Goal: Communication & Community: Answer question/provide support

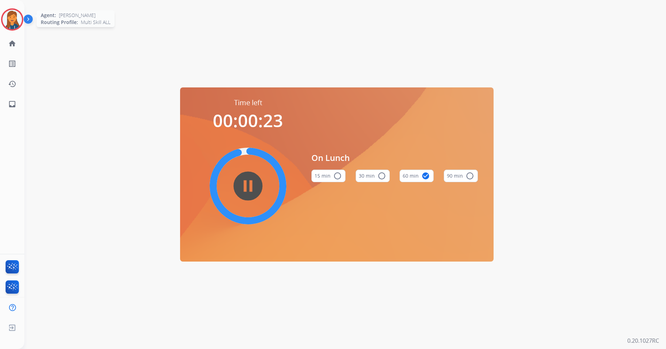
click at [9, 24] on img at bounding box center [11, 19] width 19 height 19
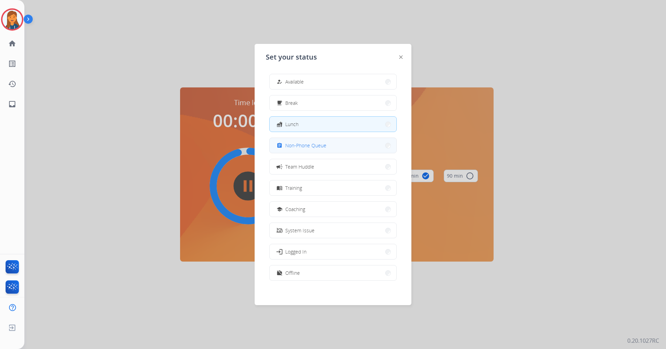
click at [297, 143] on span "Non-Phone Queue" at bounding box center [305, 145] width 41 height 7
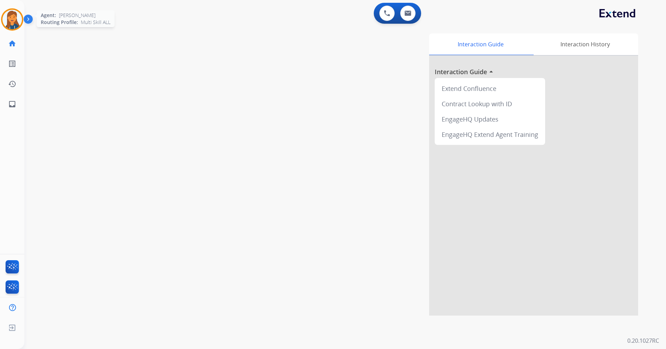
click at [4, 17] on img at bounding box center [11, 19] width 19 height 19
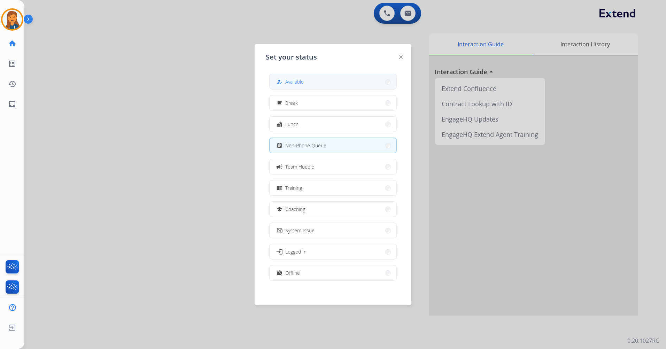
click at [293, 77] on button "how_to_reg Available" at bounding box center [332, 81] width 127 height 15
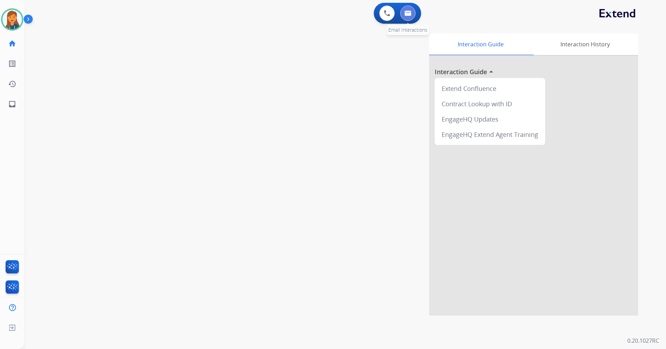
click at [412, 13] on button at bounding box center [407, 13] width 15 height 15
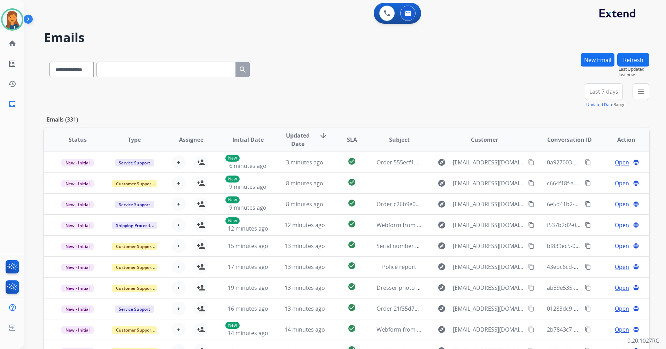
click at [614, 85] on button "Last 7 days" at bounding box center [604, 91] width 38 height 17
click at [584, 177] on div "Last 90 days" at bounding box center [601, 176] width 38 height 10
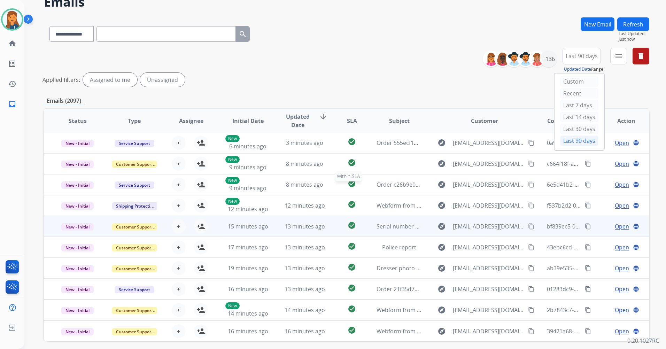
scroll to position [64, 0]
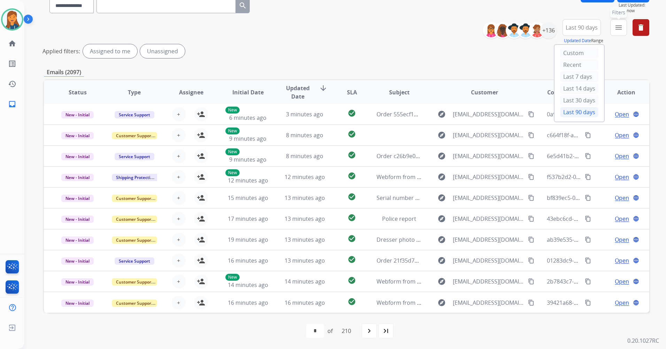
click at [617, 25] on mat-icon "menu" at bounding box center [618, 27] width 8 height 8
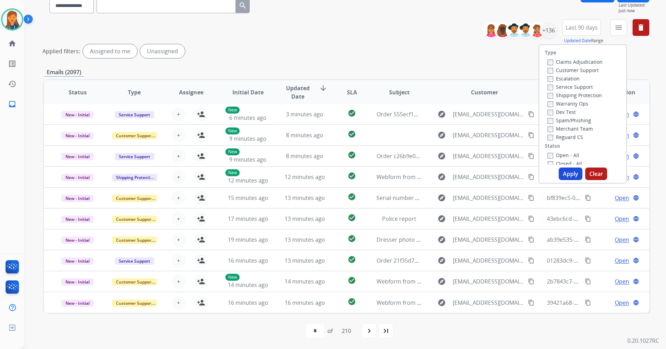
click at [591, 70] on label "Customer Support" at bounding box center [572, 70] width 51 height 7
click at [578, 95] on label "Shipping Protection" at bounding box center [574, 95] width 54 height 7
click at [567, 137] on label "Reguard CS" at bounding box center [565, 137] width 36 height 7
click at [563, 154] on label "Open - All" at bounding box center [563, 155] width 32 height 7
click at [561, 172] on button "Apply" at bounding box center [570, 173] width 24 height 13
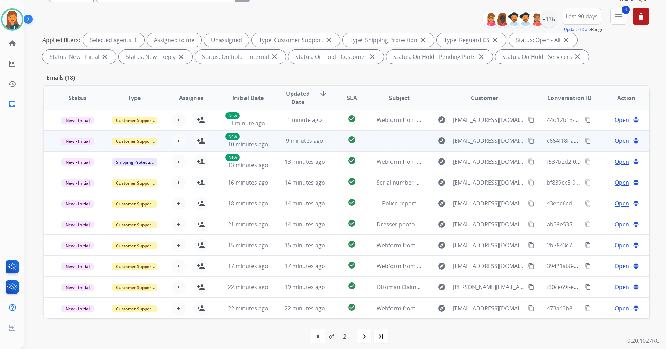
scroll to position [81, 0]
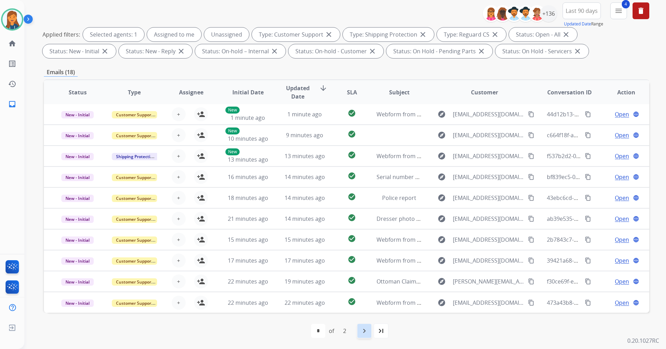
click at [367, 336] on div "navigate_next" at bounding box center [363, 330] width 15 height 15
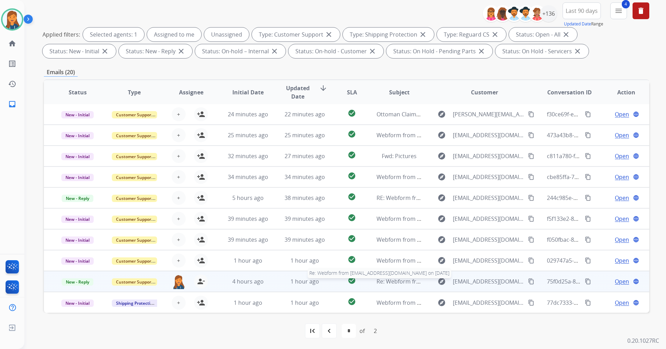
click at [399, 283] on span "Re: Webform from [EMAIL_ADDRESS][DOMAIN_NAME] on [DATE]" at bounding box center [459, 281] width 167 height 8
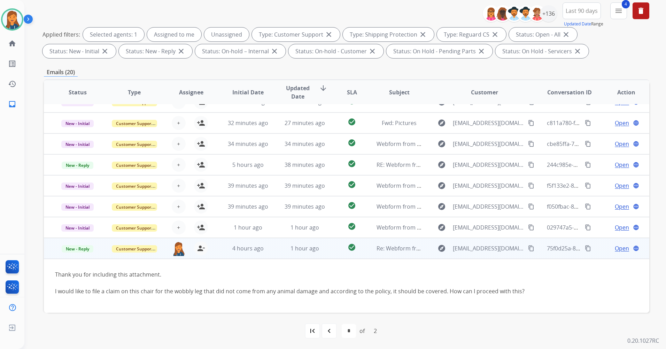
scroll to position [57, 0]
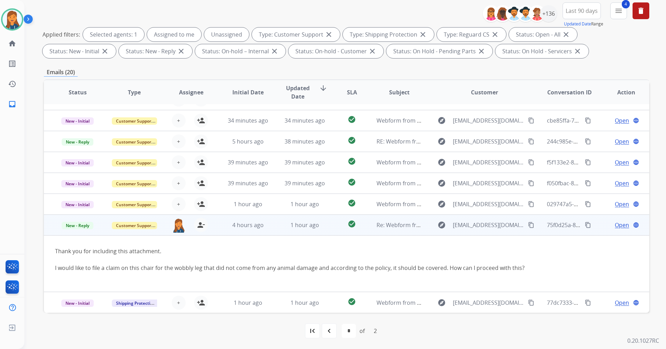
click at [614, 224] on span "Open" at bounding box center [621, 225] width 14 height 8
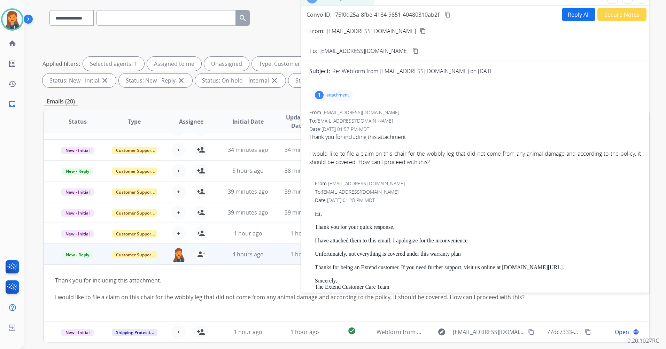
scroll to position [0, 0]
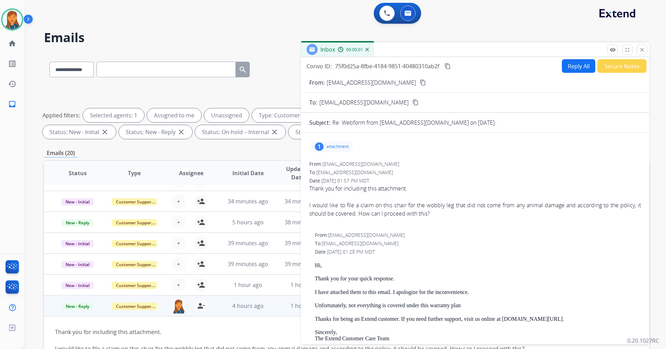
click at [579, 67] on button "Reply All" at bounding box center [578, 66] width 33 height 14
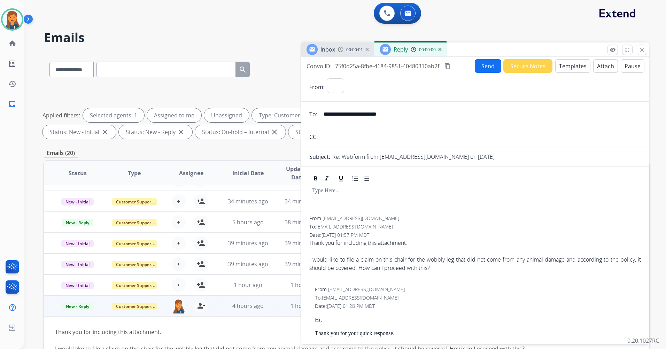
select select "**********"
click at [560, 67] on button "Templates" at bounding box center [572, 66] width 35 height 14
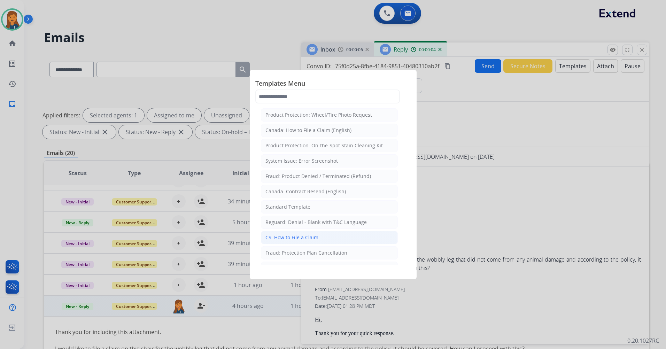
click at [300, 239] on div "CS: How to File a Claim" at bounding box center [291, 237] width 53 height 7
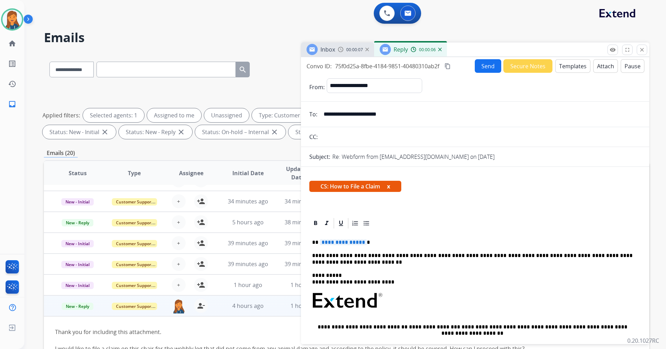
scroll to position [139, 0]
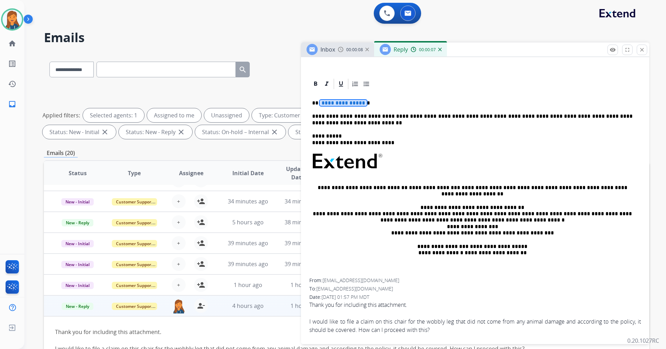
click at [343, 100] on span "**********" at bounding box center [343, 103] width 47 height 6
click at [326, 125] on p "**********" at bounding box center [472, 119] width 320 height 13
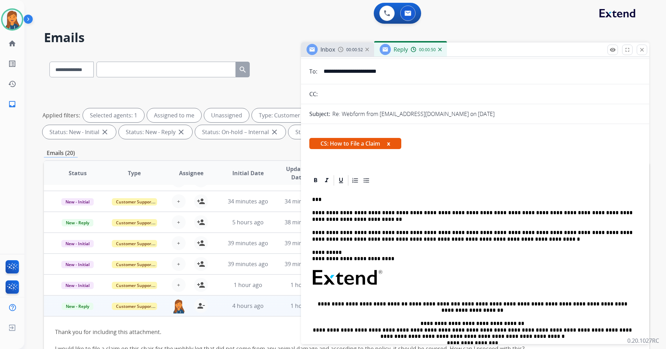
scroll to position [0, 0]
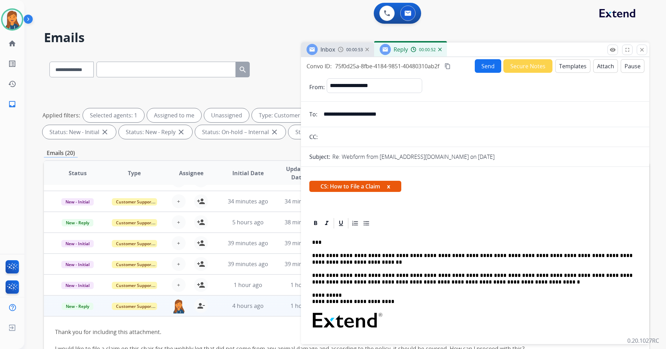
click at [486, 69] on button "Send" at bounding box center [488, 66] width 26 height 14
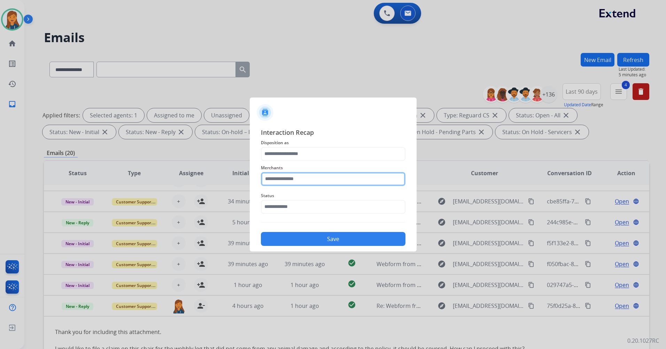
click at [309, 179] on input "text" at bounding box center [333, 179] width 144 height 14
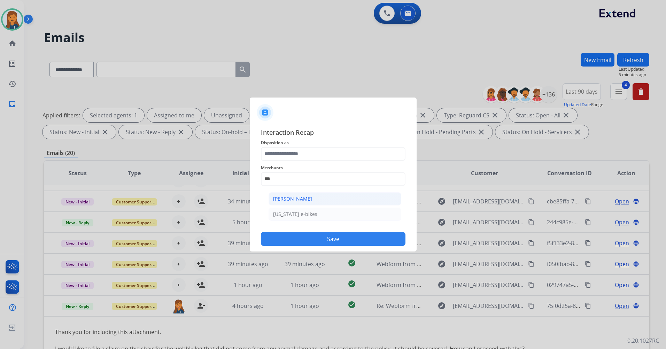
click at [295, 198] on div "[PERSON_NAME]" at bounding box center [292, 198] width 39 height 7
type input "**********"
click at [296, 161] on div "**********" at bounding box center [333, 175] width 144 height 28
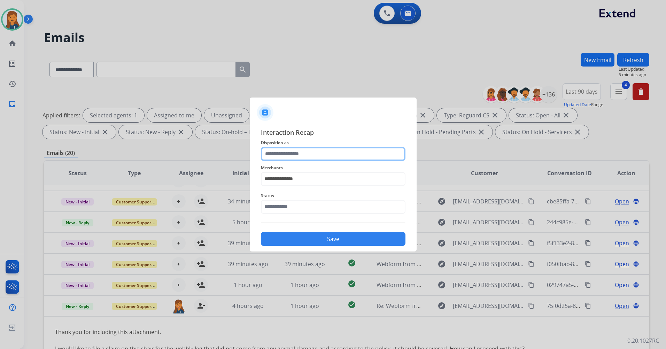
click at [299, 151] on input "text" at bounding box center [333, 154] width 144 height 14
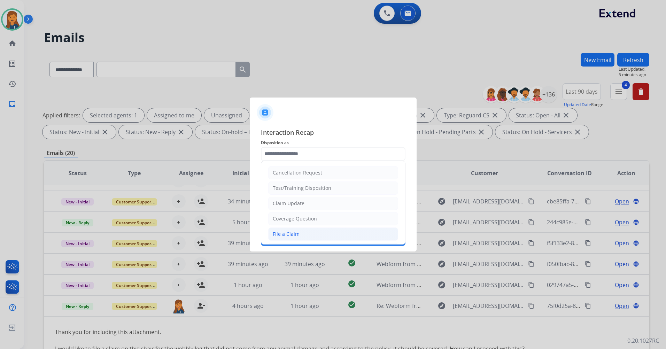
click at [289, 232] on div "File a Claim" at bounding box center [286, 233] width 27 height 7
type input "**********"
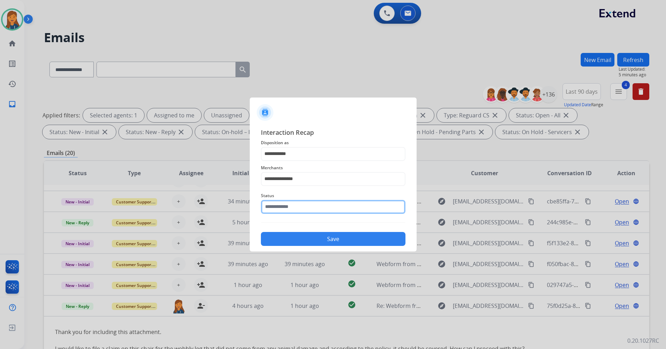
click at [288, 209] on input "text" at bounding box center [333, 207] width 144 height 14
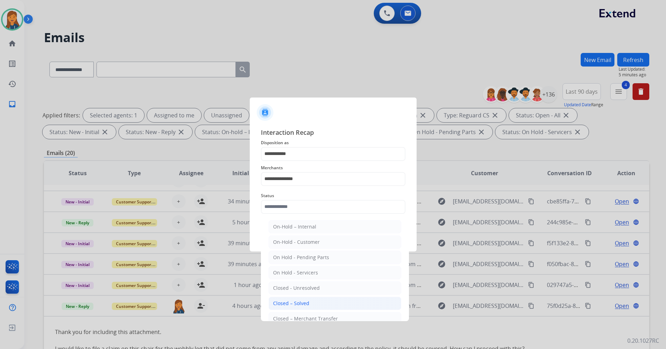
click at [301, 301] on div "Closed – Solved" at bounding box center [291, 303] width 36 height 7
type input "**********"
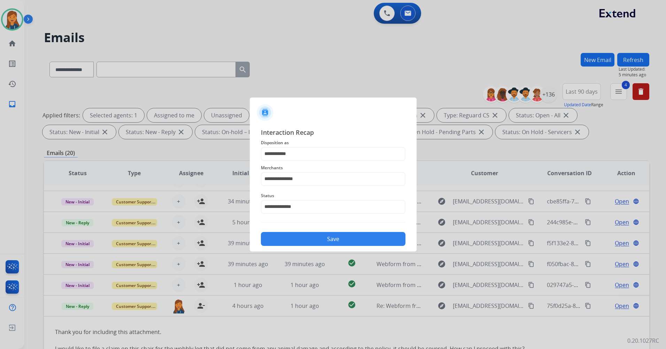
click at [305, 235] on button "Save" at bounding box center [333, 239] width 144 height 14
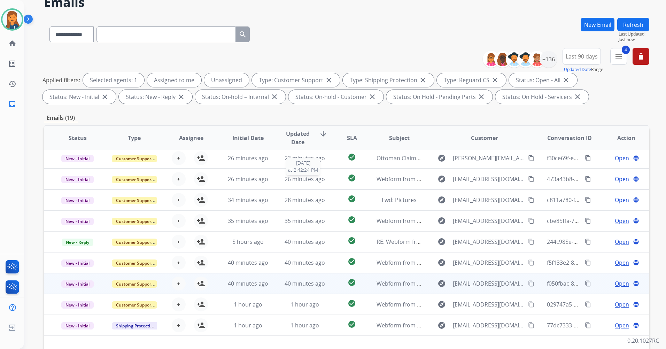
scroll to position [81, 0]
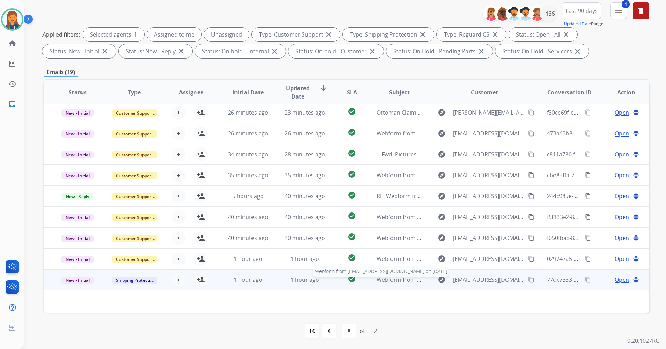
click at [391, 279] on span "Webform from [EMAIL_ADDRESS][DOMAIN_NAME] on [DATE]" at bounding box center [455, 280] width 158 height 8
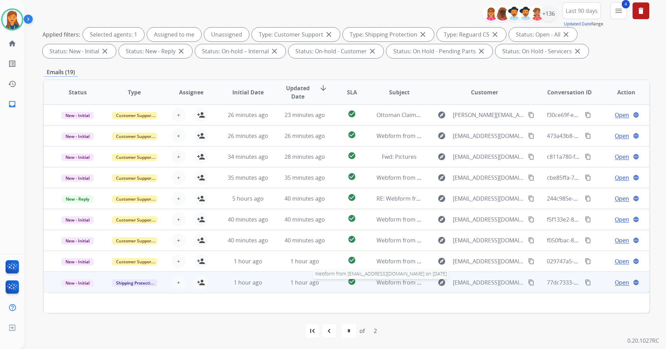
scroll to position [0, 0]
click at [389, 283] on span "Webform from [EMAIL_ADDRESS][DOMAIN_NAME] on [DATE]" at bounding box center [455, 283] width 158 height 8
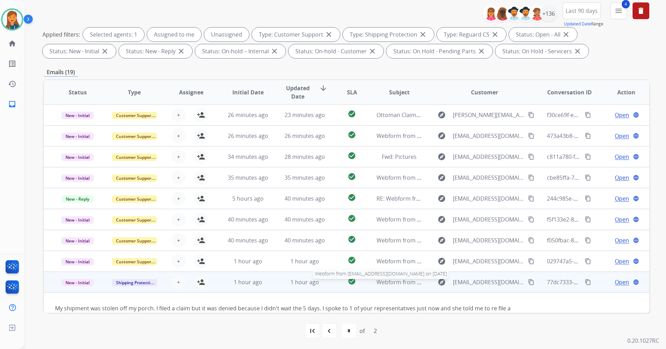
scroll to position [19, 0]
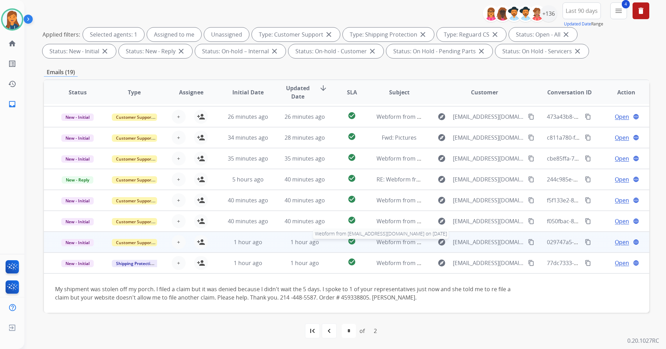
click at [396, 242] on span "Webform from [EMAIL_ADDRESS][DOMAIN_NAME] on [DATE]" at bounding box center [455, 242] width 158 height 8
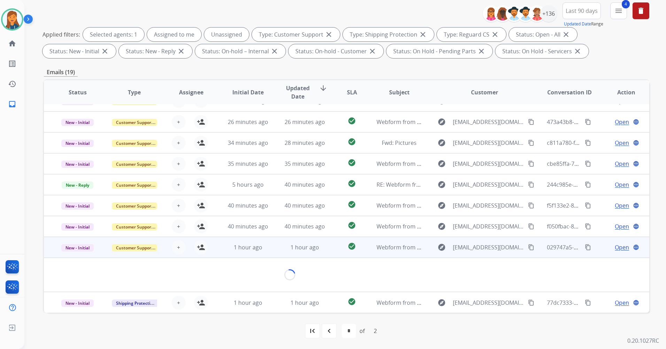
scroll to position [11, 0]
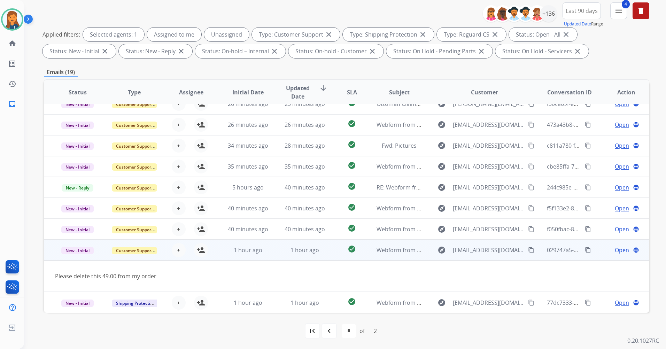
click at [528, 251] on mat-icon "content_copy" at bounding box center [531, 250] width 6 height 6
click at [204, 251] on button "person_add Assign to Me" at bounding box center [201, 250] width 14 height 14
click at [616, 252] on span "Open" at bounding box center [621, 250] width 14 height 8
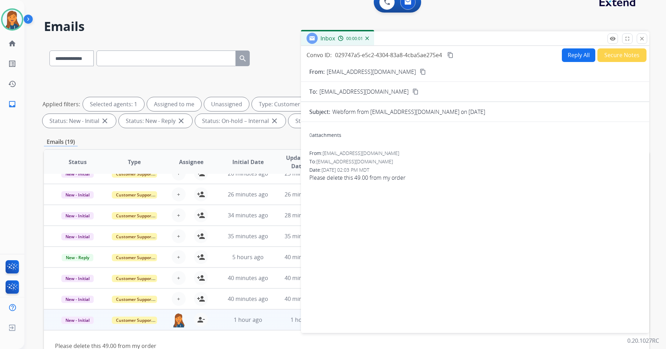
click at [564, 57] on button "Reply All" at bounding box center [578, 55] width 33 height 14
select select "**********"
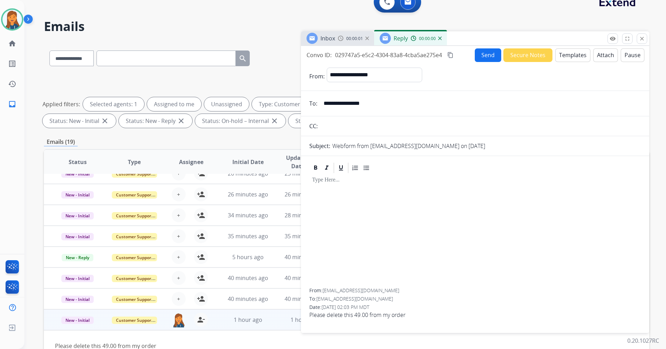
click at [559, 54] on button "Templates" at bounding box center [572, 55] width 35 height 14
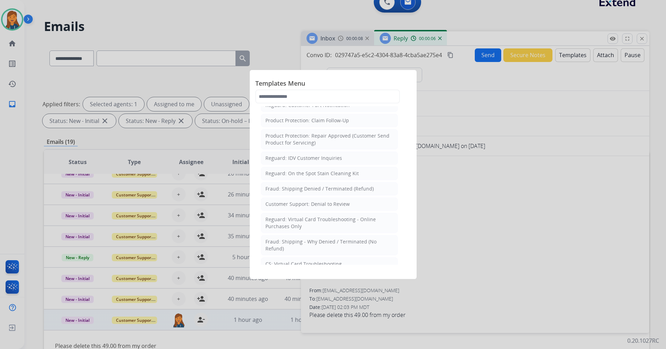
scroll to position [453, 0]
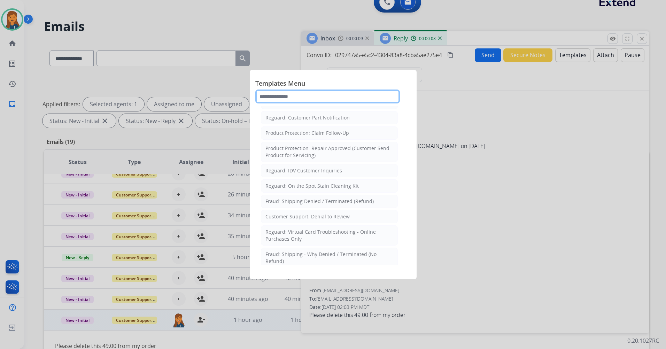
click at [292, 102] on input "text" at bounding box center [327, 96] width 144 height 14
type input "**"
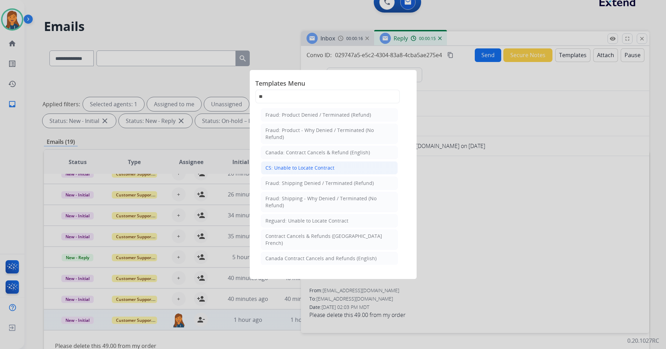
click at [297, 166] on div "CS: Unable to Locate Contract" at bounding box center [299, 167] width 69 height 7
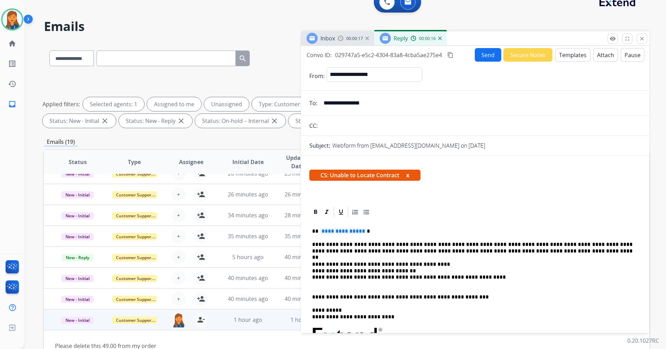
click at [335, 229] on span "**********" at bounding box center [343, 231] width 47 height 6
click at [477, 52] on button "Send" at bounding box center [488, 55] width 26 height 14
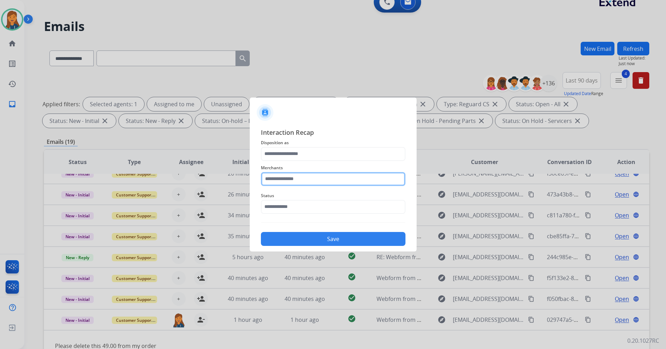
click at [316, 183] on input "text" at bounding box center [333, 179] width 144 height 14
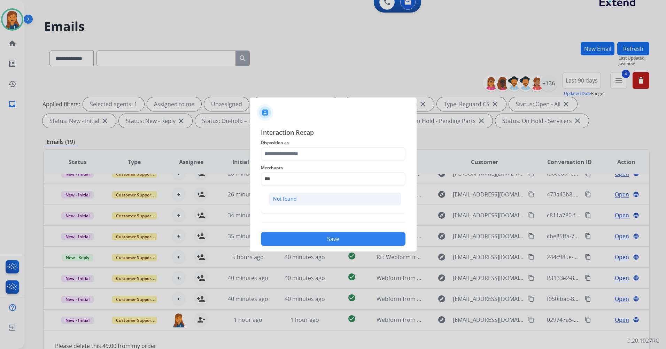
click at [306, 199] on li "Not found" at bounding box center [334, 198] width 133 height 13
type input "*********"
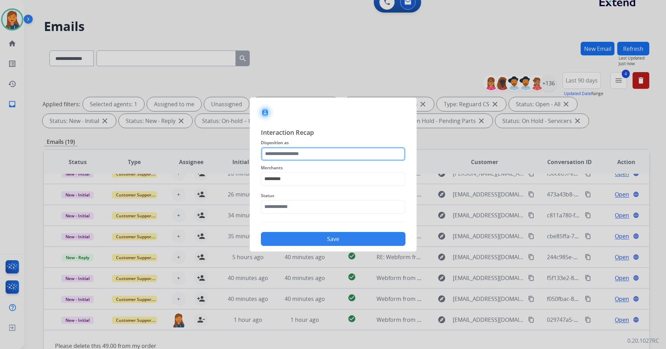
click at [297, 151] on input "text" at bounding box center [333, 154] width 144 height 14
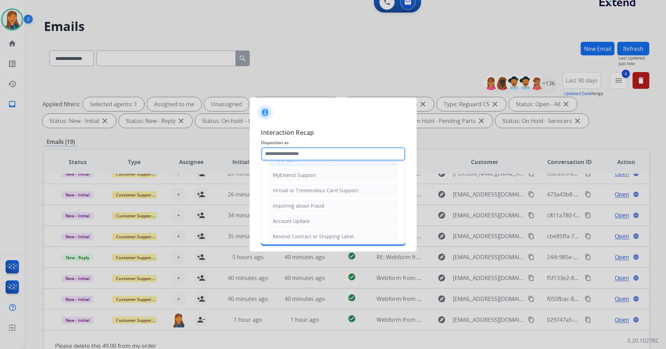
scroll to position [109, 0]
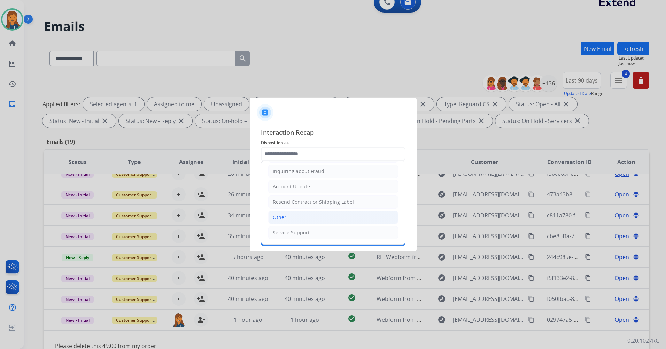
click at [299, 218] on li "Other" at bounding box center [333, 217] width 130 height 13
type input "*****"
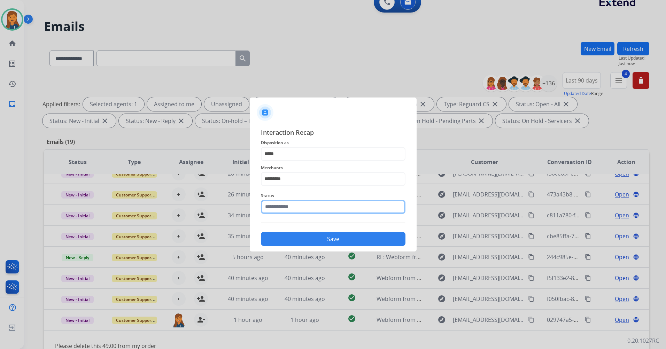
click at [297, 208] on input "text" at bounding box center [333, 207] width 144 height 14
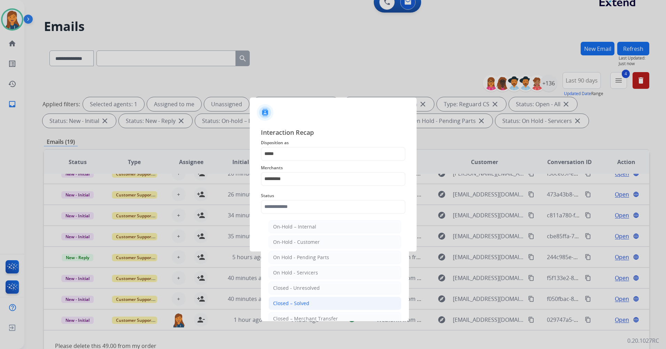
click at [296, 305] on div "Closed – Solved" at bounding box center [291, 303] width 36 height 7
type input "**********"
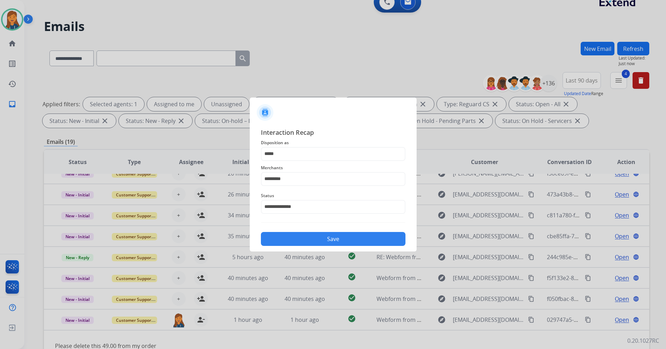
click at [325, 245] on div "Save" at bounding box center [333, 237] width 144 height 18
click at [324, 238] on button "Save" at bounding box center [333, 239] width 144 height 14
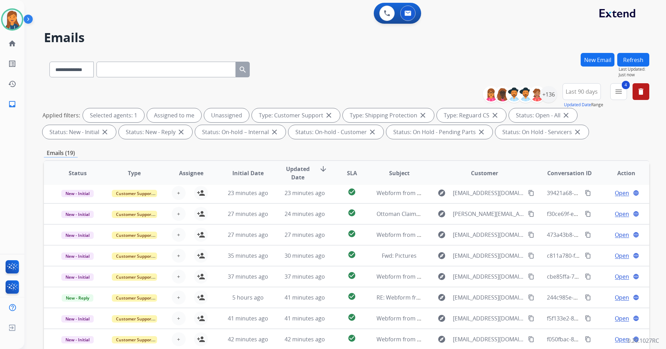
scroll to position [3, 0]
click at [618, 88] on mat-icon "menu" at bounding box center [618, 91] width 8 height 8
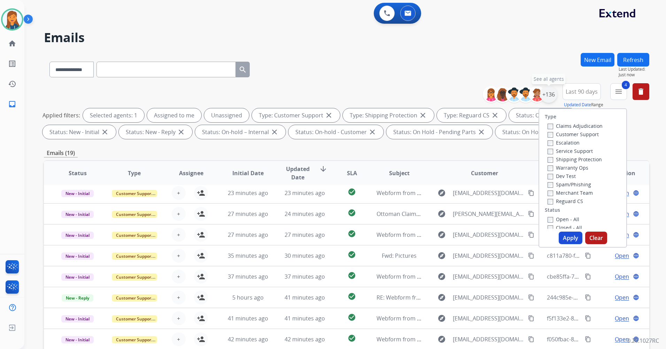
click at [547, 91] on div "+136" at bounding box center [548, 94] width 17 height 17
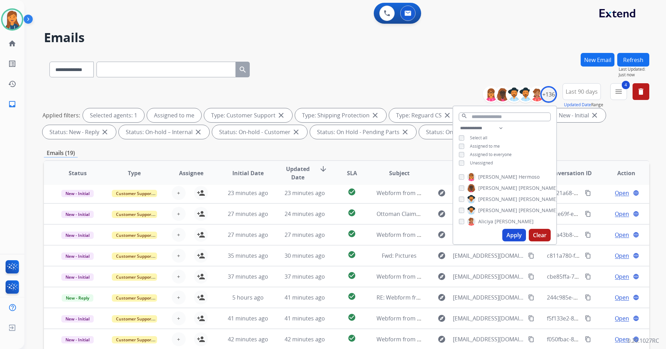
click at [511, 233] on button "Apply" at bounding box center [514, 235] width 24 height 13
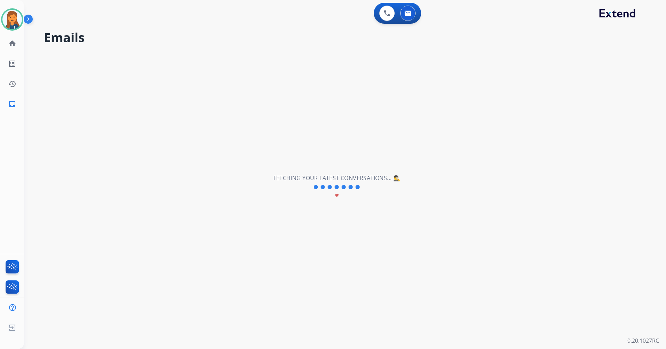
scroll to position [0, 0]
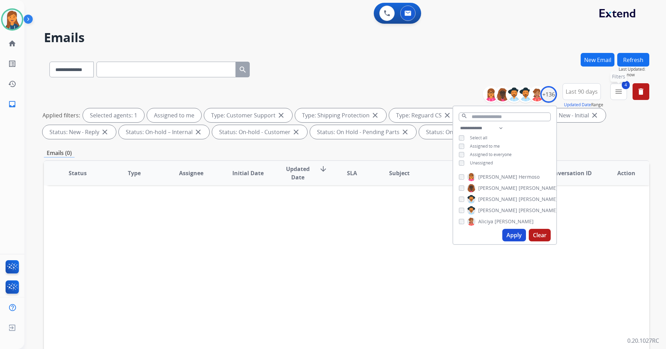
click at [616, 94] on mat-icon "menu" at bounding box center [618, 91] width 8 height 8
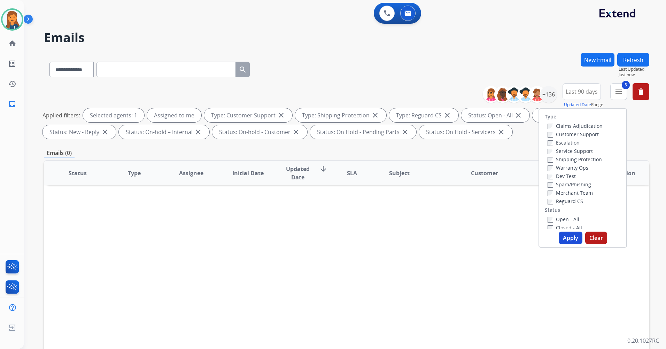
click at [572, 242] on button "Apply" at bounding box center [570, 238] width 24 height 13
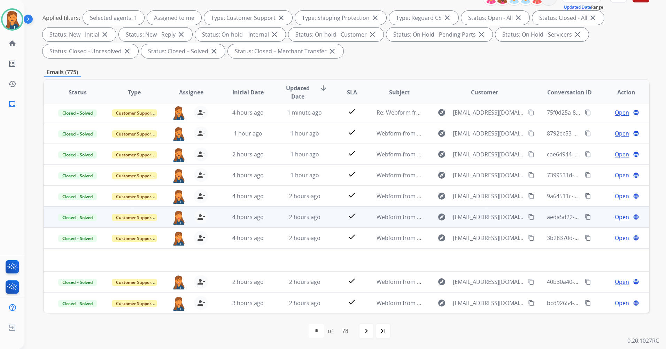
scroll to position [24, 0]
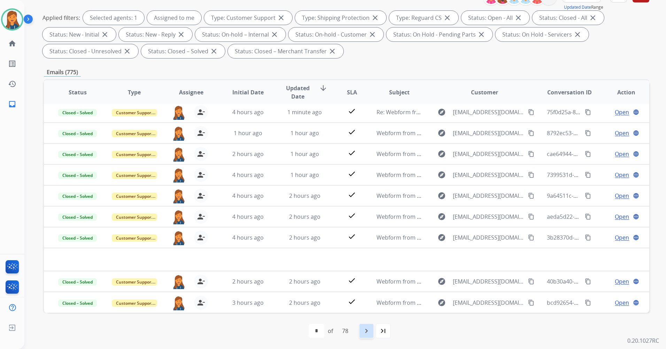
click at [367, 335] on div "navigate_next" at bounding box center [366, 330] width 15 height 15
click at [379, 331] on mat-icon "navigate_next" at bounding box center [381, 331] width 8 height 8
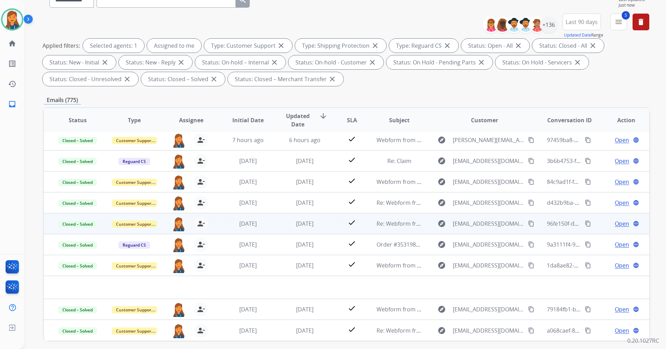
scroll to position [97, 0]
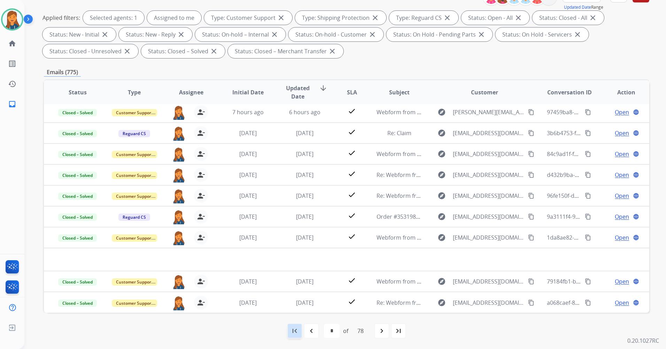
click at [297, 332] on mat-icon "first_page" at bounding box center [294, 331] width 8 height 8
select select "*"
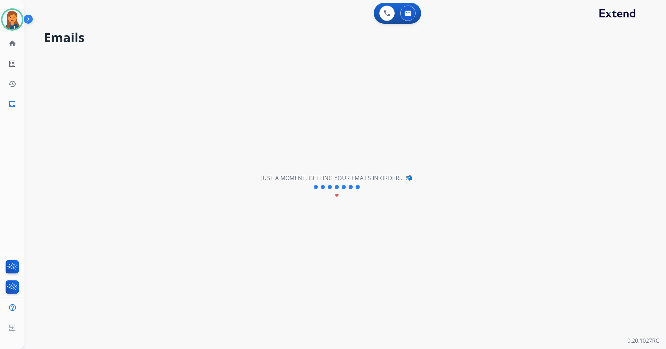
scroll to position [0, 0]
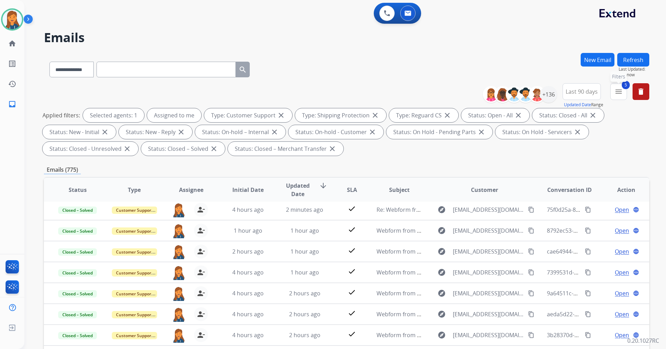
click at [623, 89] on button "5 menu Filters" at bounding box center [618, 91] width 17 height 17
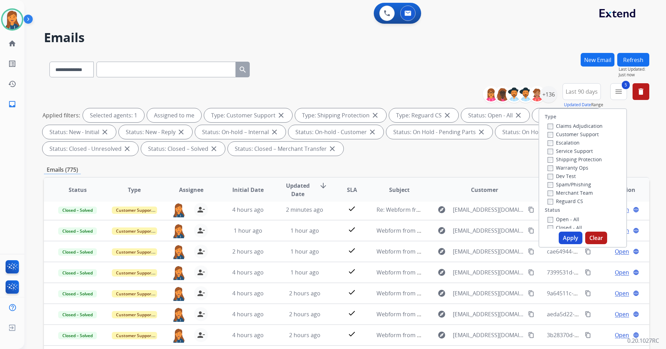
click at [549, 228] on label "Closed - All" at bounding box center [564, 227] width 34 height 7
click at [562, 236] on button "Apply" at bounding box center [570, 238] width 24 height 13
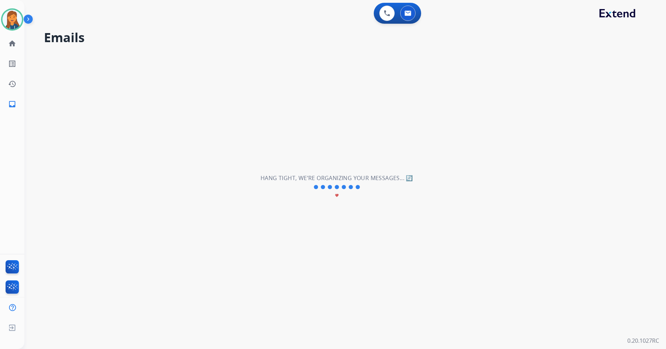
scroll to position [0, 0]
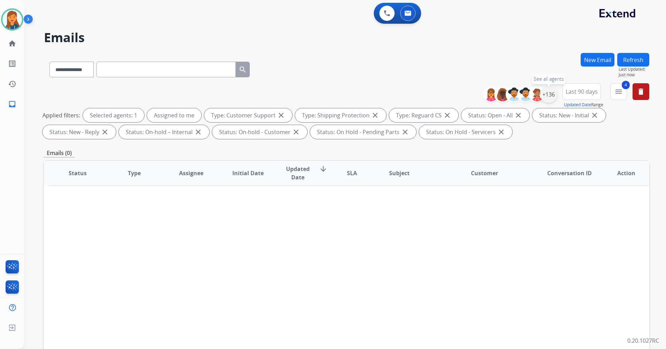
click at [549, 96] on div "+136" at bounding box center [548, 94] width 17 height 17
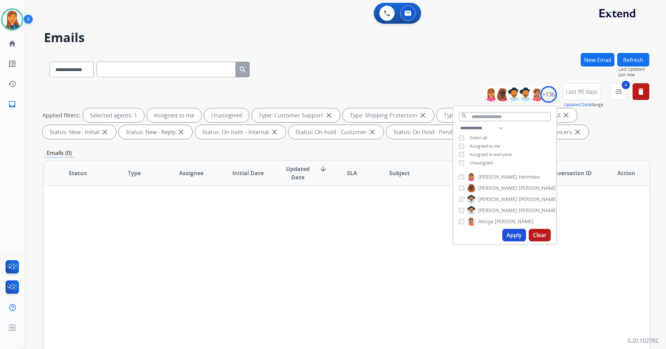
click at [511, 227] on div "Apply Clear" at bounding box center [504, 235] width 103 height 18
click at [512, 230] on button "Apply" at bounding box center [514, 235] width 24 height 13
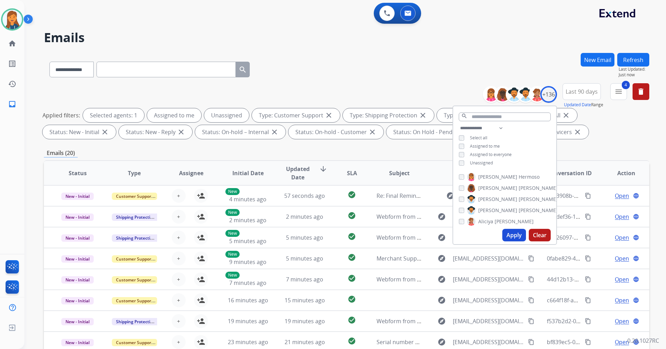
click at [315, 50] on div "**********" at bounding box center [336, 199] width 625 height 349
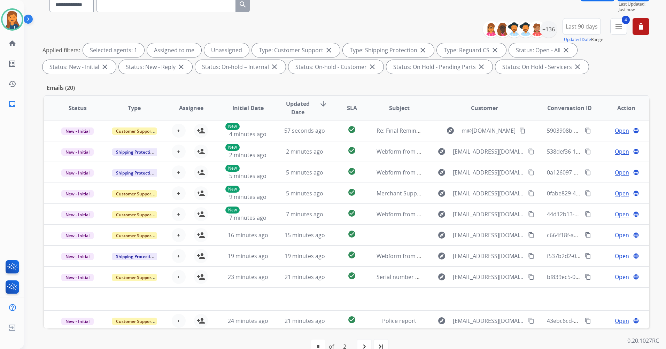
scroll to position [70, 0]
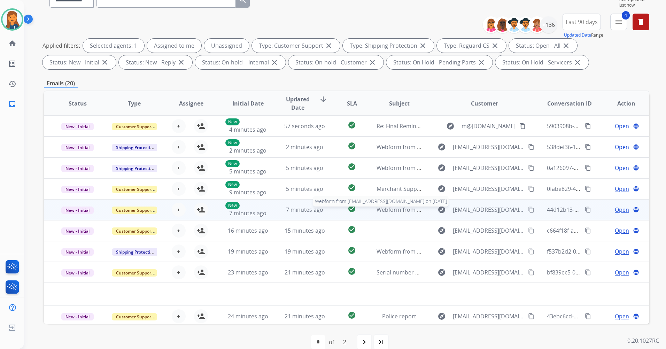
click at [392, 208] on span "Webform from [EMAIL_ADDRESS][DOMAIN_NAME] on [DATE]" at bounding box center [455, 210] width 158 height 8
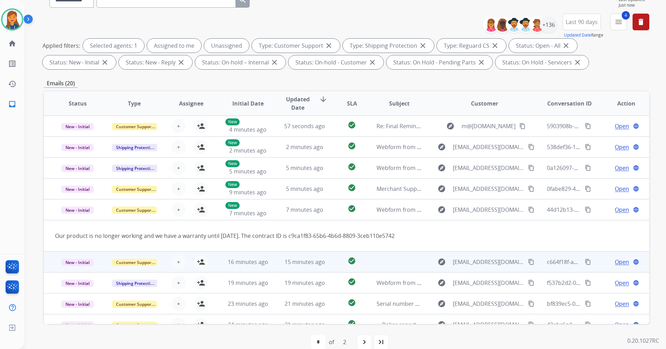
scroll to position [32, 0]
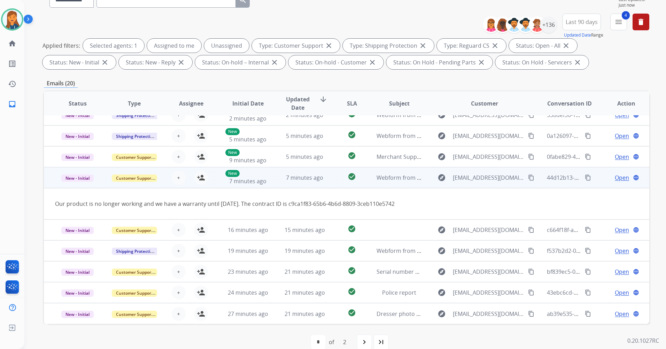
click at [528, 176] on mat-icon "content_copy" at bounding box center [531, 177] width 6 height 6
drag, startPoint x: 415, startPoint y: 203, endPoint x: 307, endPoint y: 208, distance: 108.7
click at [307, 208] on td "Our product is no longer working and we have a warranty until [DATE]. The contr…" at bounding box center [290, 203] width 492 height 31
copy div "c9ca1f83-65b6-4b6d-8809-3ceb110e5742"
click at [618, 177] on span "Open" at bounding box center [621, 177] width 14 height 8
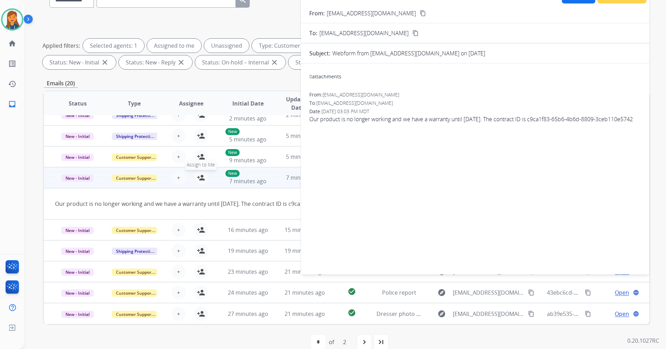
click at [202, 174] on div "**********" at bounding box center [333, 174] width 666 height 349
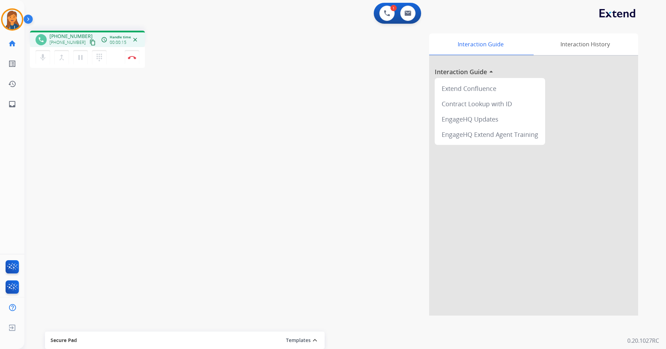
click at [89, 42] on mat-icon "content_copy" at bounding box center [92, 42] width 6 height 6
click at [135, 56] on img at bounding box center [132, 57] width 8 height 3
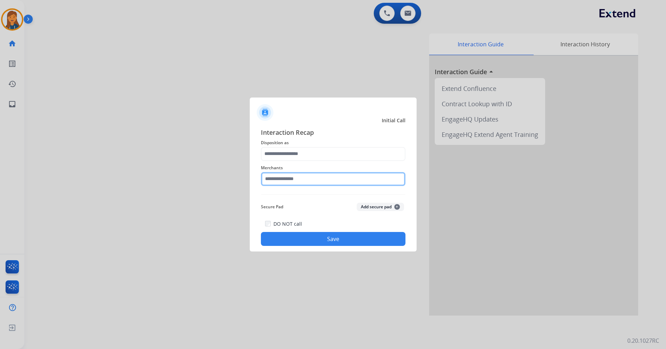
click at [291, 177] on input "text" at bounding box center [333, 179] width 144 height 14
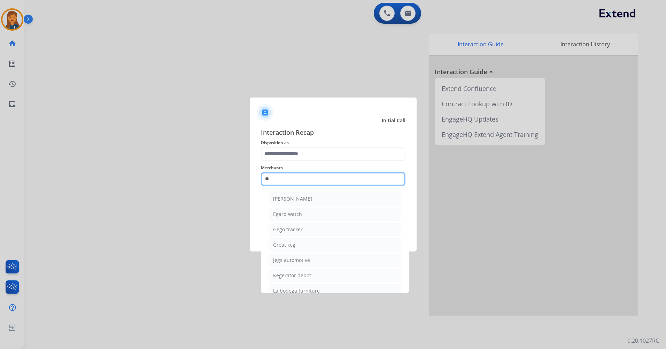
type input "*"
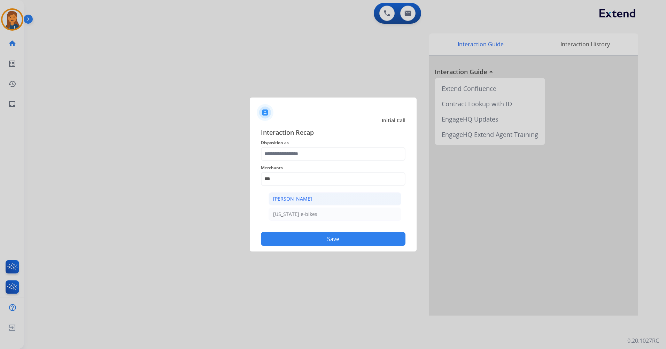
click at [288, 201] on div "[PERSON_NAME]" at bounding box center [292, 198] width 39 height 7
type input "**********"
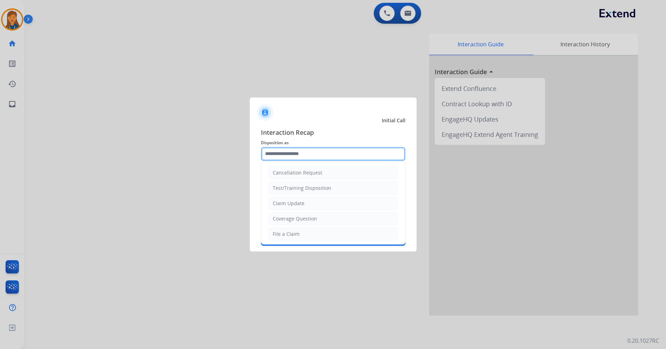
click at [296, 156] on input "text" at bounding box center [333, 154] width 144 height 14
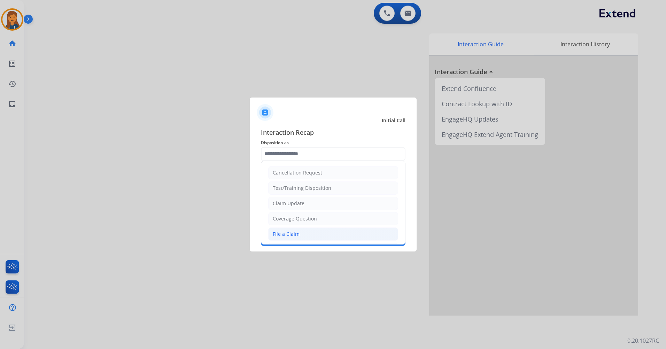
click at [279, 230] on li "File a Claim" at bounding box center [333, 233] width 130 height 13
type input "**********"
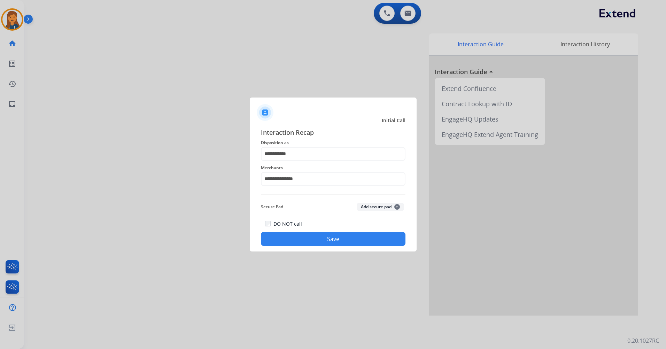
click at [284, 235] on button "Save" at bounding box center [333, 239] width 144 height 14
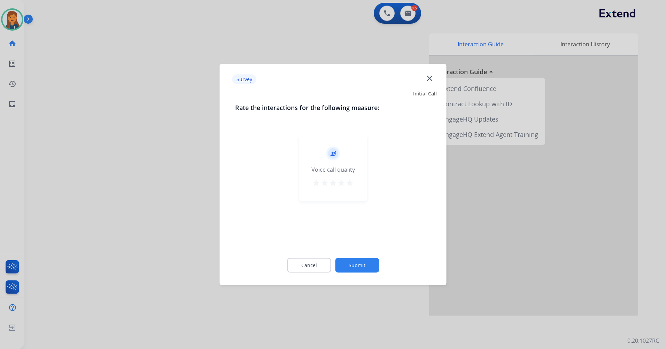
click at [351, 184] on mat-icon "star" at bounding box center [349, 183] width 8 height 8
click at [358, 261] on button "Submit" at bounding box center [357, 265] width 44 height 15
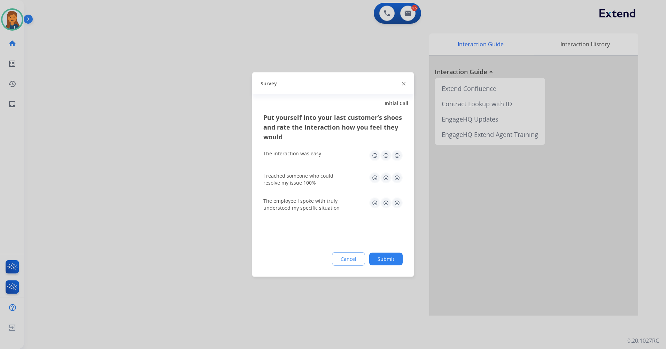
click at [394, 154] on img at bounding box center [396, 155] width 11 height 11
click at [394, 182] on img at bounding box center [396, 177] width 11 height 11
click at [400, 201] on img at bounding box center [396, 202] width 11 height 11
click at [387, 253] on button "Submit" at bounding box center [385, 259] width 33 height 13
click at [387, 253] on div "Interaction Guide Interaction History Interaction Guide arrow_drop_up Extend Co…" at bounding box center [434, 174] width 408 height 282
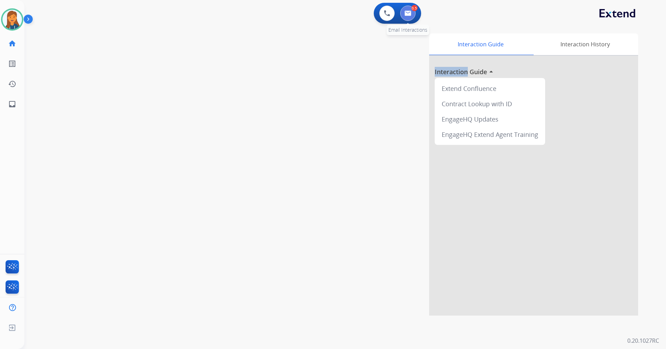
click at [406, 13] on img at bounding box center [407, 13] width 7 height 6
select select "**********"
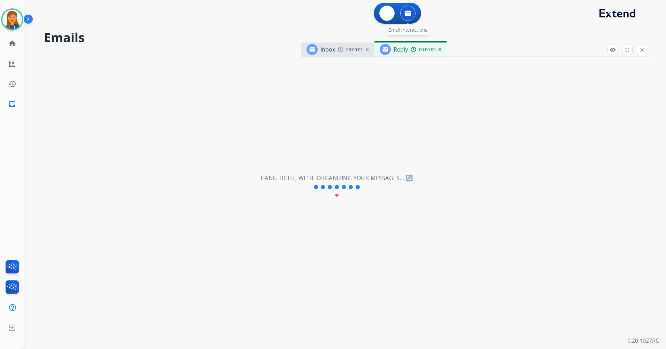
select select "**********"
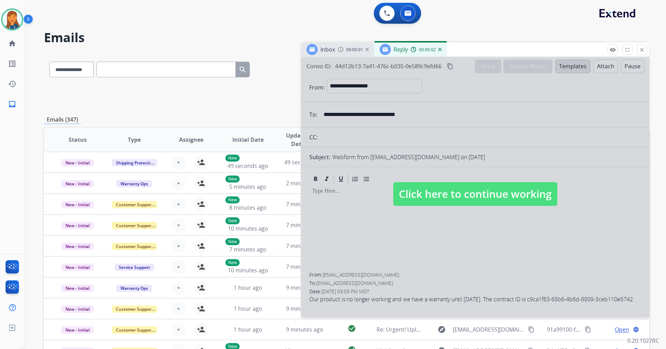
click at [422, 193] on span "Click here to continue working" at bounding box center [475, 194] width 164 height 24
select select
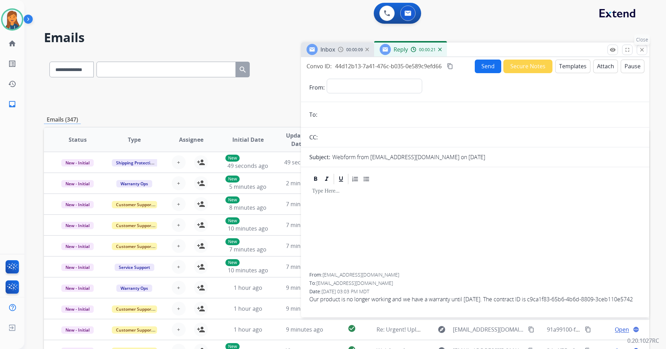
click at [642, 46] on button "close Close" at bounding box center [641, 50] width 10 height 10
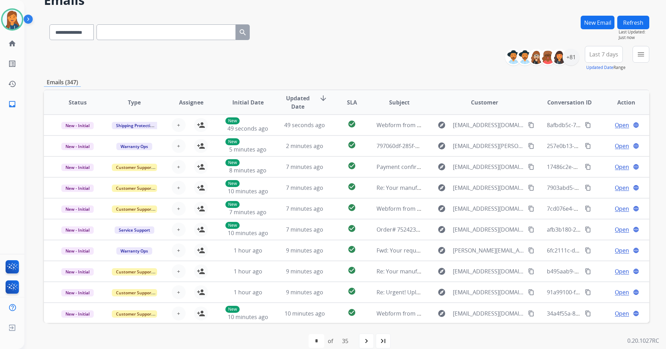
scroll to position [47, 0]
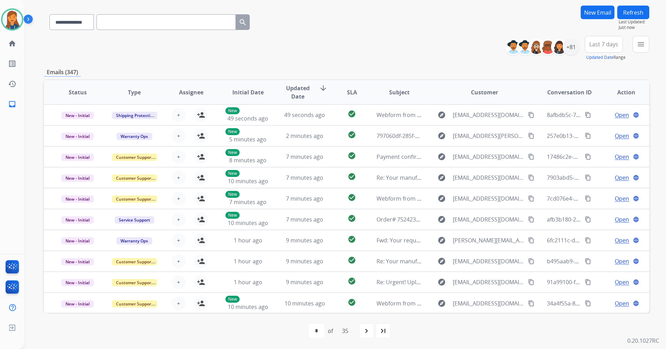
click at [602, 43] on span "Last 7 days" at bounding box center [603, 44] width 29 height 3
click at [584, 131] on div "Last 90 days" at bounding box center [601, 129] width 38 height 10
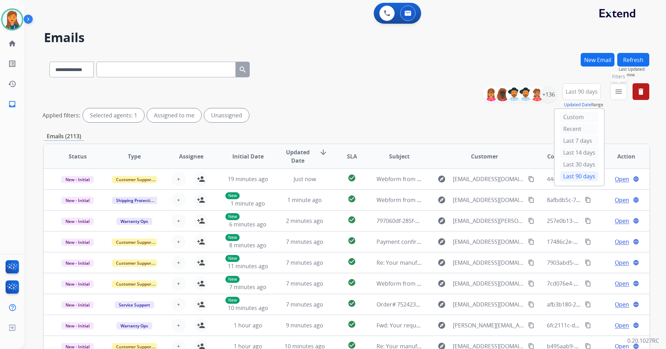
click at [614, 89] on mat-icon "menu" at bounding box center [618, 91] width 8 height 8
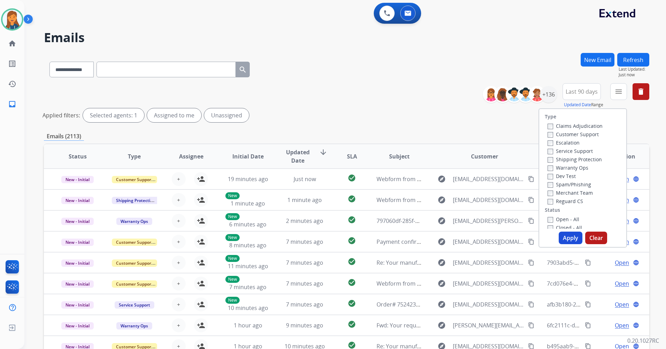
click at [576, 135] on label "Customer Support" at bounding box center [572, 134] width 51 height 7
click at [571, 161] on label "Shipping Protection" at bounding box center [574, 159] width 54 height 7
click at [566, 199] on label "Reguard CS" at bounding box center [565, 201] width 36 height 7
click at [559, 221] on label "Open - All" at bounding box center [563, 219] width 32 height 7
click at [559, 236] on button "Apply" at bounding box center [570, 238] width 24 height 13
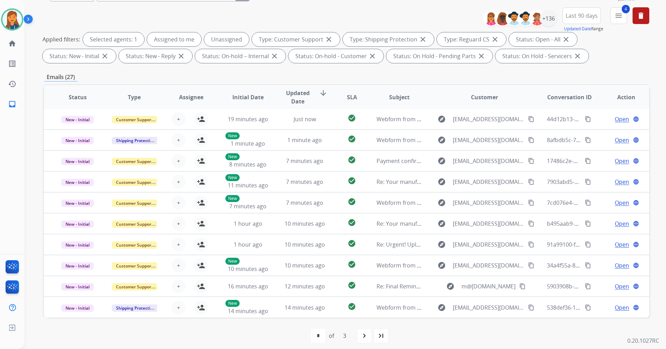
scroll to position [81, 0]
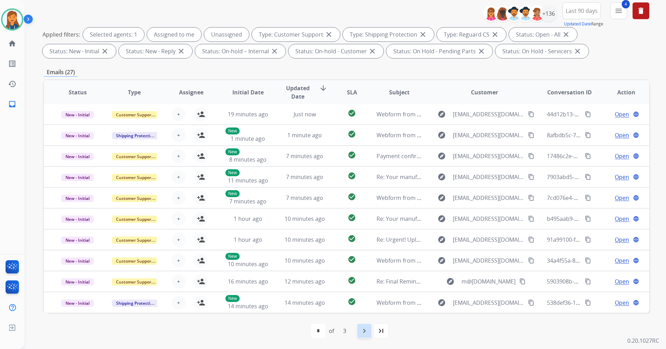
click at [363, 334] on mat-icon "navigate_next" at bounding box center [364, 331] width 8 height 8
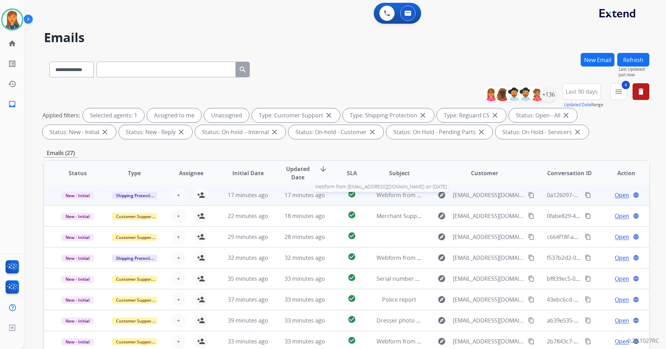
click at [394, 196] on span "Webform from [EMAIL_ADDRESS][DOMAIN_NAME] on [DATE]" at bounding box center [455, 195] width 158 height 8
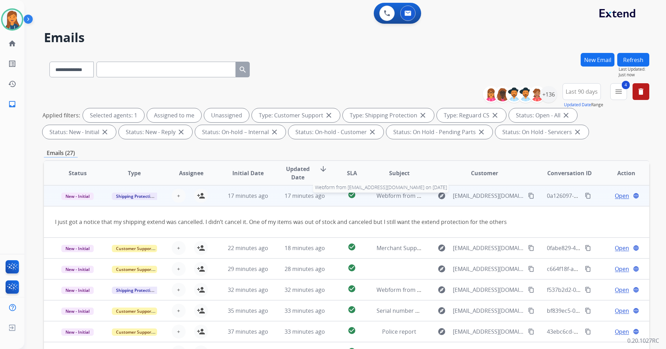
click at [394, 196] on span "Webform from [EMAIL_ADDRESS][DOMAIN_NAME] on [DATE]" at bounding box center [455, 196] width 158 height 8
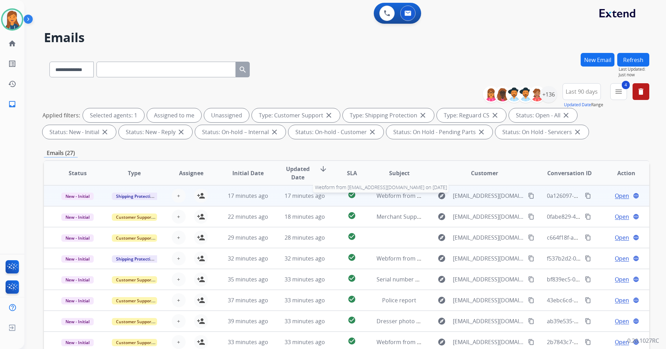
scroll to position [1, 0]
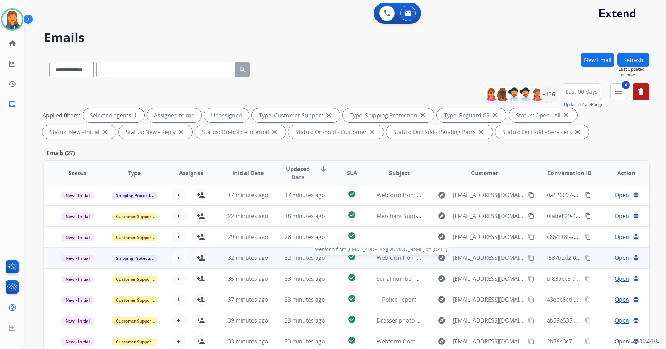
click at [379, 259] on span "Webform from [EMAIL_ADDRESS][DOMAIN_NAME] on [DATE]" at bounding box center [455, 258] width 158 height 8
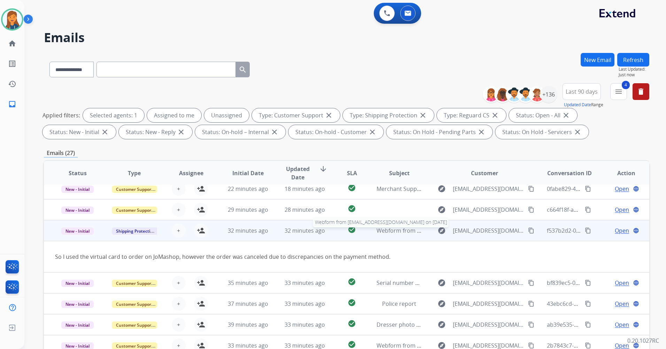
scroll to position [32, 0]
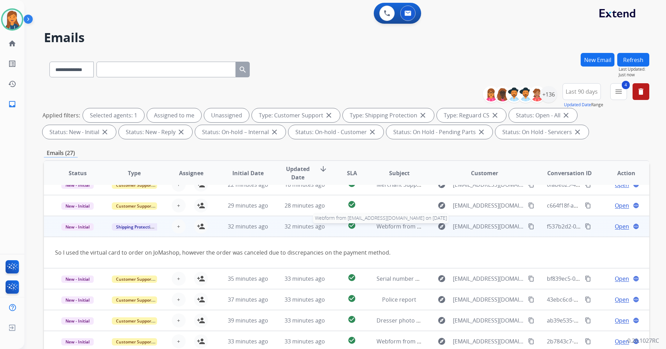
click at [395, 225] on span "Webform from [EMAIL_ADDRESS][DOMAIN_NAME] on [DATE]" at bounding box center [455, 226] width 158 height 8
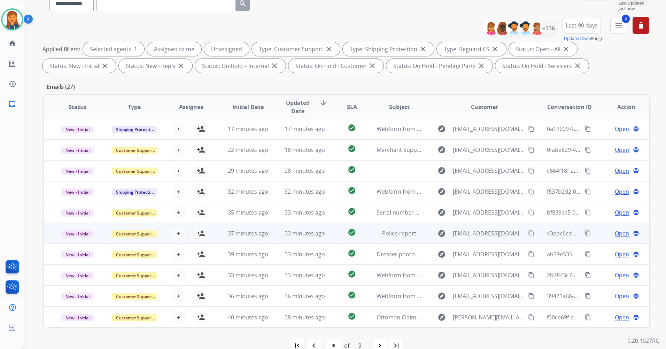
scroll to position [81, 0]
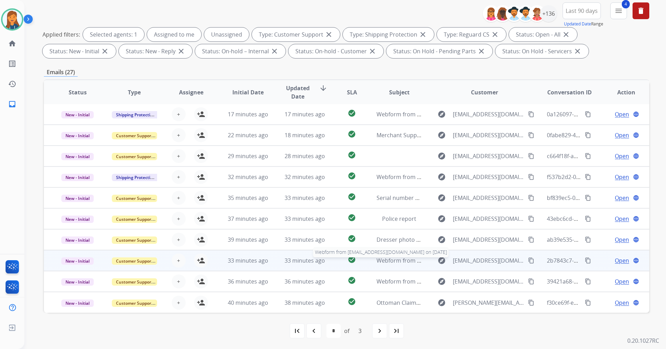
click at [386, 260] on span "Webform from [EMAIL_ADDRESS][DOMAIN_NAME] on [DATE]" at bounding box center [455, 261] width 158 height 8
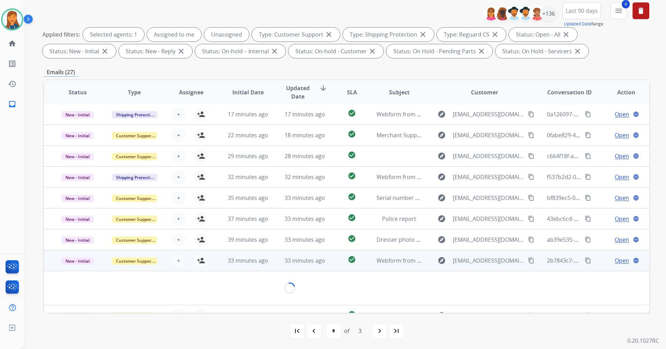
scroll to position [32, 0]
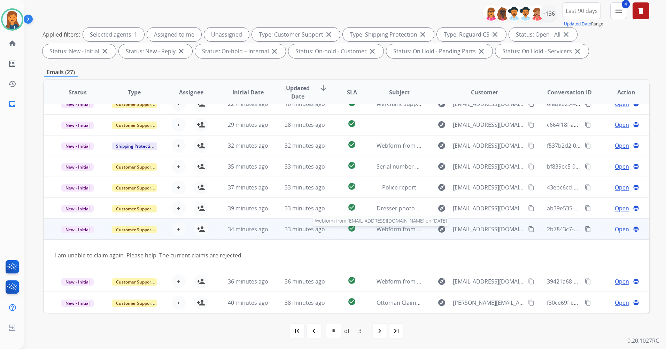
click at [388, 227] on span "Webform from [EMAIL_ADDRESS][DOMAIN_NAME] on [DATE]" at bounding box center [455, 229] width 158 height 8
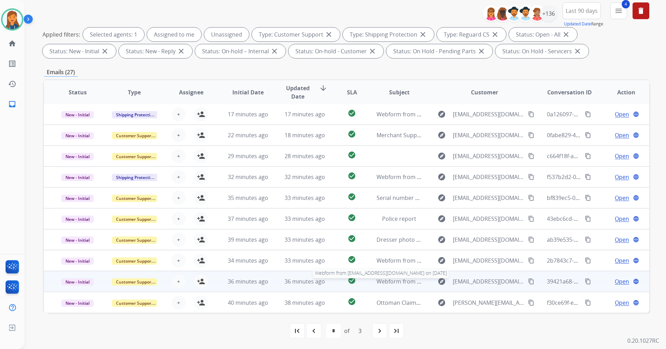
click at [384, 280] on span "Webform from [EMAIL_ADDRESS][DOMAIN_NAME] on [DATE]" at bounding box center [455, 281] width 158 height 8
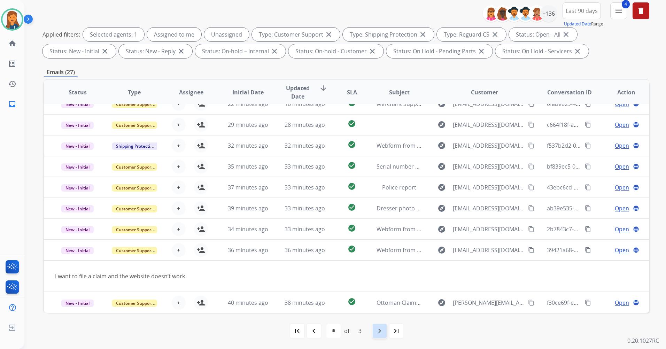
click at [379, 333] on mat-icon "navigate_next" at bounding box center [379, 331] width 8 height 8
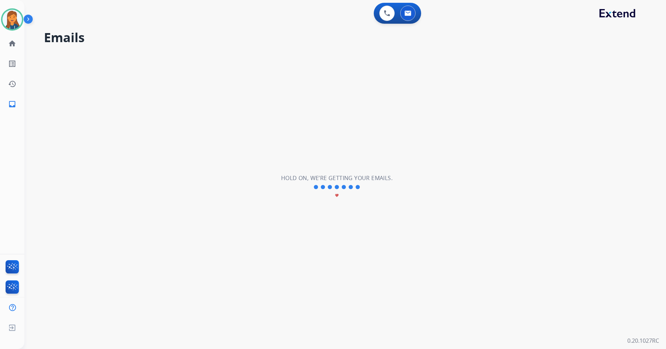
scroll to position [0, 0]
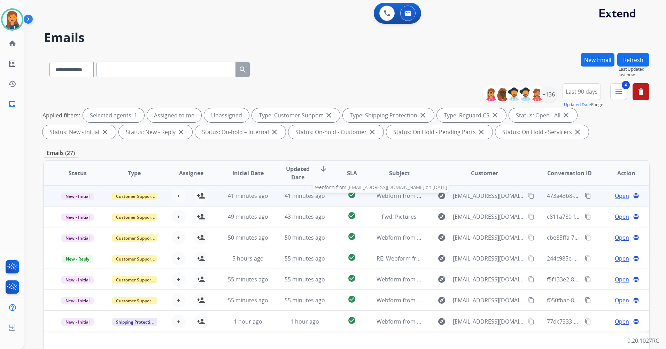
click at [404, 196] on span "Webform from [EMAIL_ADDRESS][DOMAIN_NAME] on [DATE]" at bounding box center [455, 196] width 158 height 8
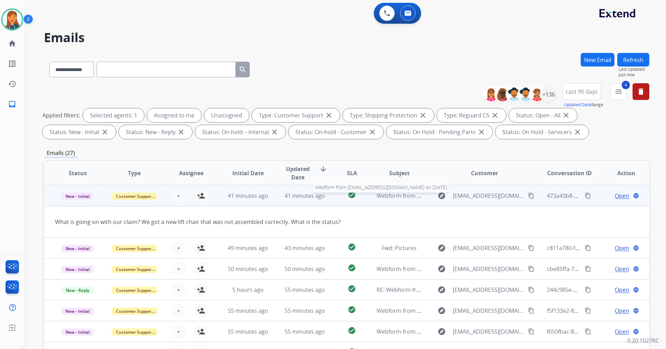
click at [400, 196] on span "Webform from [EMAIL_ADDRESS][DOMAIN_NAME] on [DATE]" at bounding box center [455, 196] width 158 height 8
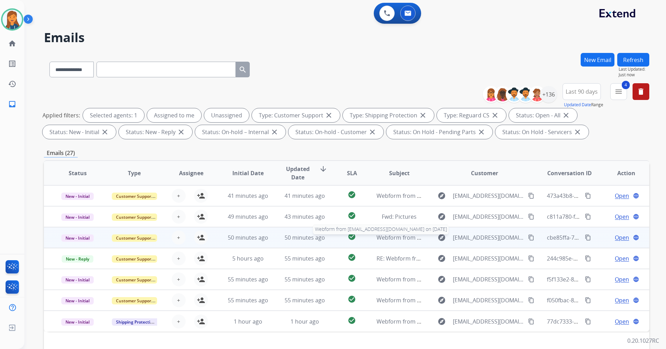
click at [391, 235] on span "Webform from [EMAIL_ADDRESS][DOMAIN_NAME] on [DATE]" at bounding box center [455, 238] width 158 height 8
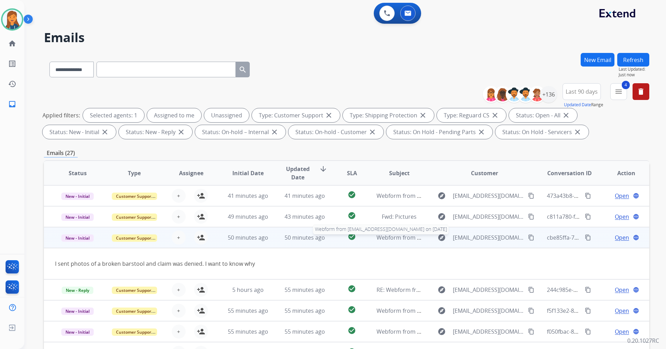
click at [391, 235] on span "Webform from [EMAIL_ADDRESS][DOMAIN_NAME] on [DATE]" at bounding box center [455, 238] width 158 height 8
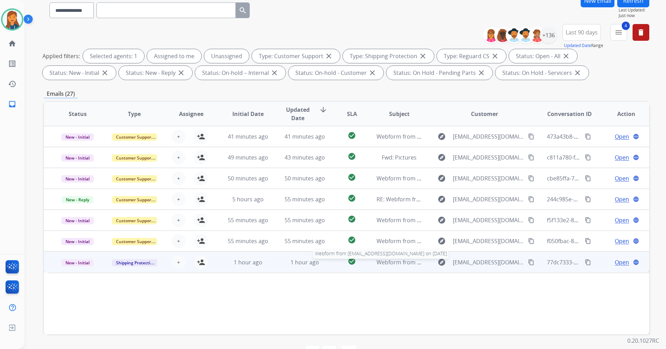
scroll to position [70, 0]
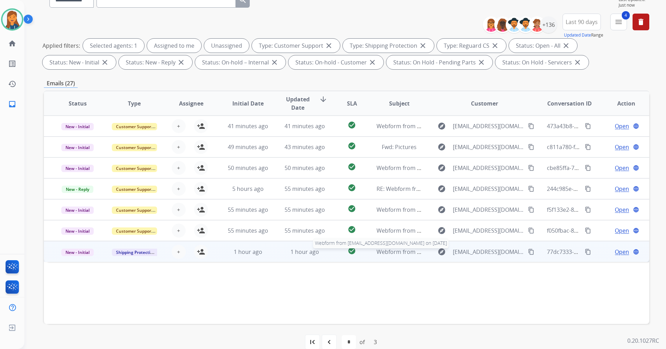
click at [397, 252] on span "Webform from [EMAIL_ADDRESS][DOMAIN_NAME] on [DATE]" at bounding box center [455, 252] width 158 height 8
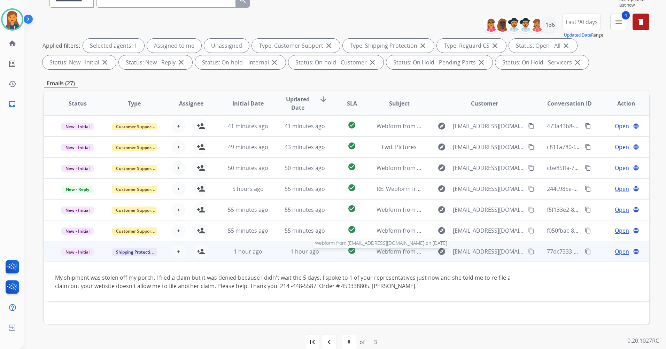
click at [397, 252] on span "Webform from [EMAIL_ADDRESS][DOMAIN_NAME] on [DATE]" at bounding box center [455, 252] width 158 height 8
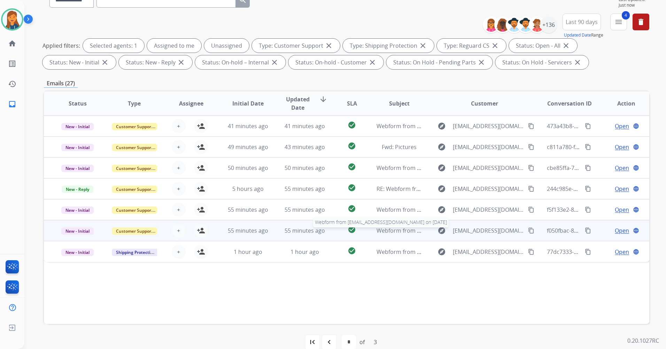
click at [393, 231] on span "Webform from [EMAIL_ADDRESS][DOMAIN_NAME] on [DATE]" at bounding box center [455, 231] width 158 height 8
click at [394, 232] on span "Webform from [EMAIL_ADDRESS][DOMAIN_NAME] on [DATE]" at bounding box center [455, 231] width 158 height 8
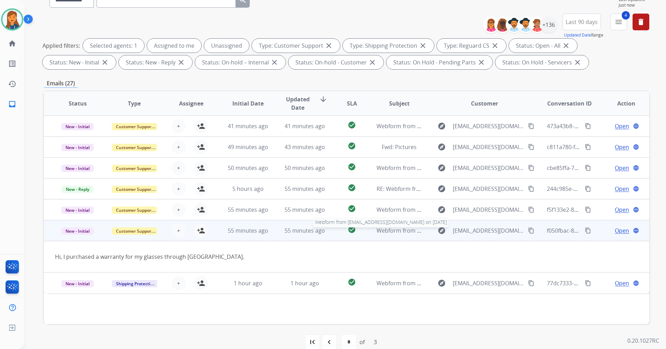
click at [394, 232] on span "Webform from [EMAIL_ADDRESS][DOMAIN_NAME] on [DATE]" at bounding box center [455, 231] width 158 height 8
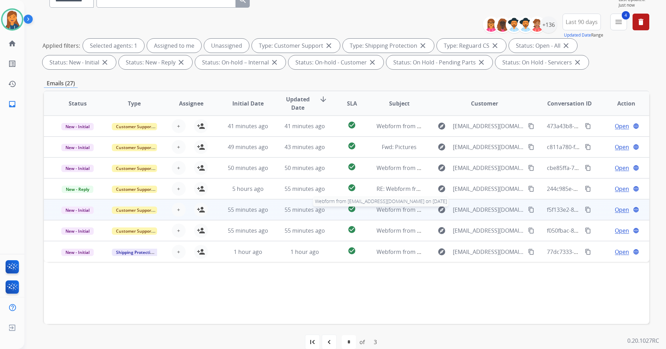
click at [392, 210] on span "Webform from [EMAIL_ADDRESS][DOMAIN_NAME] on [DATE]" at bounding box center [455, 210] width 158 height 8
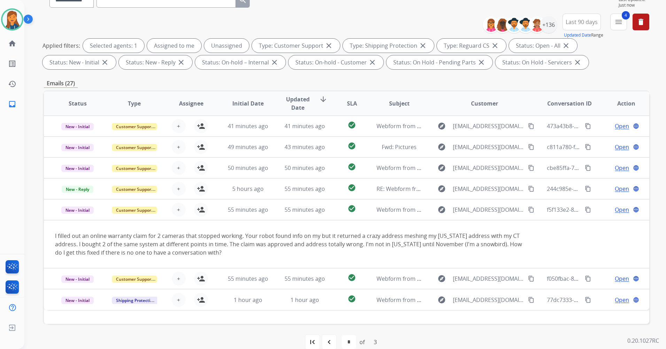
scroll to position [81, 0]
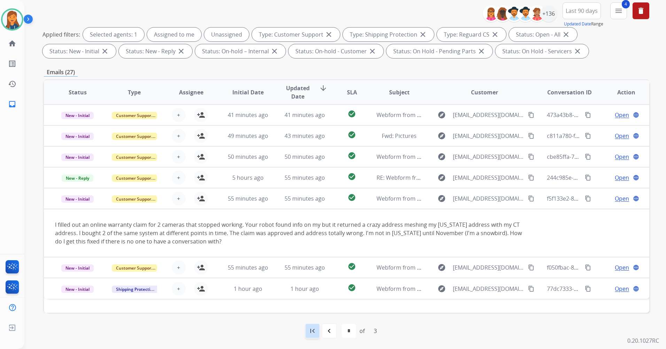
click at [312, 327] on mat-icon "first_page" at bounding box center [312, 331] width 8 height 8
select select "*"
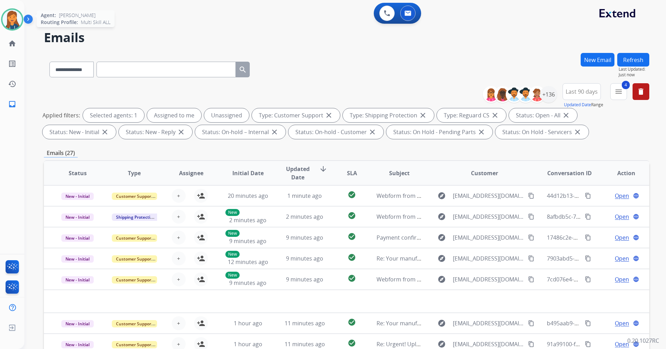
click at [21, 16] on img at bounding box center [11, 19] width 19 height 19
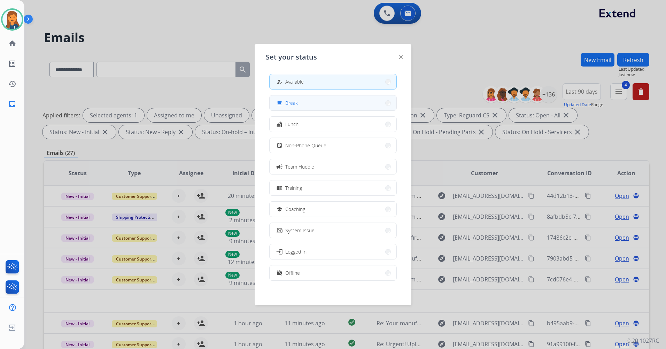
click at [329, 105] on button "free_breakfast Break" at bounding box center [332, 102] width 127 height 15
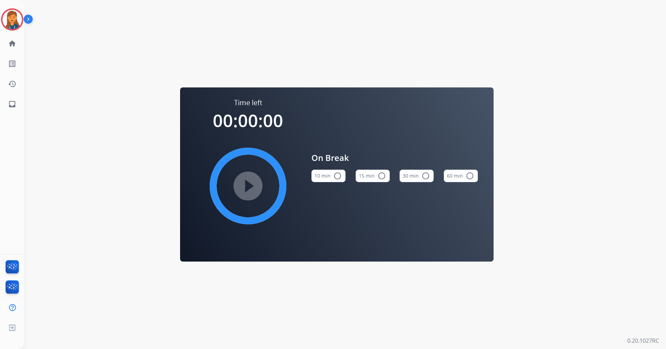
click at [372, 177] on button "15 min radio_button_unchecked" at bounding box center [372, 176] width 34 height 13
click at [251, 190] on mat-icon "play_circle_filled" at bounding box center [248, 186] width 8 height 8
click at [12, 18] on img at bounding box center [11, 19] width 19 height 19
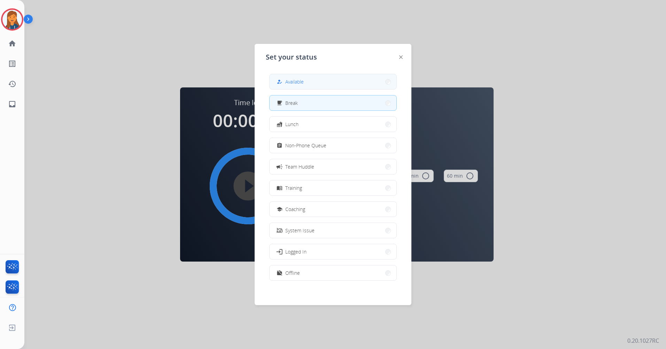
click at [329, 81] on button "how_to_reg Available" at bounding box center [332, 81] width 127 height 15
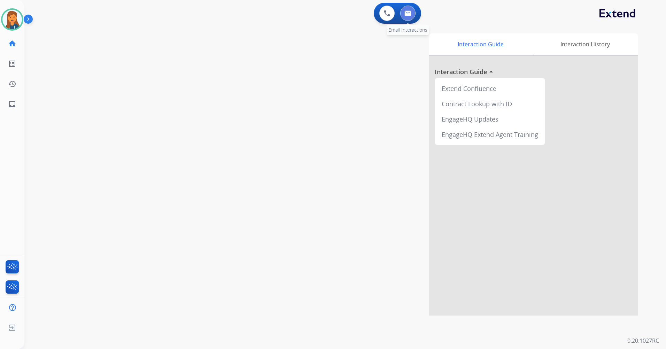
click at [407, 15] on img at bounding box center [407, 13] width 7 height 6
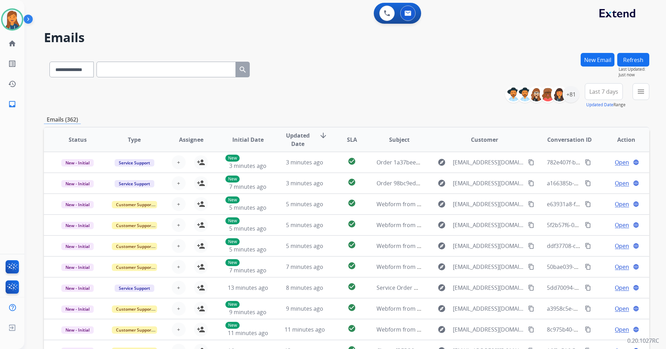
click at [604, 91] on span "Last 7 days" at bounding box center [603, 91] width 29 height 3
click at [591, 175] on div "Last 90 days" at bounding box center [601, 176] width 38 height 10
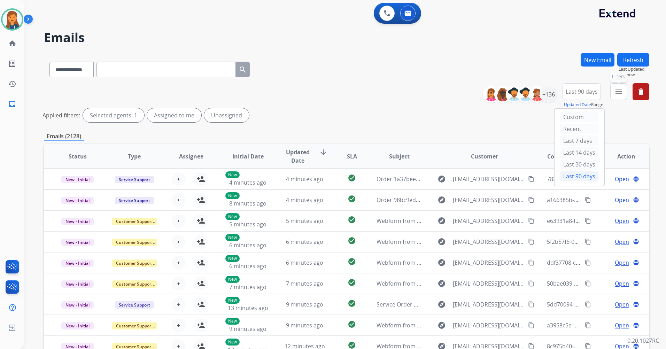
click at [617, 92] on mat-icon "menu" at bounding box center [618, 91] width 8 height 8
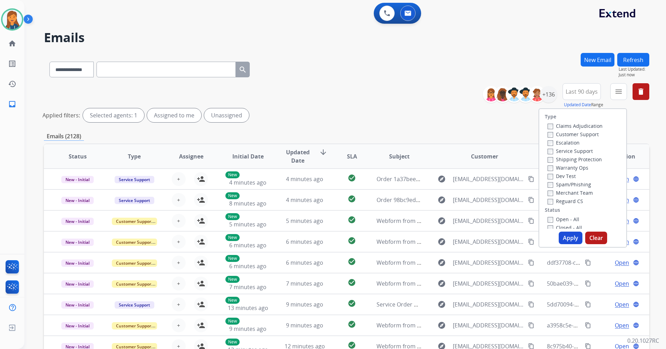
click at [577, 136] on label "Customer Support" at bounding box center [572, 134] width 51 height 7
click at [567, 162] on label "Shipping Protection" at bounding box center [574, 159] width 54 height 7
click at [557, 201] on label "Reguard CS" at bounding box center [565, 201] width 36 height 7
click at [547, 223] on div "Closed - All" at bounding box center [583, 227] width 73 height 8
click at [562, 237] on button "Apply" at bounding box center [570, 238] width 24 height 13
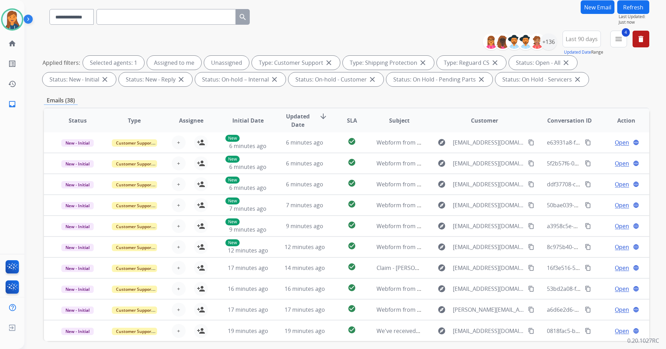
scroll to position [81, 0]
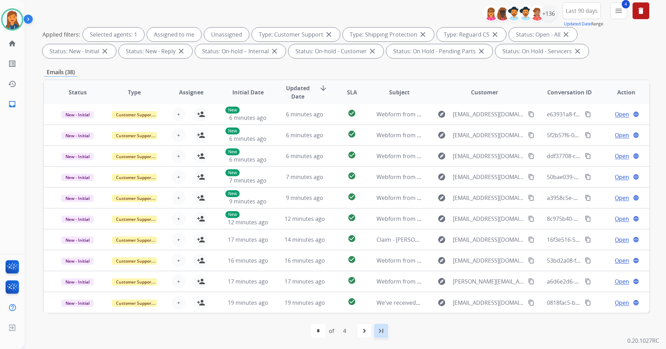
click at [381, 330] on mat-icon "last_page" at bounding box center [381, 331] width 8 height 8
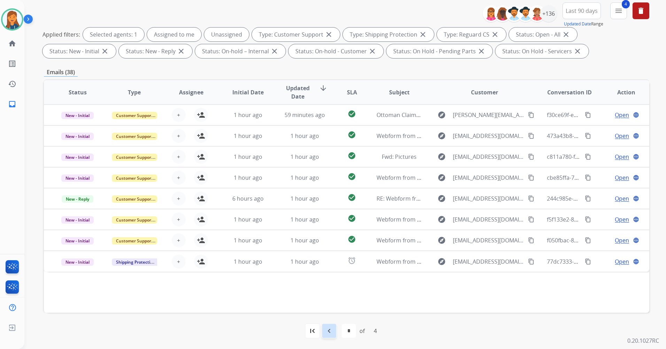
click at [331, 324] on div "navigate_before" at bounding box center [328, 330] width 15 height 15
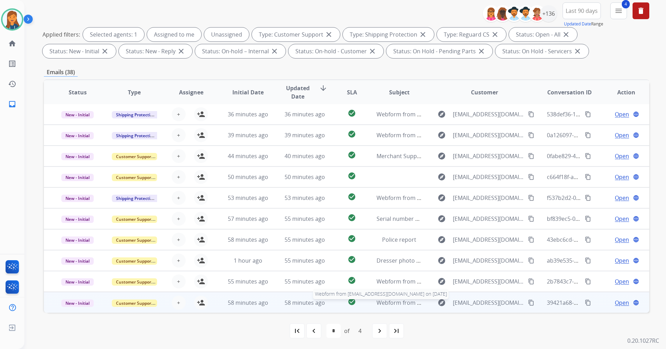
click at [407, 306] on span "Webform from [EMAIL_ADDRESS][DOMAIN_NAME] on [DATE]" at bounding box center [455, 303] width 158 height 8
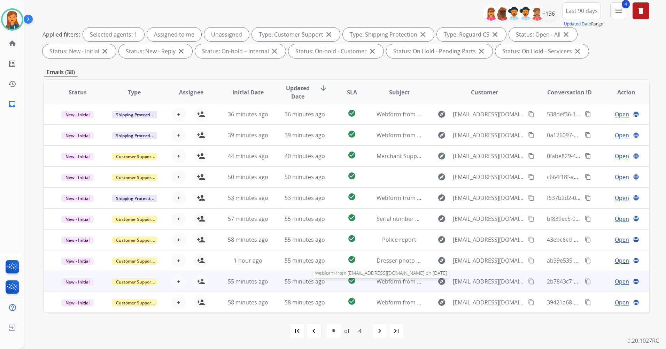
click at [392, 283] on span "Webform from [EMAIL_ADDRESS][DOMAIN_NAME] on [DATE]" at bounding box center [455, 281] width 158 height 8
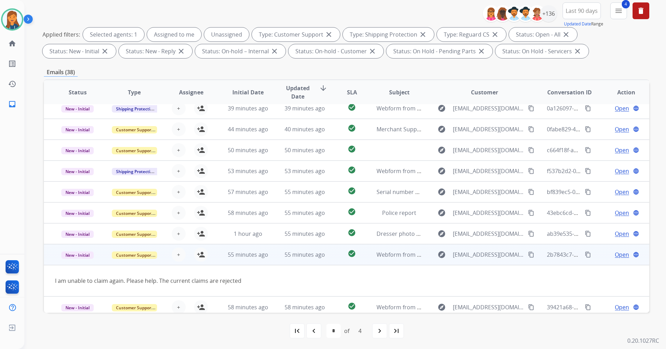
scroll to position [32, 0]
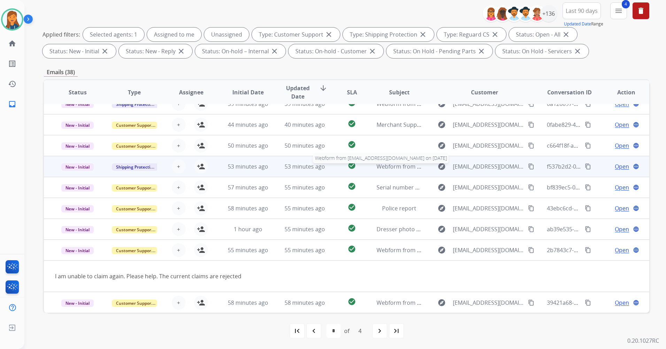
click at [379, 168] on span "Webform from [EMAIL_ADDRESS][DOMAIN_NAME] on [DATE]" at bounding box center [455, 167] width 158 height 8
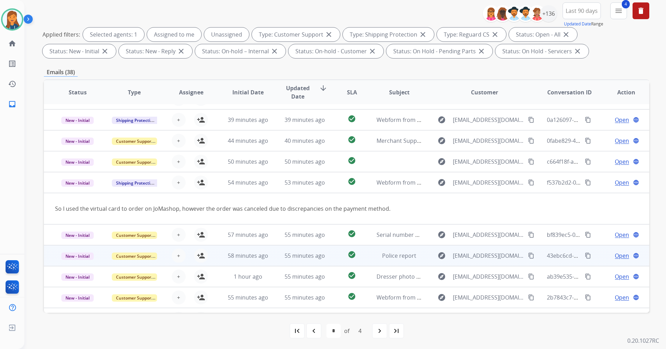
scroll to position [0, 0]
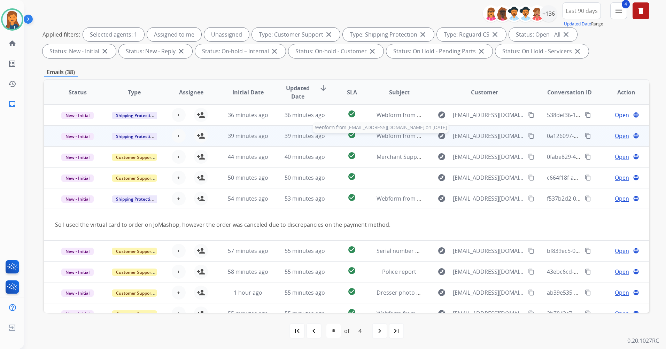
click at [377, 137] on span "Webform from [EMAIL_ADDRESS][DOMAIN_NAME] on [DATE]" at bounding box center [455, 136] width 158 height 8
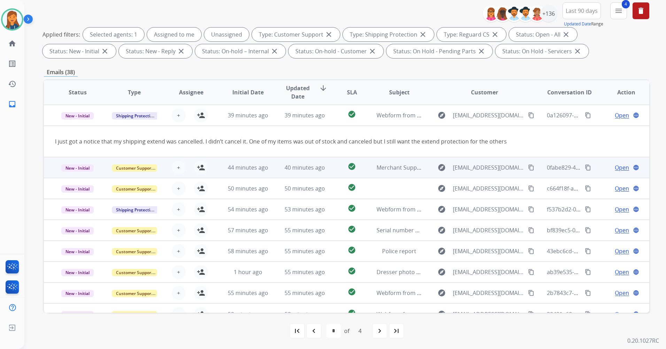
scroll to position [21, 0]
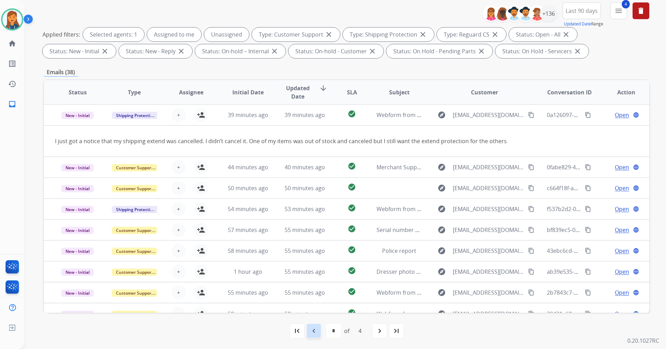
click at [309, 332] on mat-icon "navigate_before" at bounding box center [313, 331] width 8 height 8
select select "*"
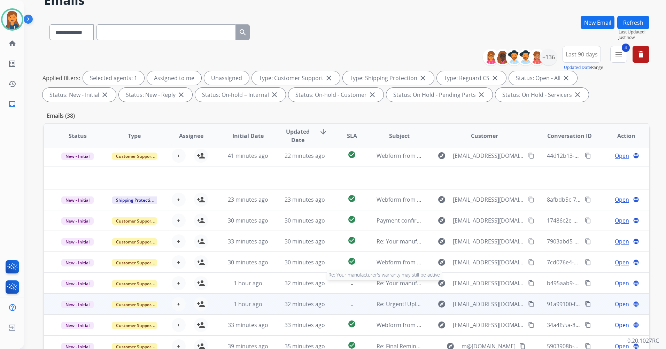
scroll to position [81, 0]
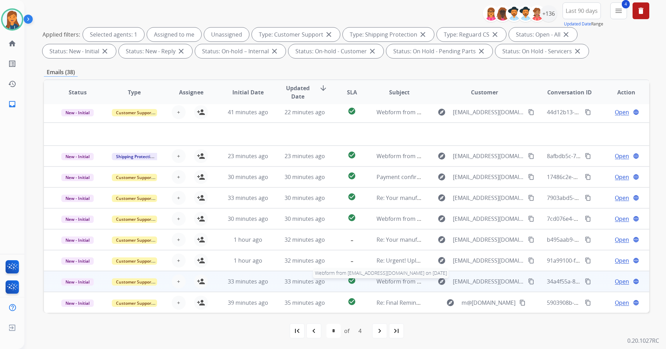
click at [390, 281] on span "Webform from [EMAIL_ADDRESS][DOMAIN_NAME] on [DATE]" at bounding box center [455, 281] width 158 height 8
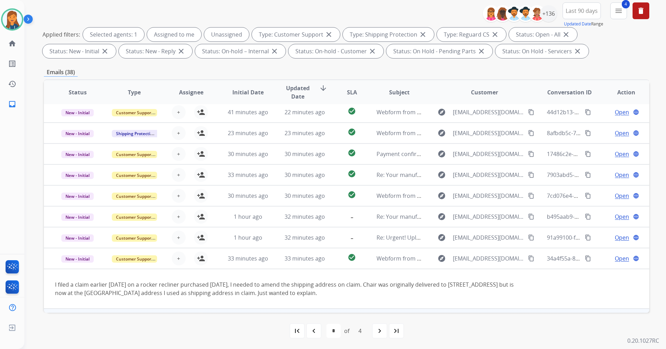
scroll to position [40, 0]
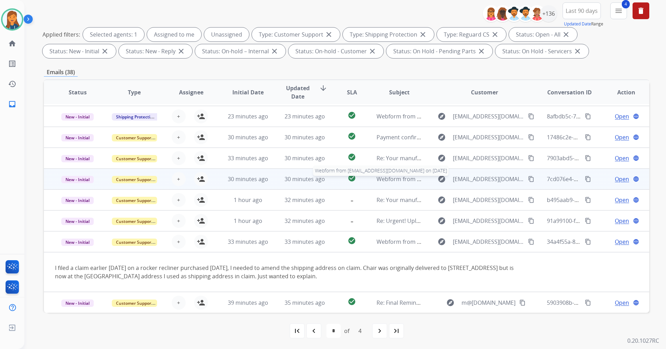
click at [392, 179] on span "Webform from [EMAIL_ADDRESS][DOMAIN_NAME] on [DATE]" at bounding box center [455, 179] width 158 height 8
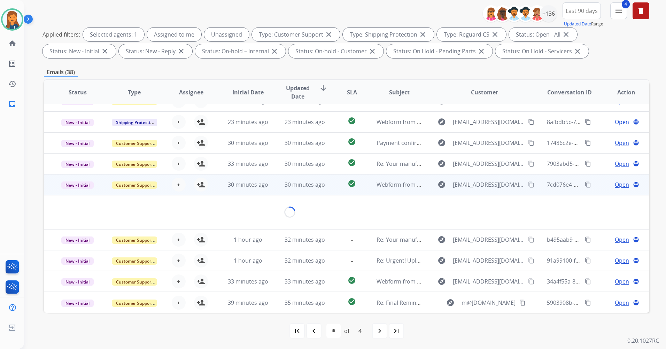
scroll to position [32, 0]
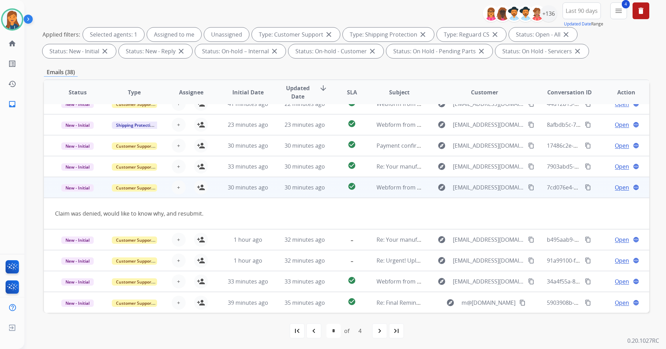
click at [528, 185] on mat-icon "content_copy" at bounding box center [531, 187] width 6 height 6
click at [199, 187] on mat-icon "person_add" at bounding box center [201, 187] width 8 height 8
click at [614, 186] on span "Open" at bounding box center [621, 187] width 14 height 8
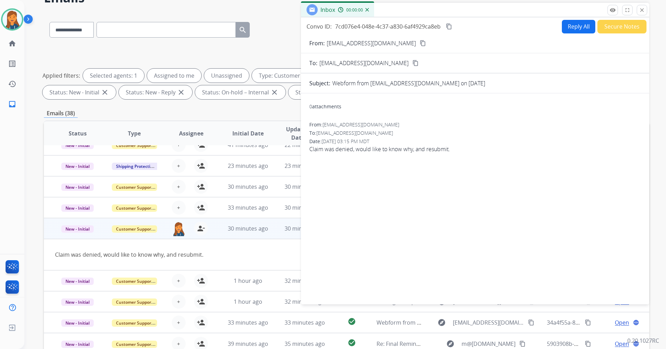
scroll to position [0, 0]
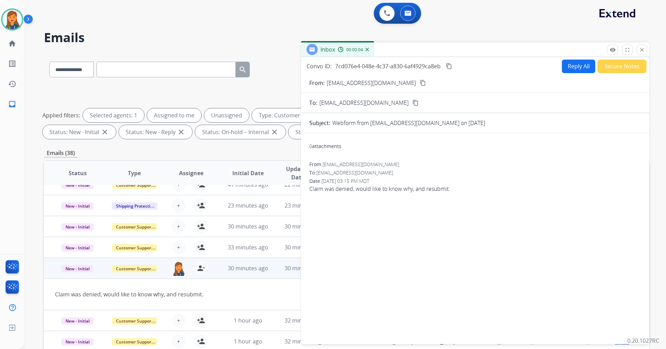
click at [566, 64] on button "Reply All" at bounding box center [578, 67] width 33 height 14
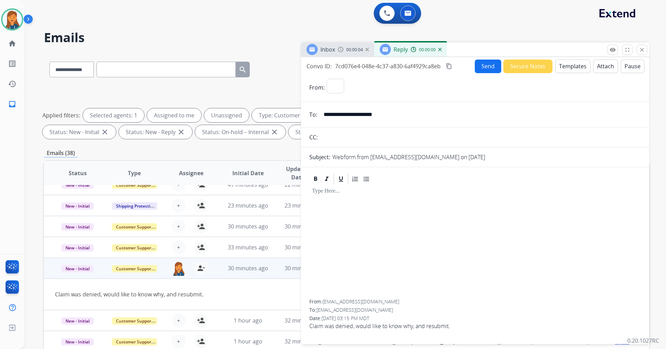
select select "**********"
click at [574, 60] on button "Templates" at bounding box center [572, 67] width 35 height 14
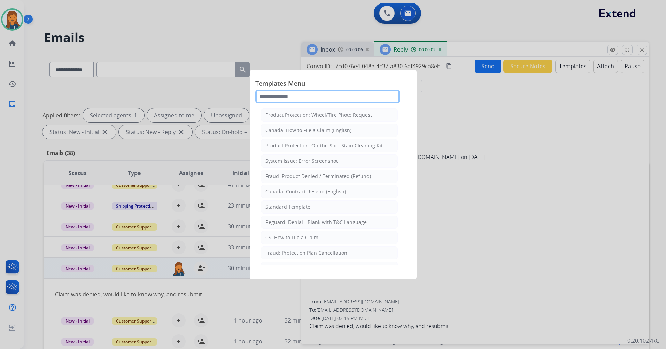
click at [349, 93] on input "text" at bounding box center [327, 96] width 144 height 14
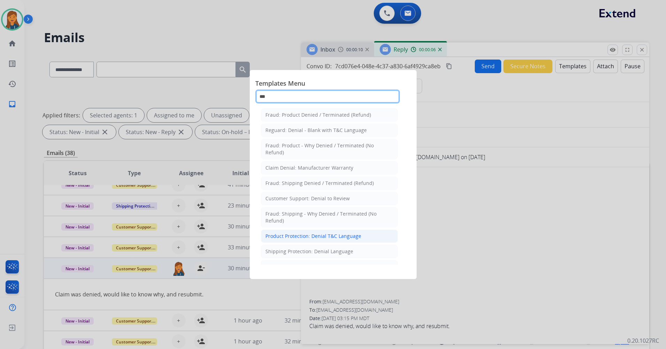
type input "***"
click at [315, 237] on div "Product Protection: Denial T&C Language" at bounding box center [313, 236] width 96 height 7
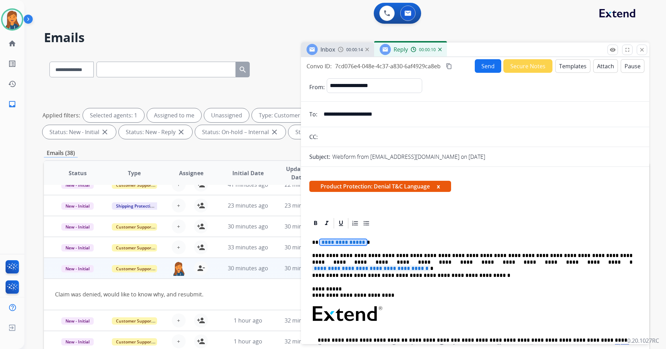
click at [344, 243] on span "**********" at bounding box center [343, 242] width 47 height 6
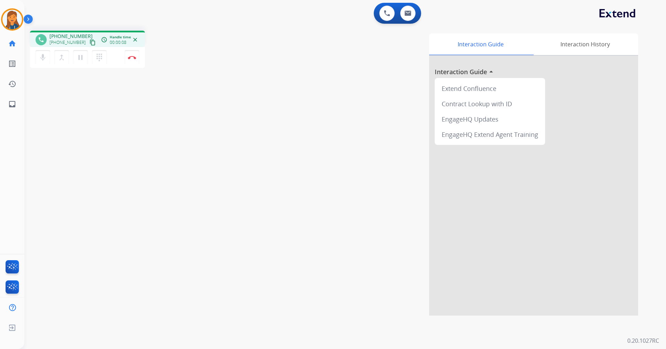
click at [89, 41] on mat-icon "content_copy" at bounding box center [92, 42] width 6 height 6
click at [173, 110] on div "phone [PHONE_NUMBER] [PHONE_NUMBER] content_copy access_time Call metrics Queue…" at bounding box center [336, 170] width 625 height 290
click at [132, 60] on button "Disconnect" at bounding box center [132, 57] width 15 height 15
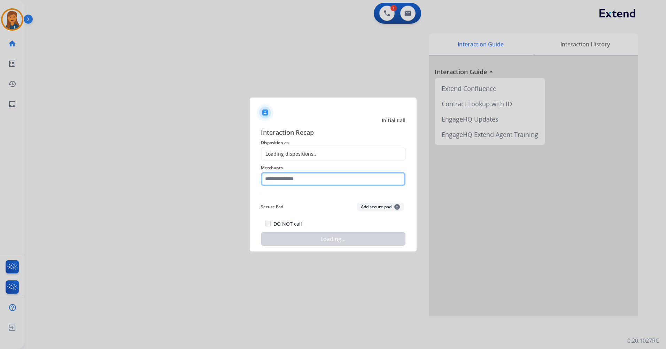
click at [295, 177] on input "text" at bounding box center [333, 179] width 144 height 14
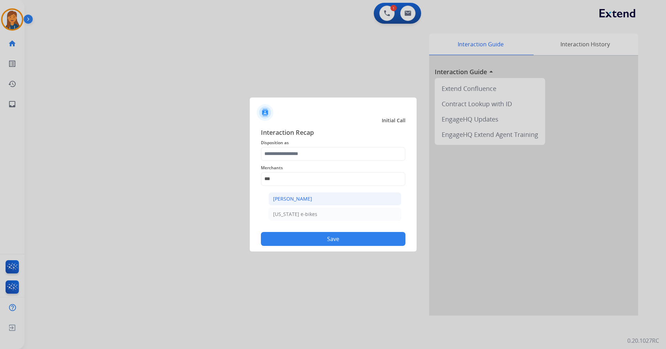
click at [299, 196] on div "[PERSON_NAME]" at bounding box center [292, 198] width 39 height 7
type input "**********"
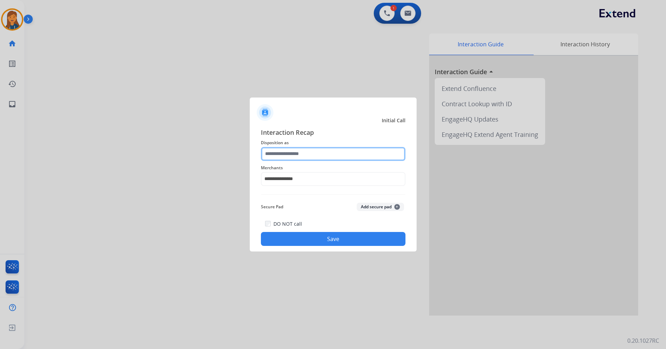
click at [291, 155] on input "text" at bounding box center [333, 154] width 144 height 14
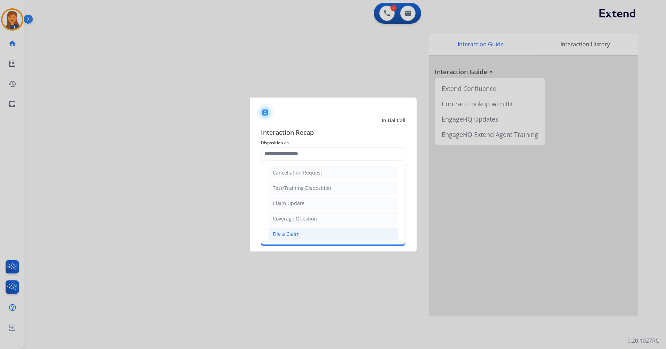
click at [293, 237] on li "File a Claim" at bounding box center [333, 233] width 130 height 13
type input "**********"
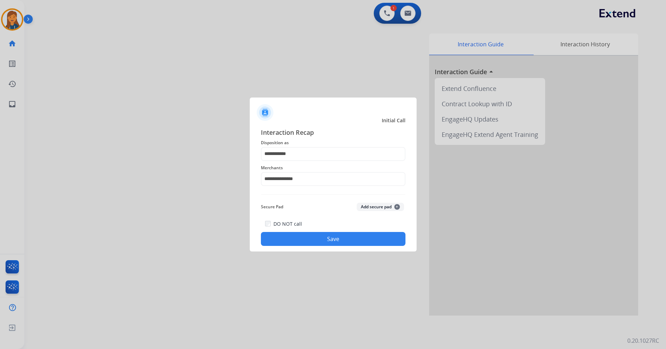
click at [295, 240] on button "Save" at bounding box center [333, 239] width 144 height 14
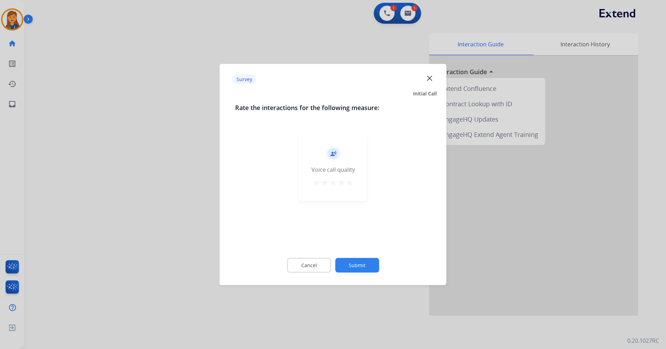
click at [355, 188] on div "record_voice_over Voice call quality star star star star star" at bounding box center [333, 168] width 68 height 66
click at [351, 183] on mat-icon "star" at bounding box center [349, 183] width 8 height 8
click at [347, 259] on button "Submit" at bounding box center [357, 265] width 44 height 15
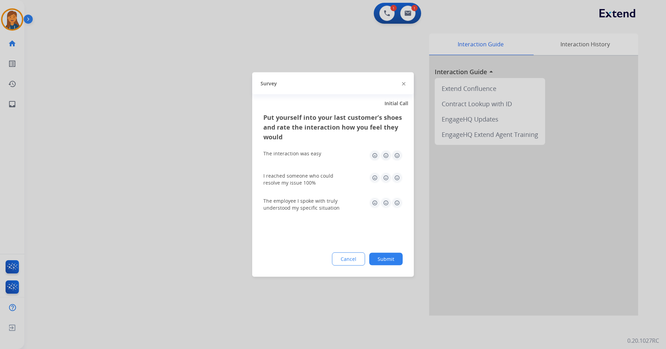
click at [397, 156] on img at bounding box center [396, 155] width 11 height 11
click at [394, 178] on img at bounding box center [396, 177] width 11 height 11
click at [396, 199] on img at bounding box center [396, 202] width 11 height 11
click at [391, 254] on button "Submit" at bounding box center [385, 259] width 33 height 13
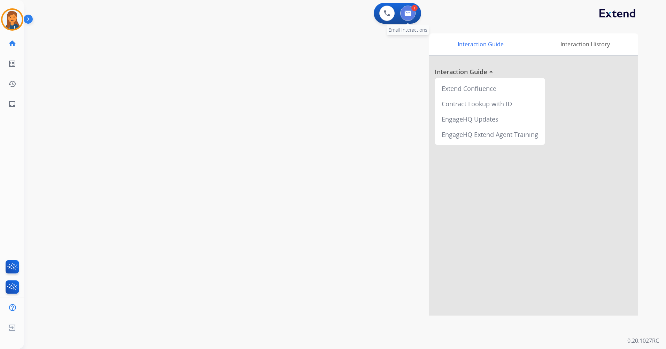
click at [406, 12] on img at bounding box center [407, 13] width 7 height 6
select select "**********"
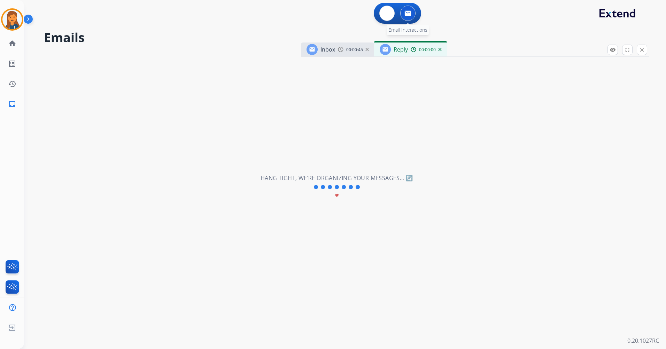
select select "**********"
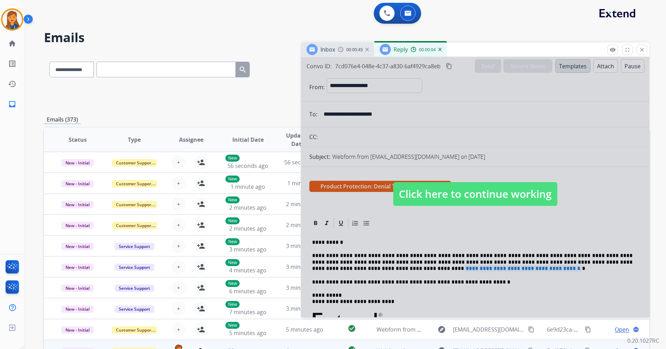
click at [426, 196] on span "Click here to continue working" at bounding box center [475, 194] width 164 height 24
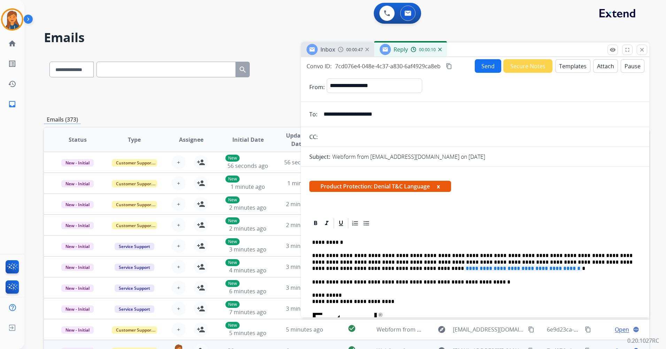
click at [359, 50] on span "00:00:47" at bounding box center [354, 50] width 17 height 6
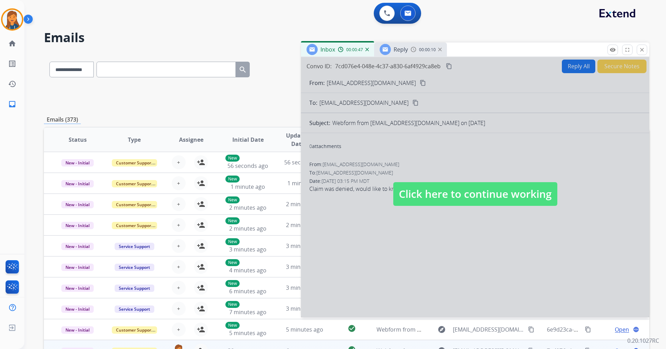
click at [416, 50] on div "00:00:10" at bounding box center [425, 49] width 31 height 6
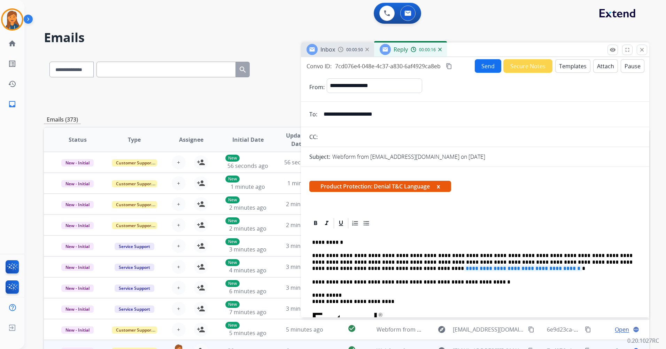
click at [464, 267] on span "**********" at bounding box center [523, 268] width 118 height 6
drag, startPoint x: 575, startPoint y: 263, endPoint x: 367, endPoint y: 267, distance: 207.5
click at [367, 267] on p "**********" at bounding box center [472, 261] width 320 height 19
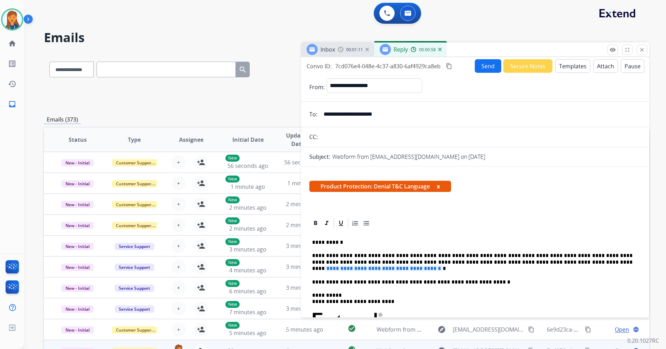
click at [362, 268] on span "**********" at bounding box center [383, 268] width 118 height 6
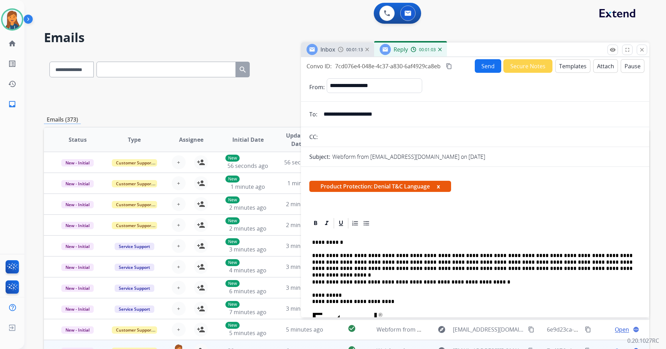
click at [597, 72] on button "Attach" at bounding box center [605, 66] width 25 height 14
click at [598, 64] on button "Attach" at bounding box center [605, 66] width 25 height 14
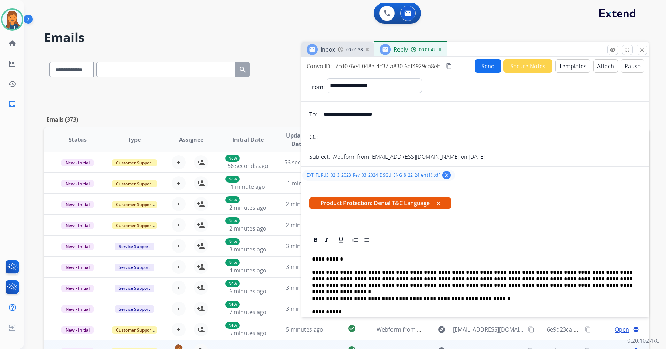
click at [450, 66] on mat-icon "content_copy" at bounding box center [449, 66] width 6 height 6
drag, startPoint x: 480, startPoint y: 66, endPoint x: 470, endPoint y: 56, distance: 14.5
click at [481, 66] on button "Send" at bounding box center [488, 66] width 26 height 14
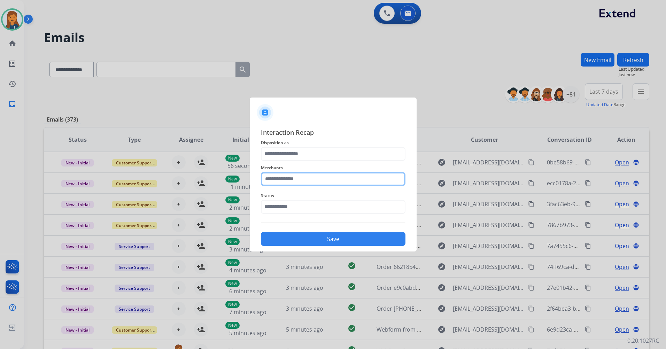
click at [326, 183] on input "text" at bounding box center [333, 179] width 144 height 14
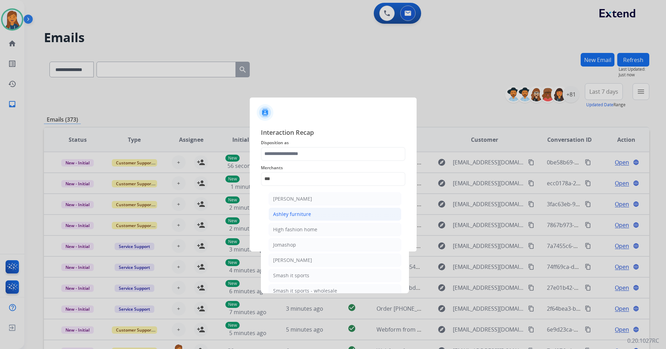
click at [308, 207] on li "Ashley furniture" at bounding box center [334, 213] width 133 height 13
type input "**********"
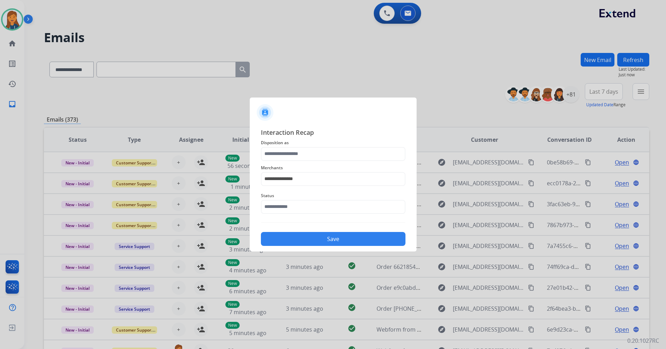
click at [308, 162] on div "**********" at bounding box center [333, 175] width 144 height 28
click at [308, 156] on input "text" at bounding box center [333, 154] width 144 height 14
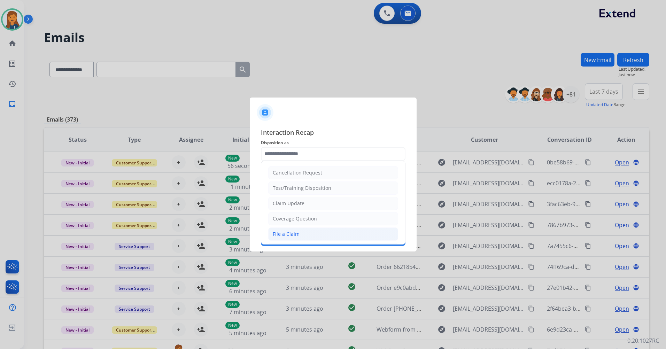
click at [292, 234] on div "File a Claim" at bounding box center [286, 233] width 27 height 7
type input "**********"
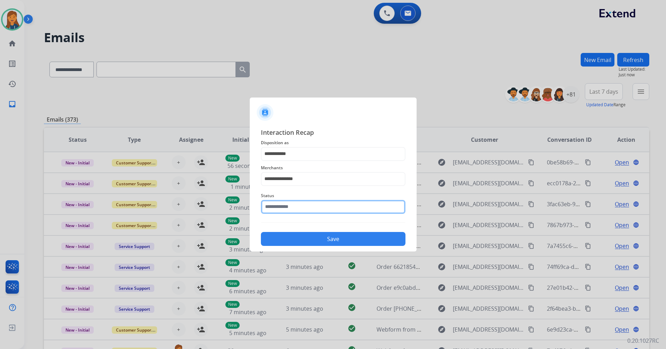
click at [292, 207] on input "text" at bounding box center [333, 207] width 144 height 14
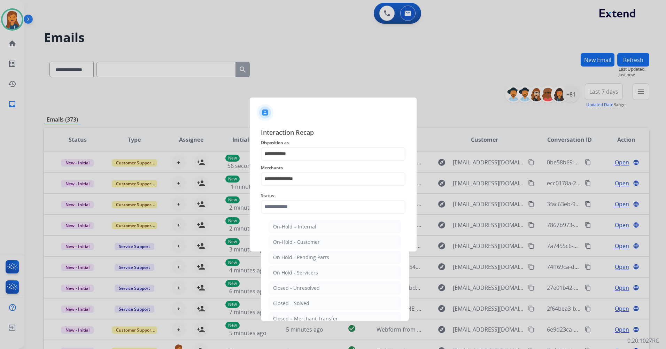
click at [288, 296] on ul "On-Hold – Internal On-Hold - Customer On Hold - Pending Parts On Hold - Service…" at bounding box center [334, 290] width 137 height 146
click at [287, 301] on div "Closed – Solved" at bounding box center [291, 303] width 36 height 7
type input "**********"
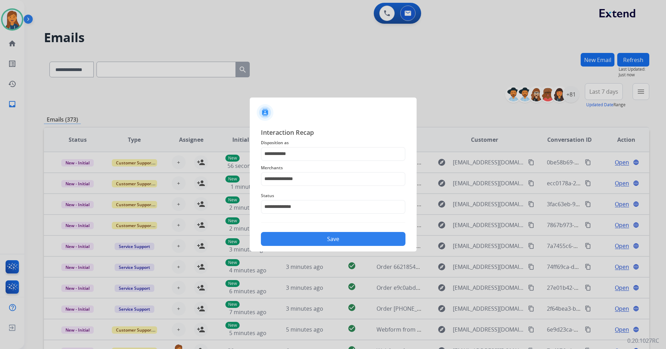
click at [289, 238] on button "Save" at bounding box center [333, 239] width 144 height 14
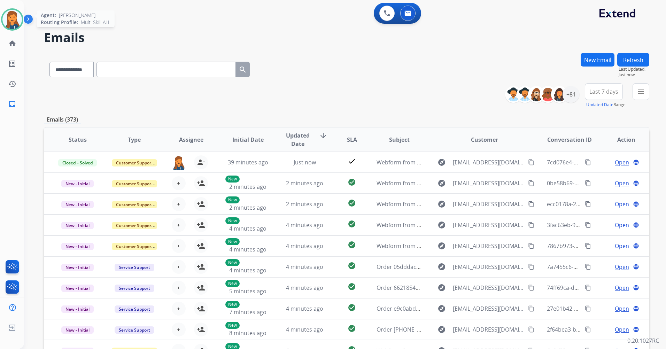
click at [11, 22] on img at bounding box center [11, 19] width 19 height 19
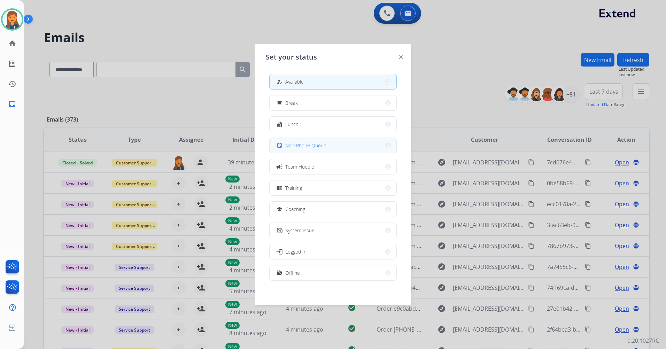
click at [295, 147] on span "Non-Phone Queue" at bounding box center [305, 145] width 41 height 7
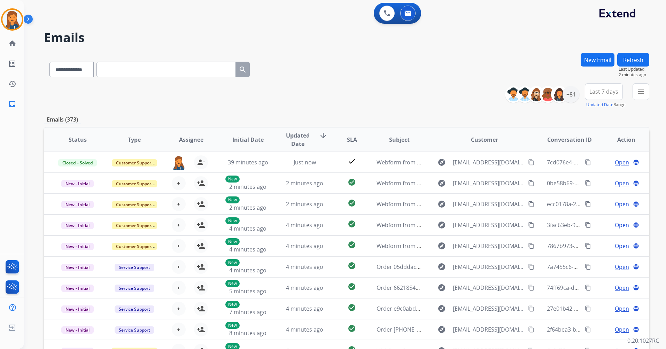
click at [599, 59] on button "New Email" at bounding box center [597, 60] width 34 height 14
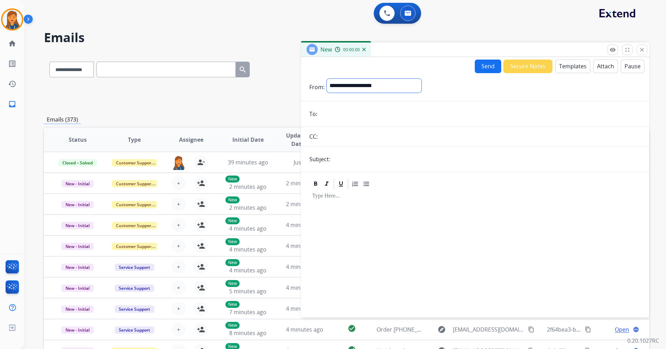
click at [417, 87] on select "**********" at bounding box center [374, 86] width 95 height 14
select select "**********"
click at [327, 79] on select "**********" at bounding box center [374, 86] width 95 height 14
click at [336, 124] on form "**********" at bounding box center [475, 193] width 348 height 241
click at [335, 120] on input "email" at bounding box center [479, 115] width 321 height 14
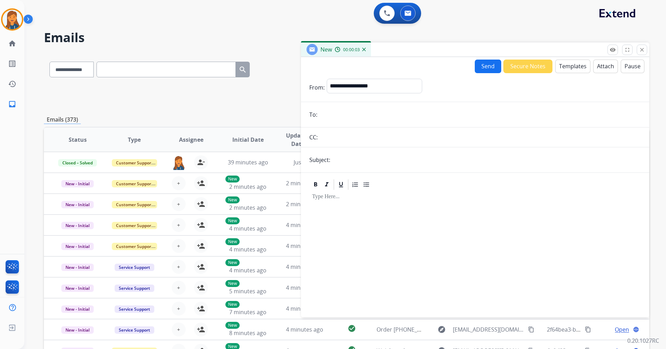
paste input "**********"
type input "**********"
click at [353, 155] on input "text" at bounding box center [486, 160] width 308 height 14
type input "**********"
click at [393, 83] on select "**********" at bounding box center [374, 86] width 95 height 14
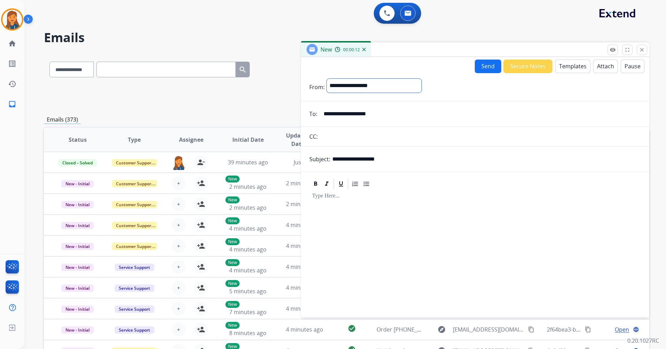
select select "**********"
click at [327, 79] on select "**********" at bounding box center [374, 86] width 95 height 14
click at [556, 67] on button "Templates" at bounding box center [572, 67] width 35 height 14
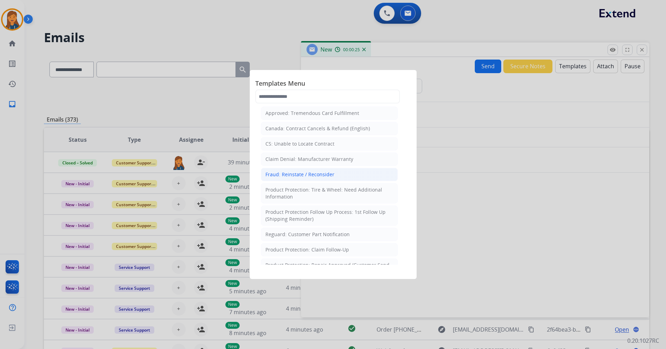
scroll to position [348, 0]
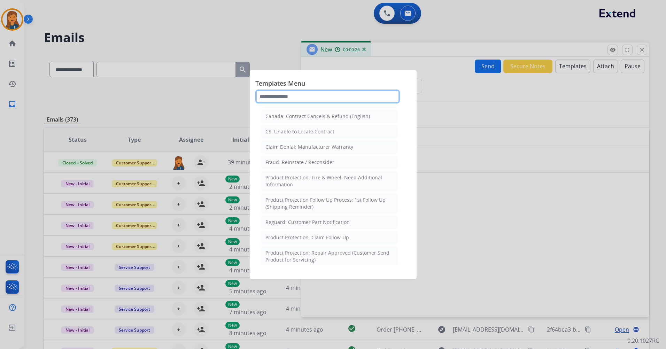
click at [299, 93] on input "text" at bounding box center [327, 96] width 144 height 14
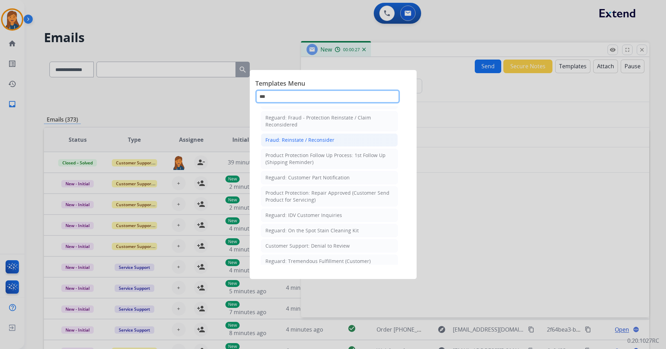
scroll to position [0, 0]
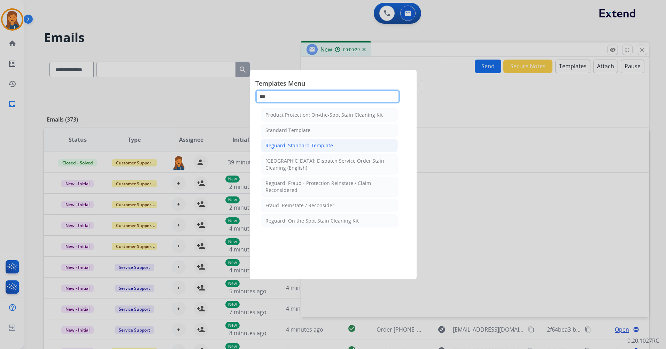
type input "***"
click at [298, 143] on div "Reguard: Standard Template" at bounding box center [299, 145] width 68 height 7
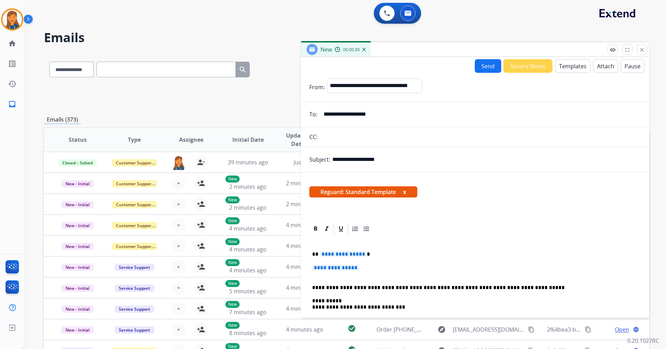
click at [339, 251] on span "**********" at bounding box center [343, 254] width 47 height 6
click at [332, 267] on span "**********" at bounding box center [335, 268] width 47 height 6
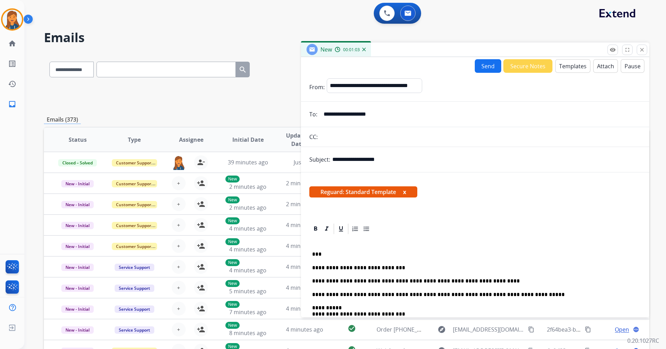
click at [569, 65] on button "Templates" at bounding box center [572, 66] width 35 height 14
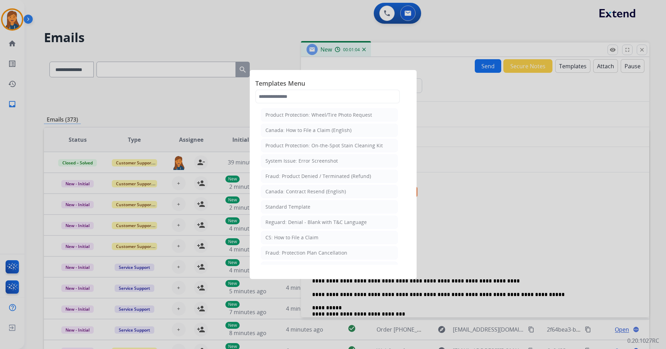
drag, startPoint x: 525, startPoint y: 120, endPoint x: 571, endPoint y: 71, distance: 67.7
click at [525, 120] on div at bounding box center [333, 174] width 666 height 349
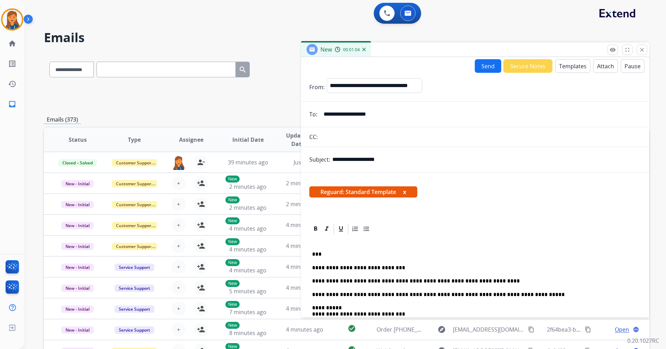
click at [595, 68] on button "Attach" at bounding box center [605, 66] width 25 height 14
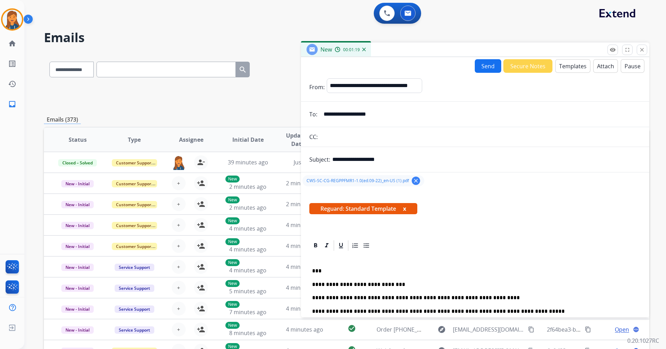
click at [481, 63] on button "Send" at bounding box center [488, 66] width 26 height 14
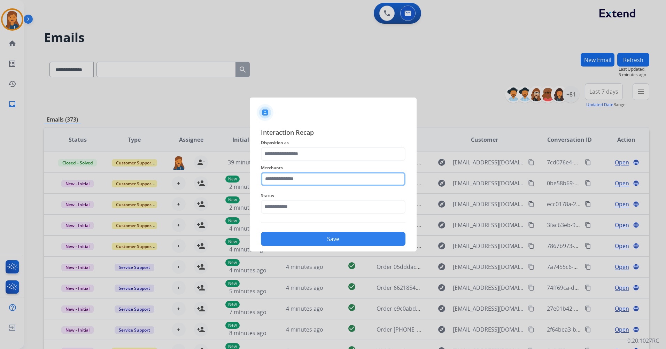
click at [307, 178] on input "text" at bounding box center [333, 179] width 144 height 14
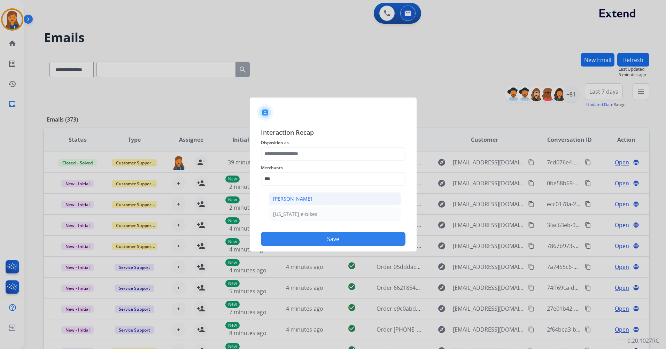
click at [282, 201] on div "[PERSON_NAME]" at bounding box center [292, 198] width 39 height 7
type input "**********"
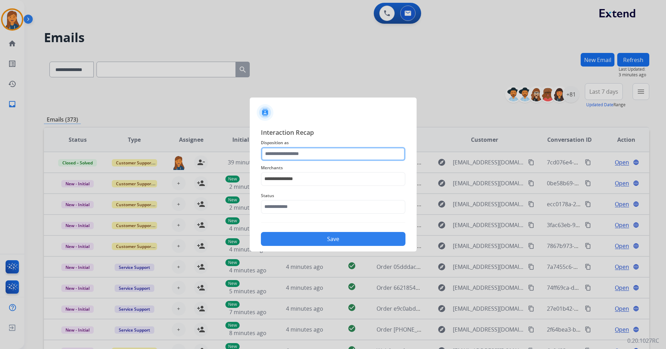
click at [273, 148] on input "text" at bounding box center [333, 154] width 144 height 14
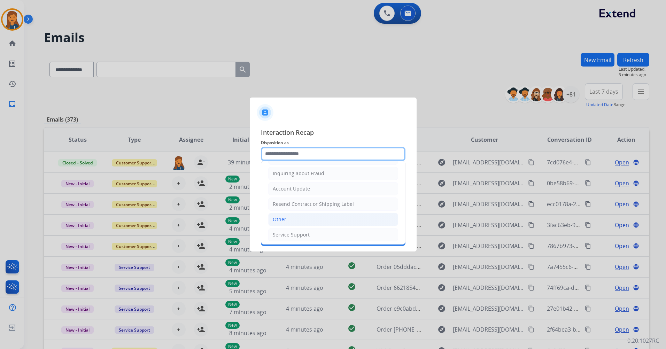
scroll to position [109, 0]
click at [285, 219] on div "Other" at bounding box center [280, 217] width 14 height 7
type input "*****"
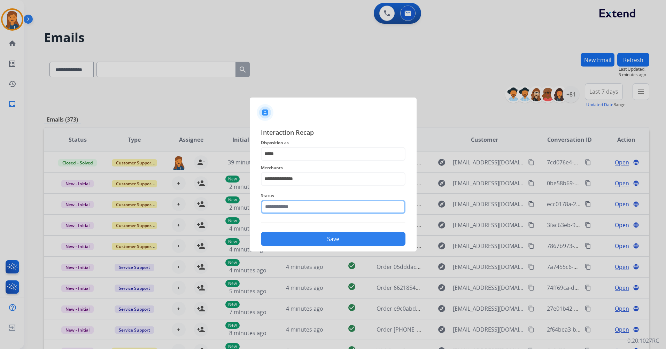
click at [290, 206] on input "text" at bounding box center [333, 207] width 144 height 14
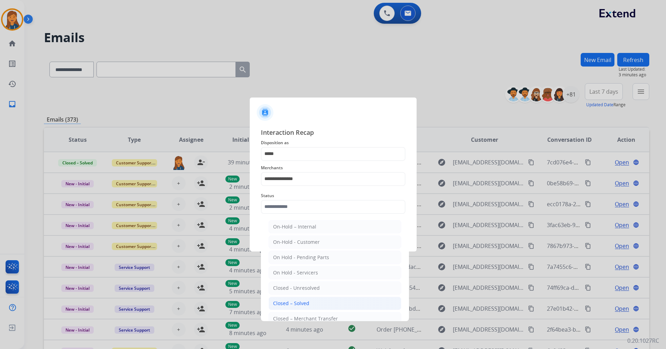
click at [286, 305] on div "Closed – Solved" at bounding box center [291, 303] width 36 height 7
type input "**********"
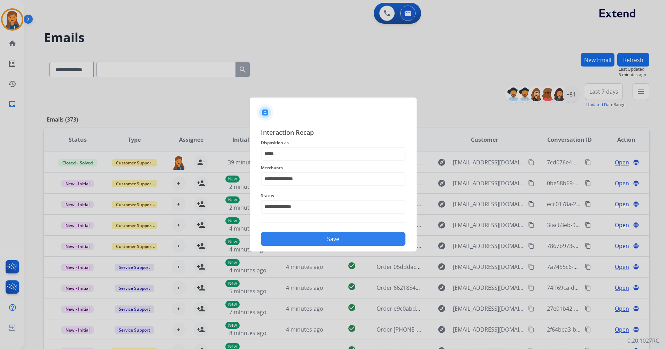
click at [291, 238] on button "Save" at bounding box center [333, 239] width 144 height 14
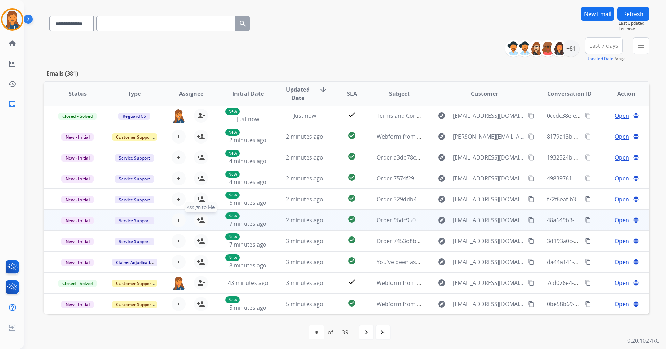
scroll to position [47, 0]
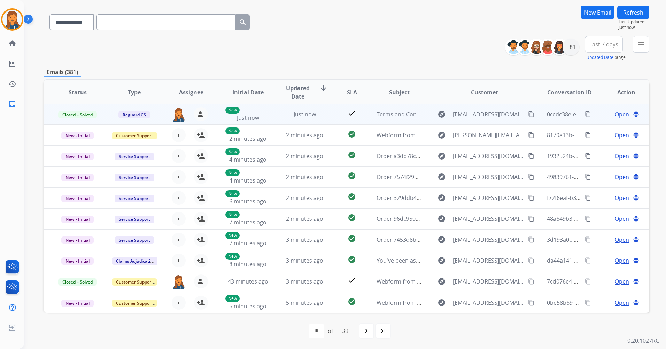
click at [585, 113] on mat-icon "content_copy" at bounding box center [588, 114] width 6 height 6
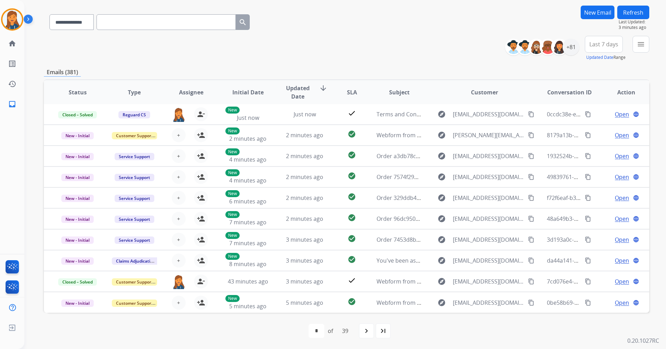
click at [598, 43] on span "Last 7 days" at bounding box center [603, 44] width 29 height 3
click at [604, 126] on div "Last 90 days" at bounding box center [601, 129] width 38 height 10
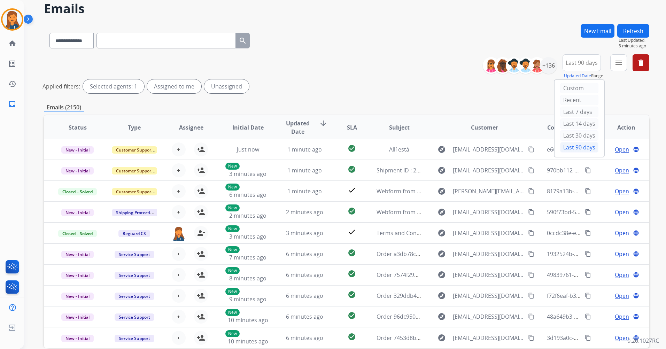
scroll to position [0, 0]
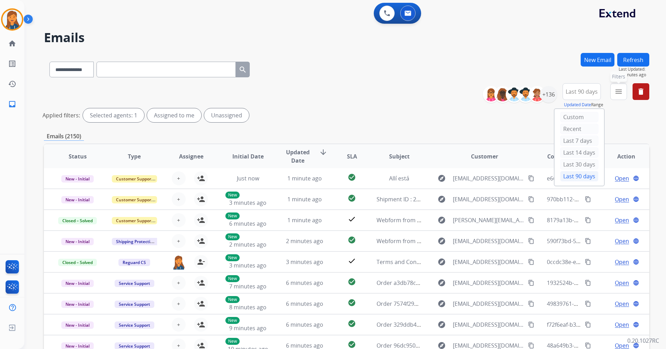
click at [614, 92] on mat-icon "menu" at bounding box center [618, 91] width 8 height 8
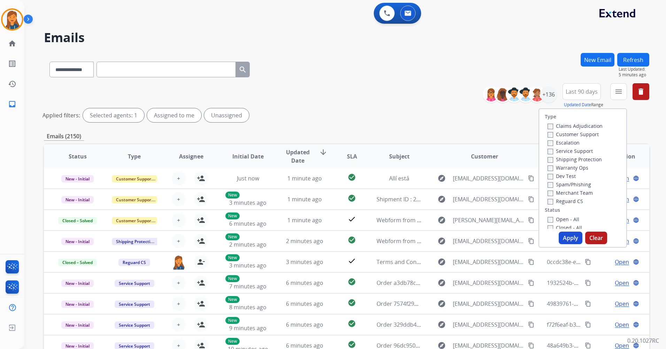
click at [579, 134] on label "Customer Support" at bounding box center [572, 134] width 51 height 7
click at [568, 162] on label "Shipping Protection" at bounding box center [574, 159] width 54 height 7
click at [562, 199] on label "Reguard CS" at bounding box center [565, 201] width 36 height 7
click at [559, 220] on label "Open - All" at bounding box center [563, 219] width 32 height 7
click at [562, 235] on button "Apply" at bounding box center [570, 238] width 24 height 13
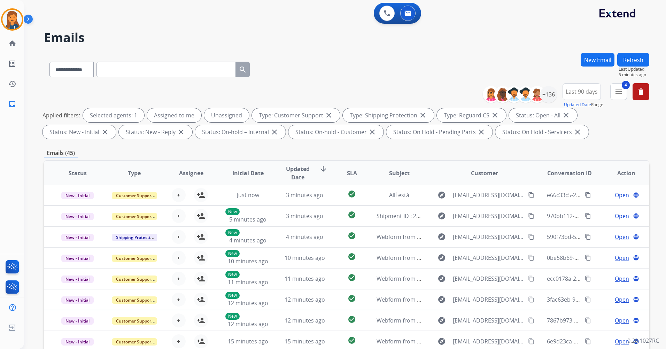
click at [7, 8] on div "[PERSON_NAME] Queue Edit Avatar Agent: [PERSON_NAME] Profile: Multi Skill ALL h…" at bounding box center [12, 57] width 24 height 114
click at [9, 15] on img at bounding box center [11, 19] width 19 height 19
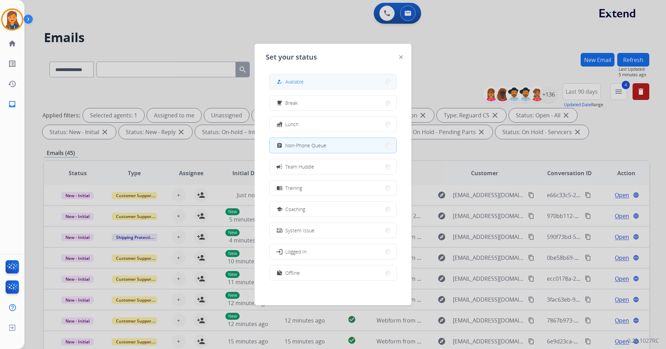
click at [291, 78] on span "Available" at bounding box center [294, 81] width 18 height 7
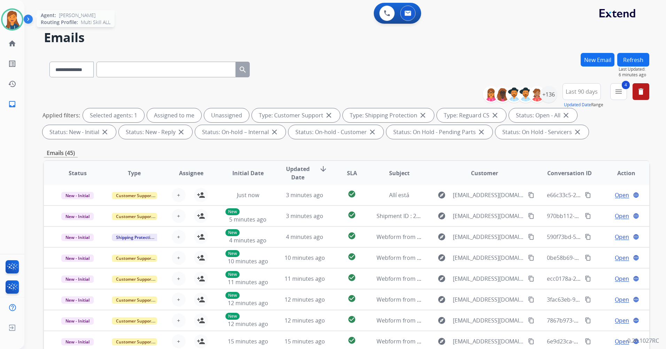
click at [19, 18] on img at bounding box center [11, 19] width 19 height 19
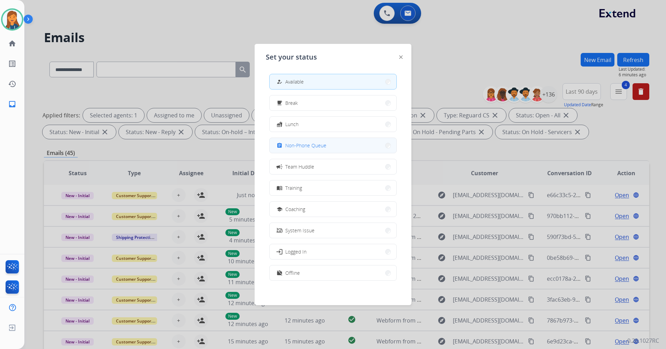
click at [310, 150] on button "assignment Non-Phone Queue" at bounding box center [332, 145] width 127 height 15
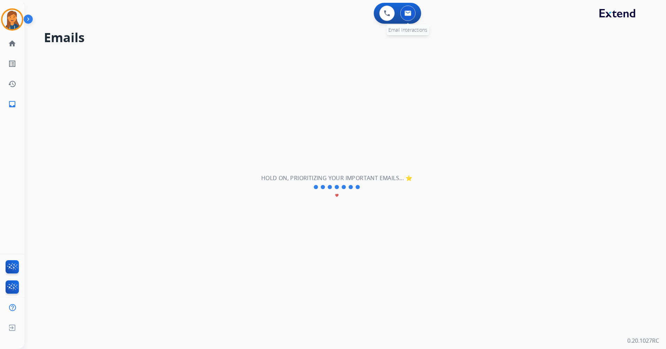
click at [411, 15] on img at bounding box center [407, 13] width 7 height 6
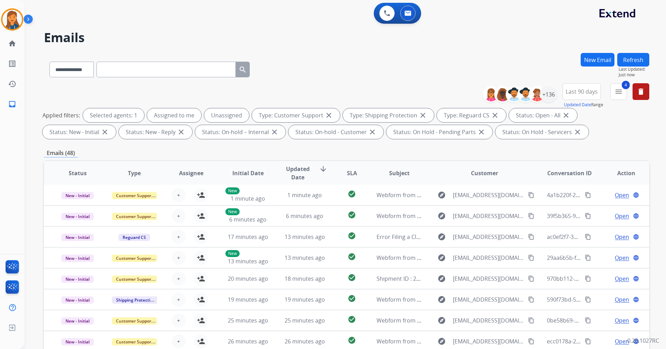
click at [125, 64] on input "text" at bounding box center [165, 70] width 139 height 16
paste input "**********"
type input "**********"
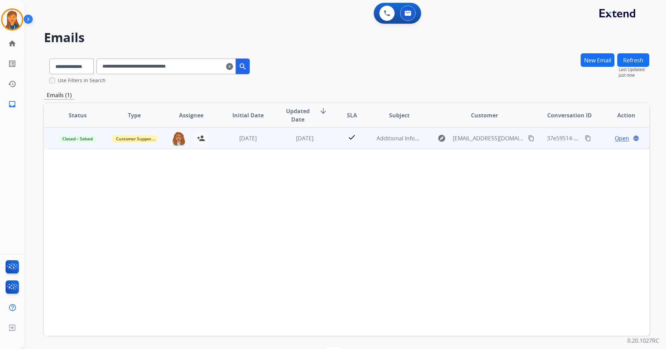
click at [387, 132] on td "Additional Information" at bounding box center [393, 137] width 57 height 21
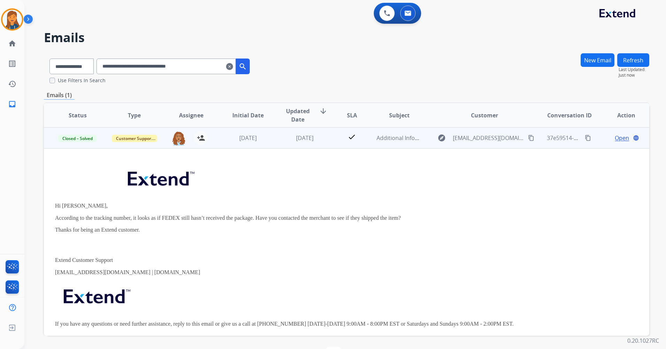
click at [618, 139] on span "Open" at bounding box center [621, 138] width 14 height 8
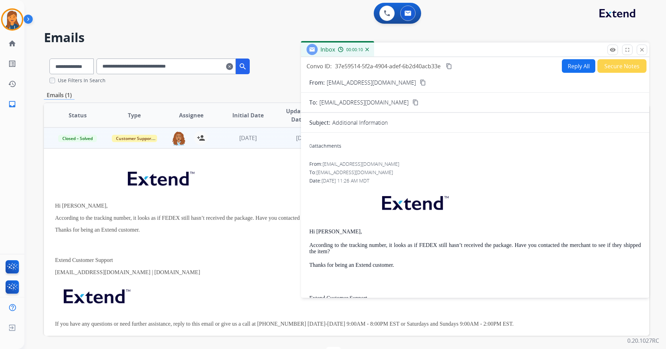
click at [576, 68] on button "Reply All" at bounding box center [578, 66] width 33 height 14
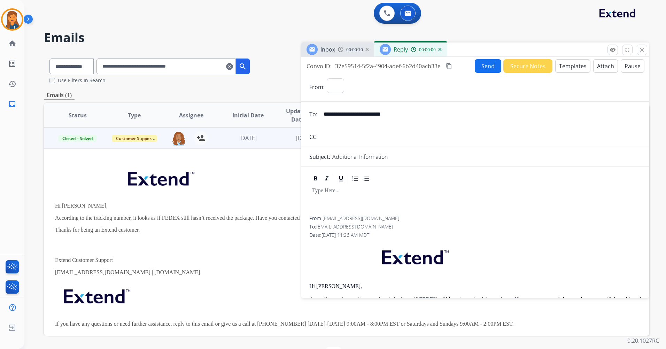
select select "**********"
click at [565, 66] on button "Templates" at bounding box center [572, 66] width 35 height 14
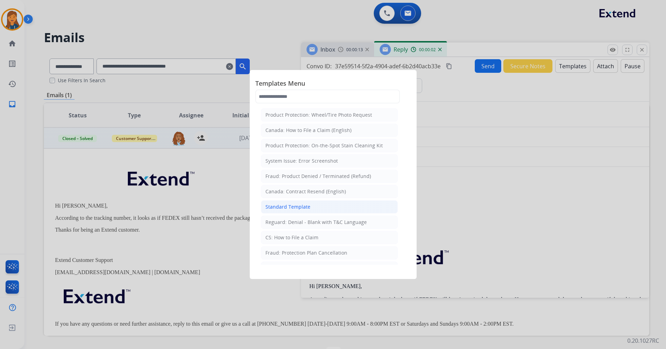
click at [277, 208] on div "Standard Template" at bounding box center [287, 206] width 45 height 7
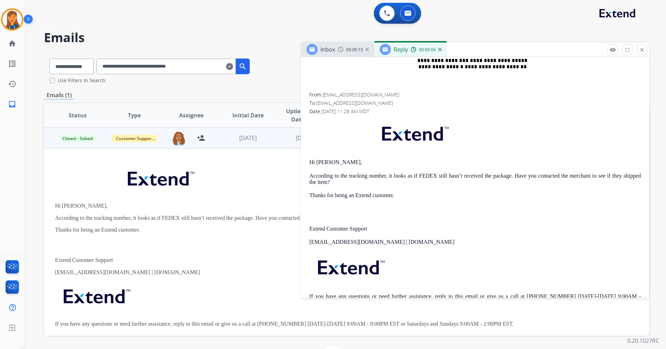
scroll to position [348, 0]
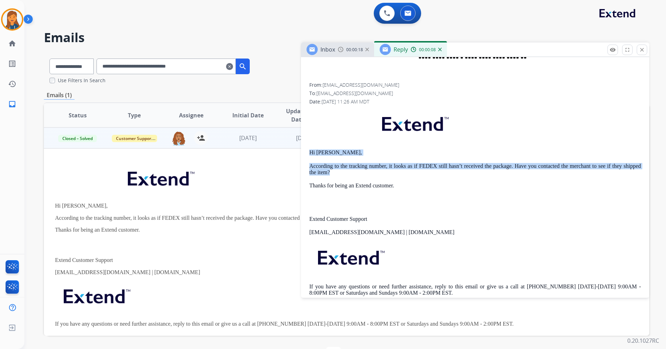
drag, startPoint x: 306, startPoint y: 148, endPoint x: 334, endPoint y: 171, distance: 35.9
click at [334, 171] on div "**********" at bounding box center [475, 91] width 348 height 444
copy div "Hi [PERSON_NAME], According to the tracking number, it looks as if FEDEX still …"
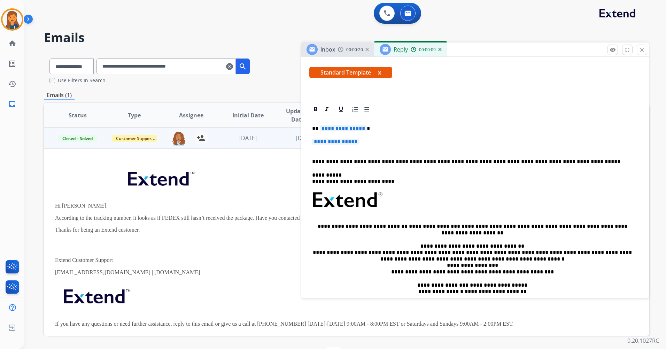
scroll to position [104, 0]
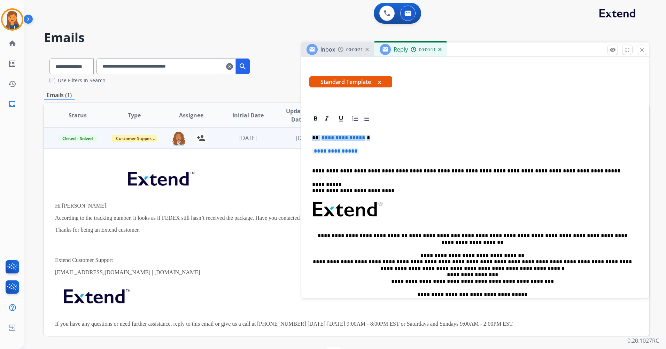
drag, startPoint x: 363, startPoint y: 151, endPoint x: 310, endPoint y: 138, distance: 54.6
click at [310, 138] on div "**********" at bounding box center [474, 226] width 331 height 202
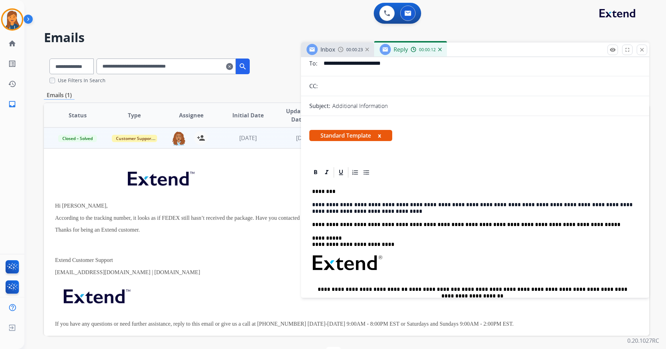
scroll to position [0, 0]
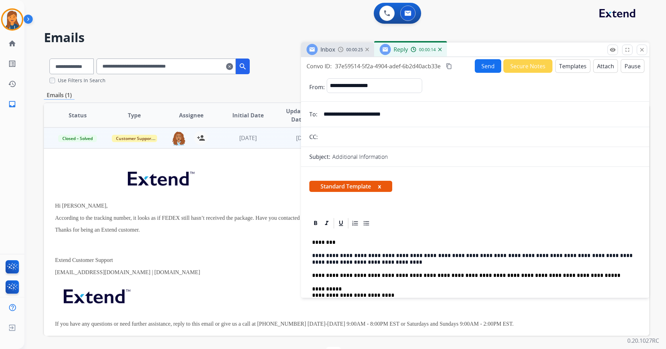
click at [486, 66] on button "Send" at bounding box center [488, 66] width 26 height 14
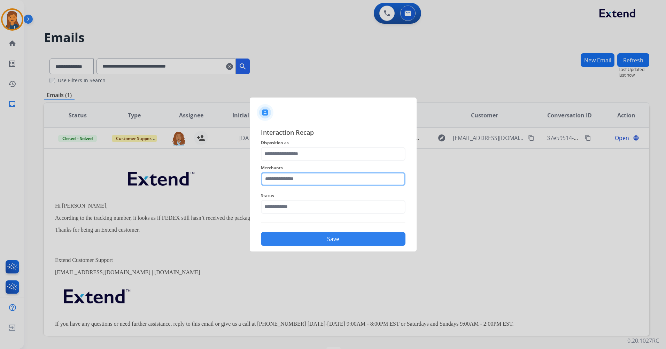
click at [309, 179] on input "text" at bounding box center [333, 179] width 144 height 14
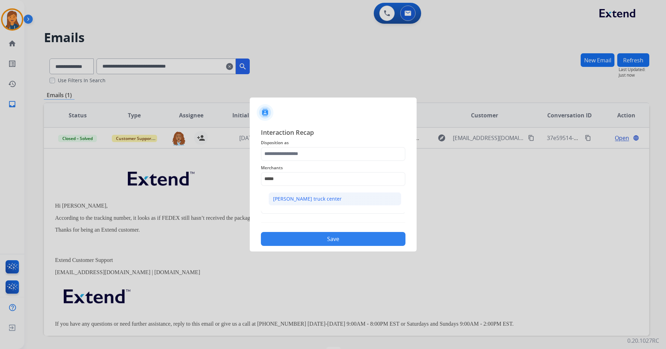
click at [282, 202] on div "[PERSON_NAME] truck center" at bounding box center [307, 198] width 69 height 7
type input "**********"
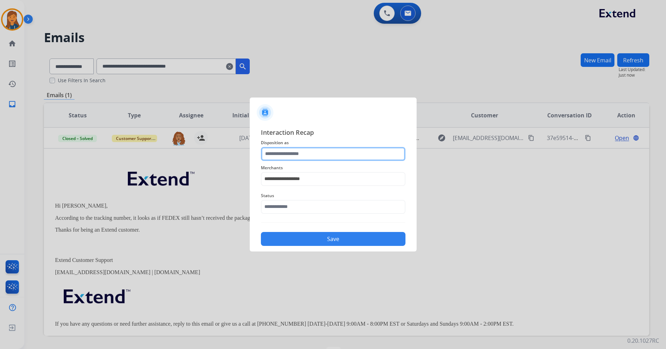
click at [280, 156] on input "text" at bounding box center [333, 154] width 144 height 14
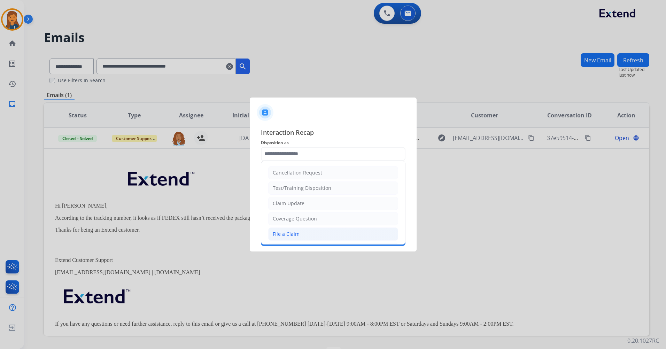
click at [279, 235] on div "File a Claim" at bounding box center [286, 233] width 27 height 7
type input "**********"
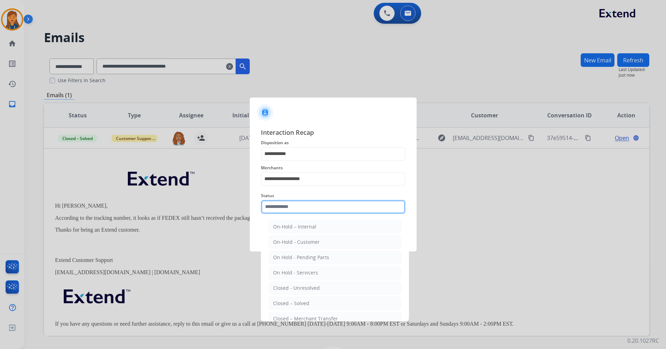
click at [279, 204] on input "text" at bounding box center [333, 207] width 144 height 14
click at [290, 300] on div "Closed – Solved" at bounding box center [291, 303] width 36 height 7
type input "**********"
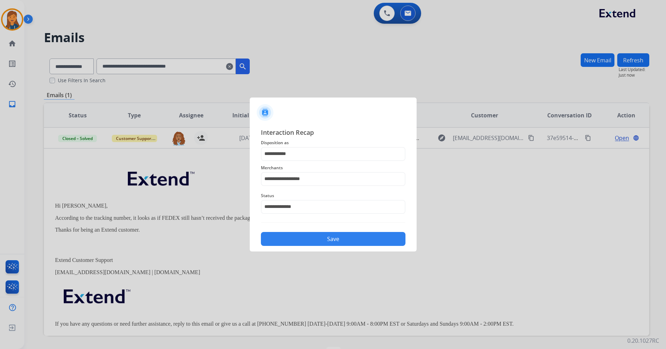
click at [290, 235] on button "Save" at bounding box center [333, 239] width 144 height 14
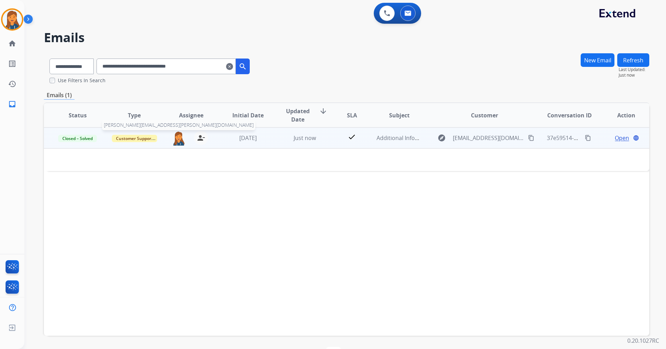
click at [181, 140] on img at bounding box center [179, 138] width 14 height 15
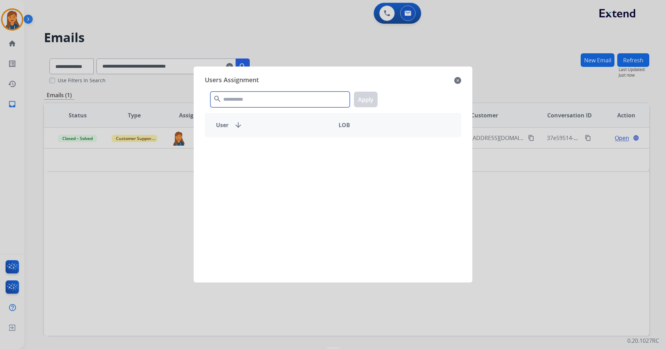
click at [236, 102] on input "text" at bounding box center [279, 100] width 139 height 16
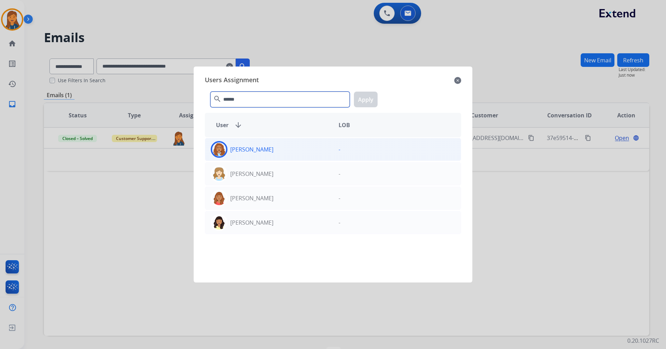
type input "******"
click at [226, 148] on div at bounding box center [219, 149] width 17 height 17
click at [364, 103] on button "Apply" at bounding box center [366, 100] width 24 height 16
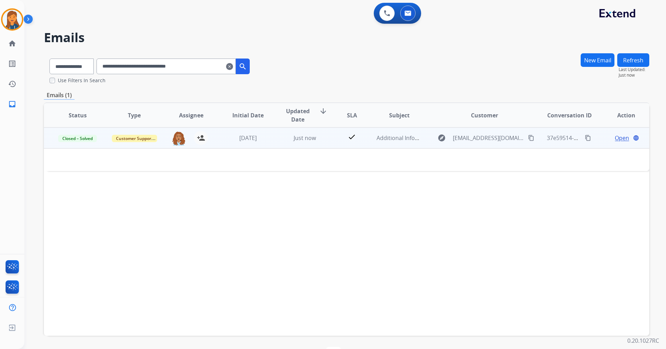
click at [585, 137] on mat-icon "content_copy" at bounding box center [588, 138] width 6 height 6
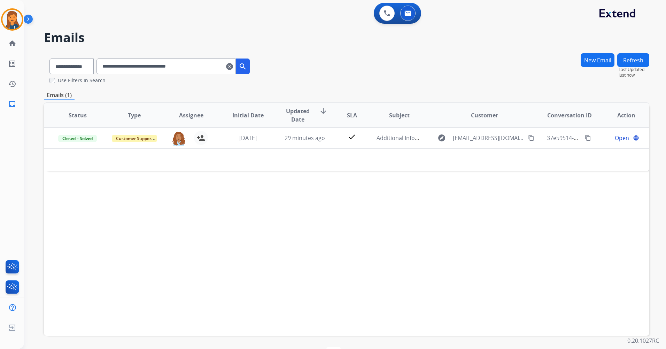
click at [233, 69] on mat-icon "clear" at bounding box center [229, 66] width 7 height 8
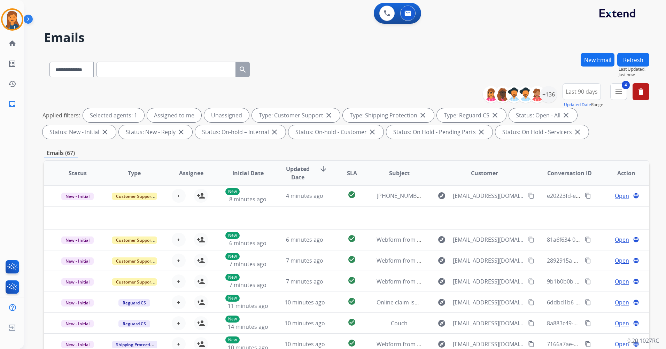
click at [632, 62] on button "Refresh" at bounding box center [633, 60] width 32 height 14
click at [555, 95] on div "**********" at bounding box center [568, 95] width 161 height 25
click at [551, 95] on div "+136" at bounding box center [548, 94] width 17 height 17
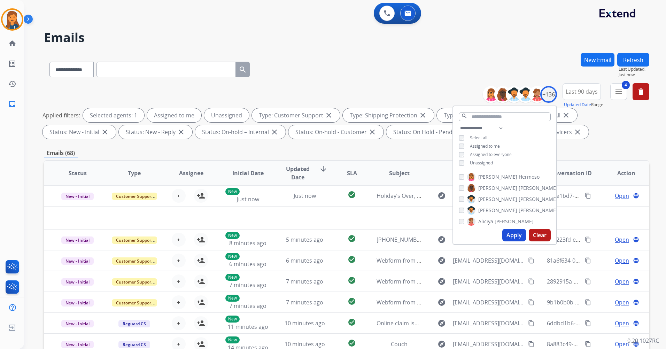
click at [461, 159] on div "**********" at bounding box center [504, 146] width 103 height 45
click at [512, 235] on button "Apply" at bounding box center [514, 235] width 24 height 13
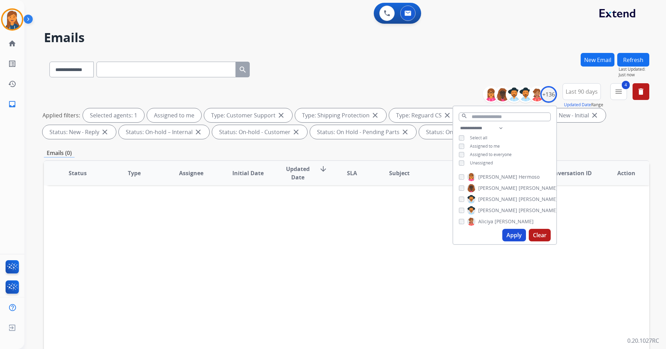
click at [475, 162] on span "Unassigned" at bounding box center [481, 163] width 23 height 6
click at [514, 239] on button "Apply" at bounding box center [514, 235] width 24 height 13
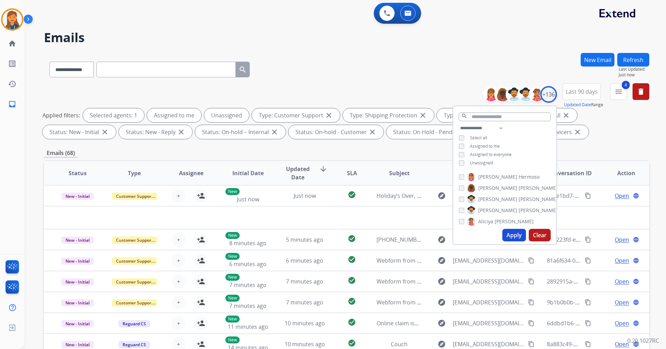
click at [501, 81] on div "**********" at bounding box center [346, 68] width 605 height 30
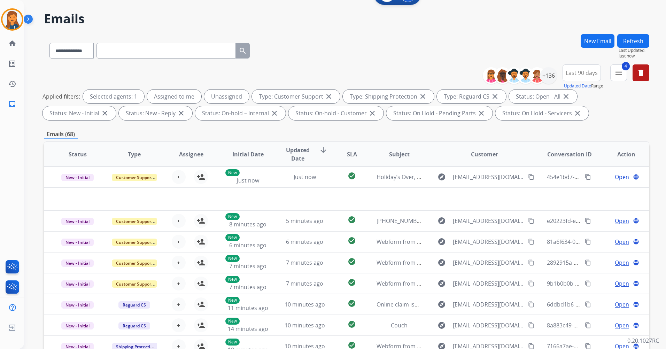
scroll to position [35, 0]
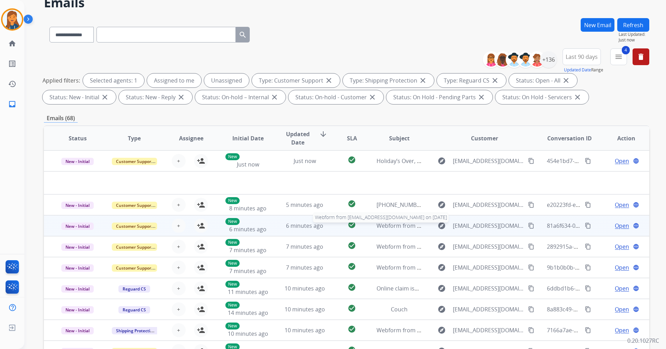
click at [385, 226] on span "Webform from [EMAIL_ADDRESS][DOMAIN_NAME] on [DATE]" at bounding box center [455, 226] width 158 height 8
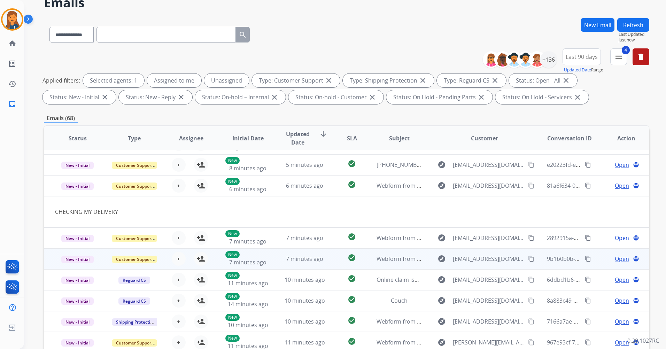
scroll to position [32, 0]
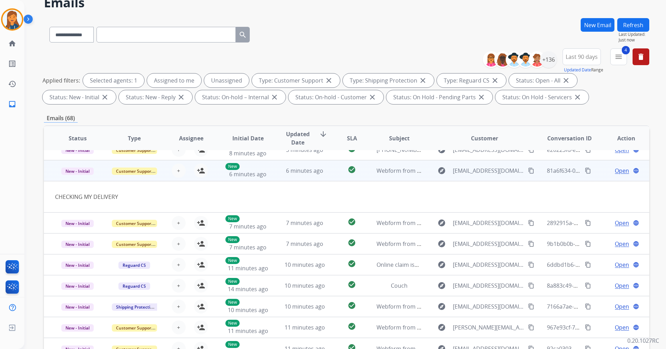
click at [528, 170] on mat-icon "content_copy" at bounding box center [531, 170] width 6 height 6
click at [202, 168] on mat-icon "person_add" at bounding box center [201, 170] width 8 height 8
click at [617, 174] on span "Open" at bounding box center [621, 170] width 14 height 8
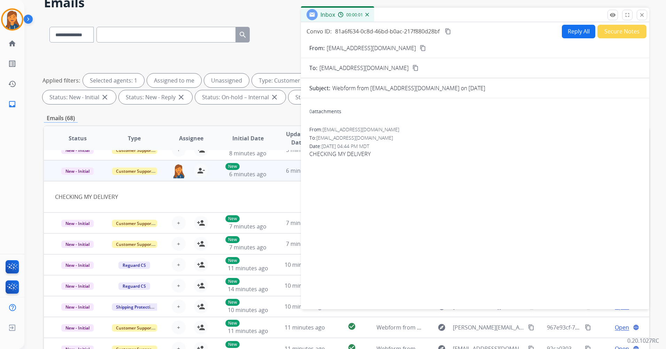
click at [562, 35] on button "Reply All" at bounding box center [578, 32] width 33 height 14
select select "**********"
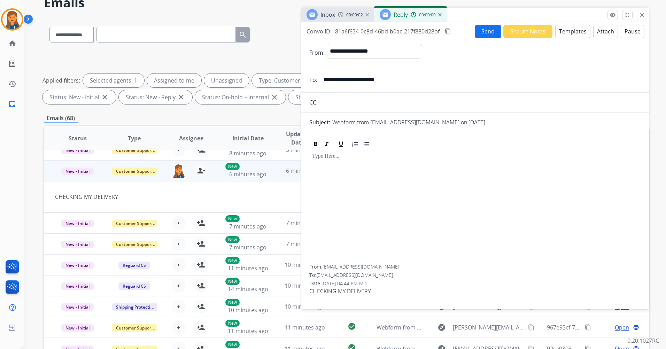
click at [566, 32] on button "Templates" at bounding box center [572, 32] width 35 height 14
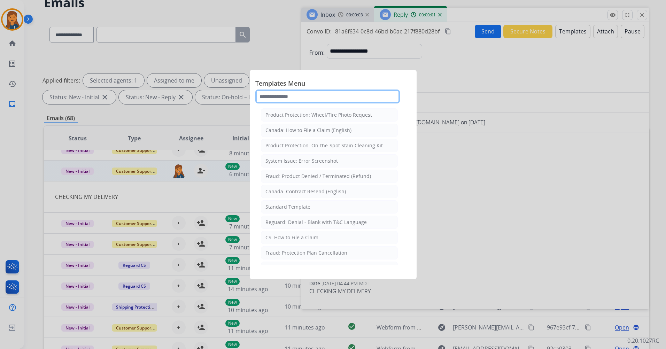
click at [309, 98] on input "text" at bounding box center [327, 96] width 144 height 14
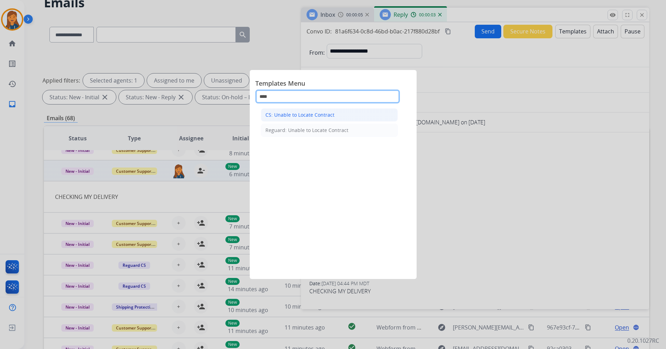
type input "****"
click at [319, 111] on li "CS: Unable to Locate Contract" at bounding box center [329, 114] width 137 height 13
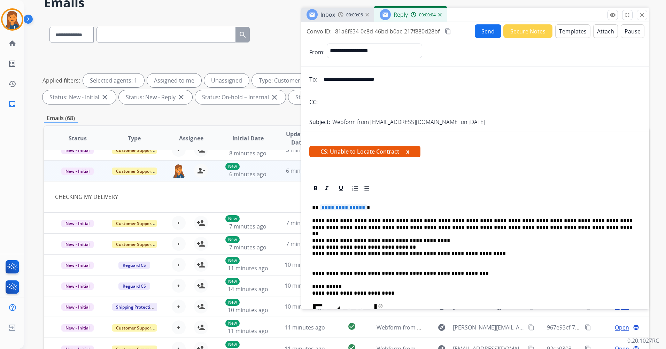
click at [350, 208] on span "**********" at bounding box center [343, 207] width 47 height 6
click at [475, 31] on button "Send" at bounding box center [488, 31] width 26 height 14
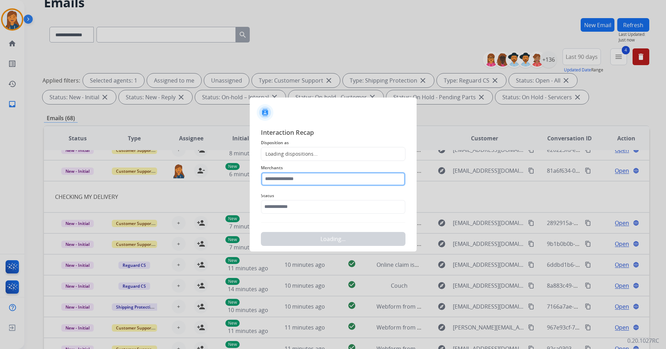
click at [314, 184] on input "text" at bounding box center [333, 179] width 144 height 14
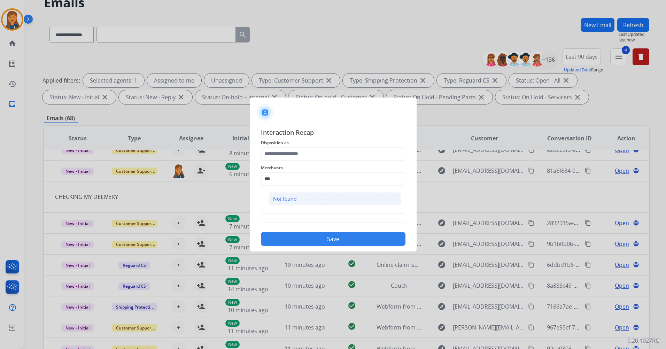
click at [335, 199] on li "Not found" at bounding box center [334, 198] width 133 height 13
type input "*********"
click at [315, 163] on div "Merchants *********" at bounding box center [333, 175] width 144 height 28
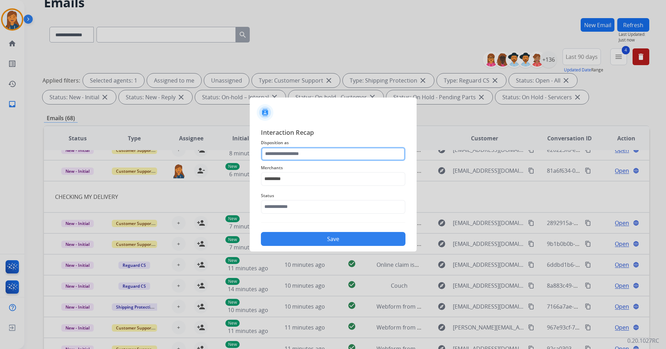
click at [311, 151] on input "text" at bounding box center [333, 154] width 144 height 14
drag, startPoint x: 273, startPoint y: 235, endPoint x: 287, endPoint y: 207, distance: 30.5
click at [285, 149] on input "text" at bounding box center [333, 154] width 144 height 14
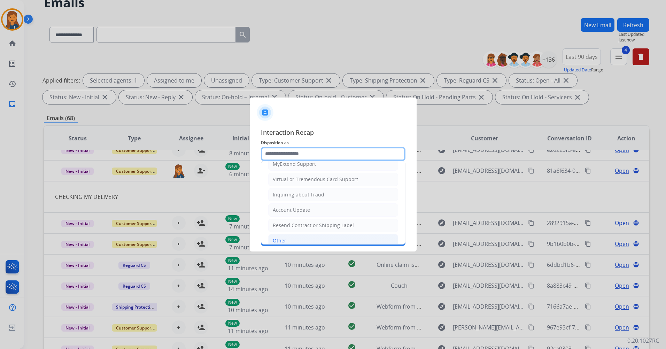
scroll to position [109, 0]
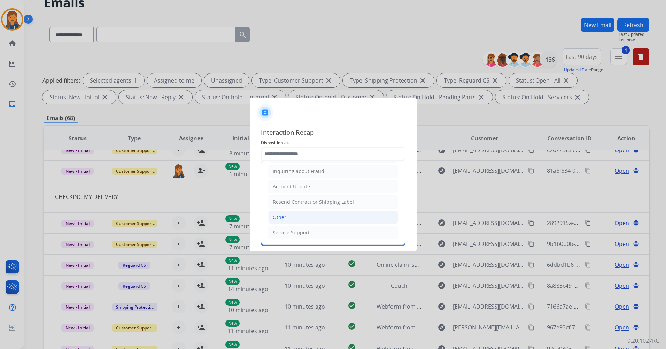
click at [282, 215] on div "Other" at bounding box center [280, 217] width 14 height 7
type input "*****"
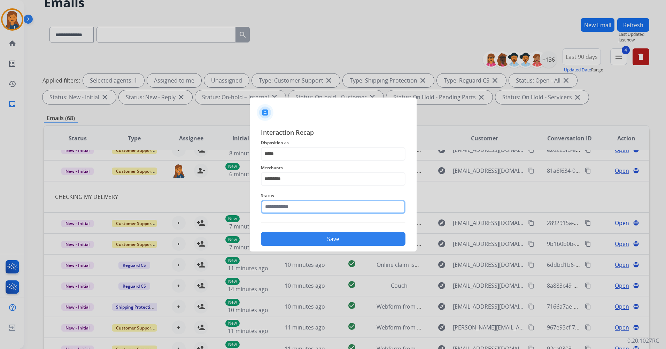
click at [282, 204] on input "text" at bounding box center [333, 207] width 144 height 14
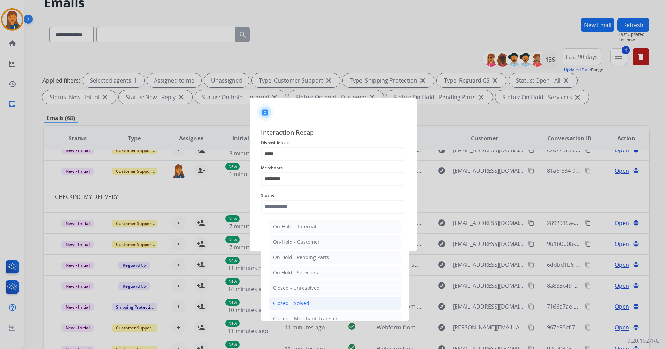
click at [274, 305] on div "Closed – Solved" at bounding box center [291, 303] width 36 height 7
type input "**********"
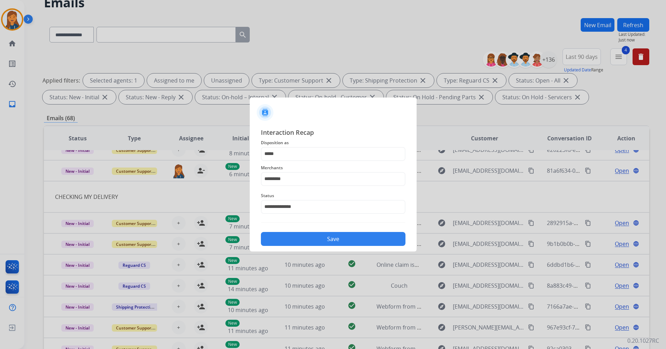
click at [305, 244] on button "Save" at bounding box center [333, 239] width 144 height 14
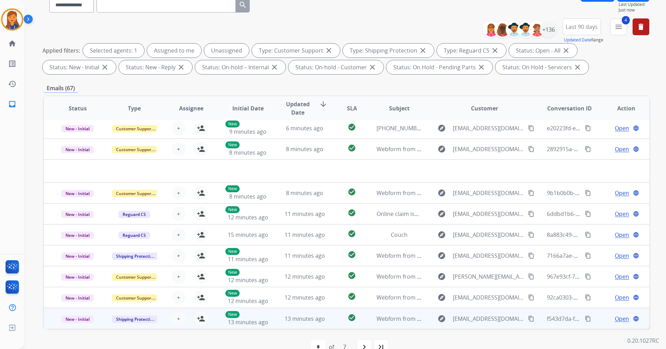
scroll to position [81, 0]
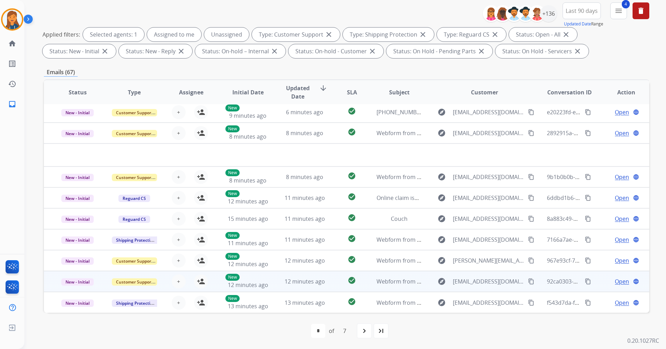
click at [386, 278] on span "Webform from [EMAIL_ADDRESS][DOMAIN_NAME] on [DATE]" at bounding box center [455, 281] width 158 height 8
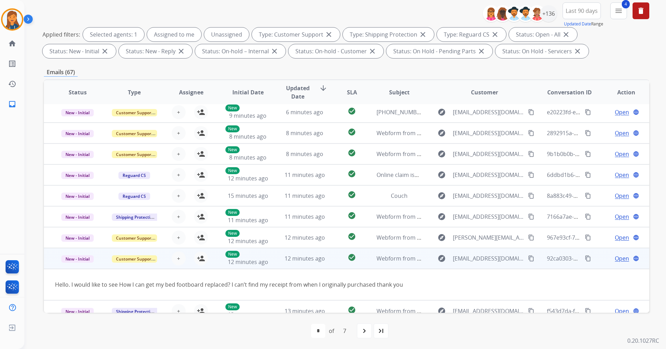
scroll to position [32, 0]
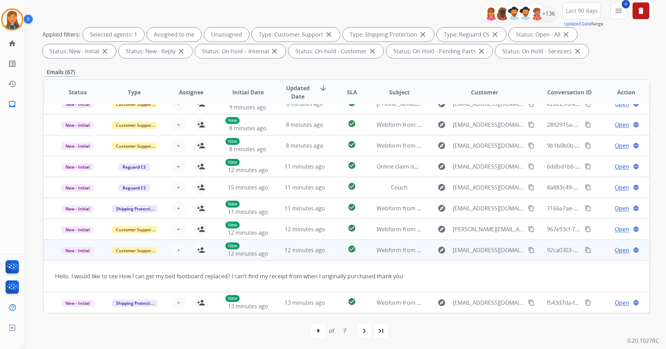
click at [528, 250] on mat-icon "content_copy" at bounding box center [531, 250] width 6 height 6
click at [199, 250] on mat-icon "person_add" at bounding box center [201, 250] width 8 height 8
click at [617, 251] on span "Open" at bounding box center [621, 250] width 14 height 8
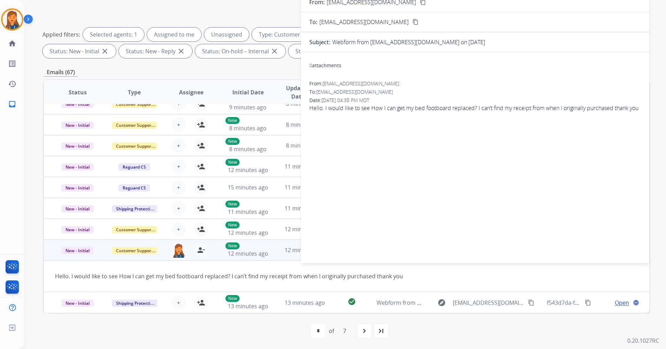
scroll to position [11, 0]
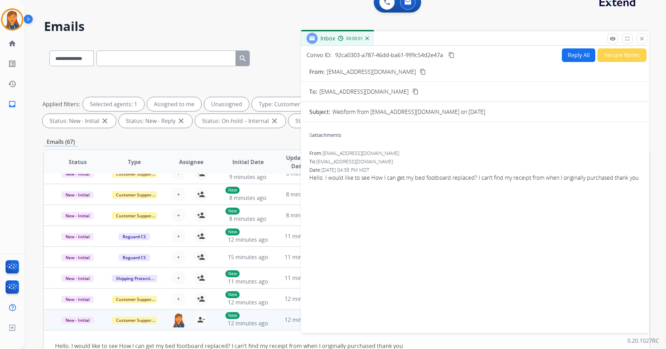
click at [580, 56] on button "Reply All" at bounding box center [578, 55] width 33 height 14
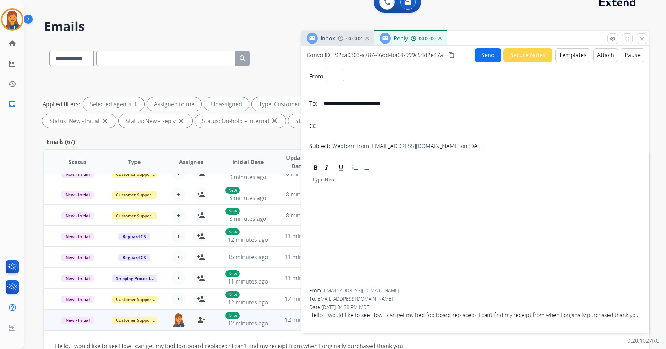
select select "**********"
click at [575, 56] on button "Templates" at bounding box center [572, 55] width 35 height 14
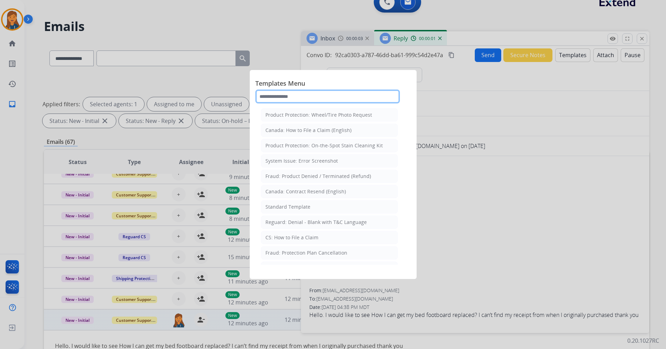
click at [350, 98] on input "text" at bounding box center [327, 96] width 144 height 14
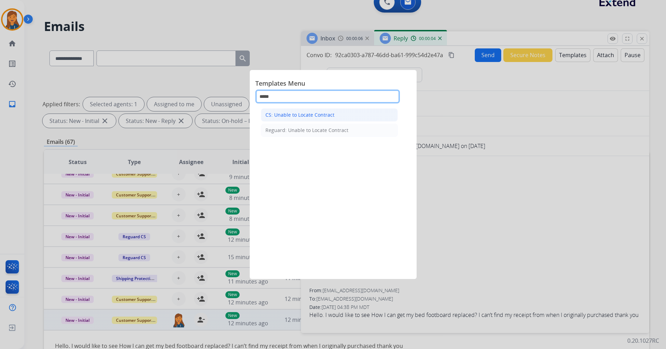
type input "*****"
click at [322, 117] on div "CS: Unable to Locate Contract" at bounding box center [299, 114] width 69 height 7
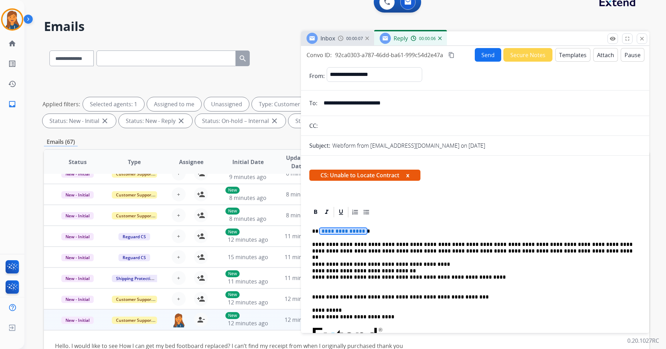
click at [340, 234] on p "**********" at bounding box center [472, 231] width 320 height 6
click at [489, 57] on button "Send" at bounding box center [488, 55] width 26 height 14
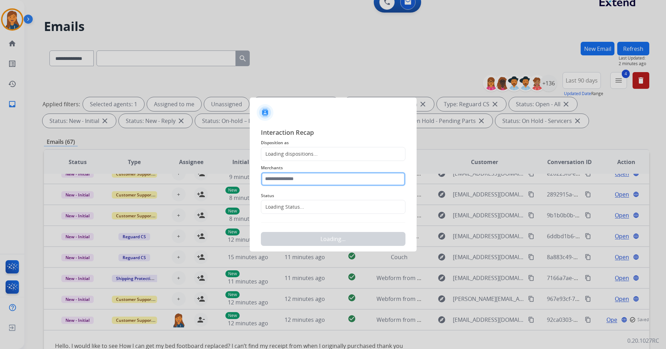
drag, startPoint x: 304, startPoint y: 181, endPoint x: 306, endPoint y: 177, distance: 3.7
click at [306, 177] on input "text" at bounding box center [333, 179] width 144 height 14
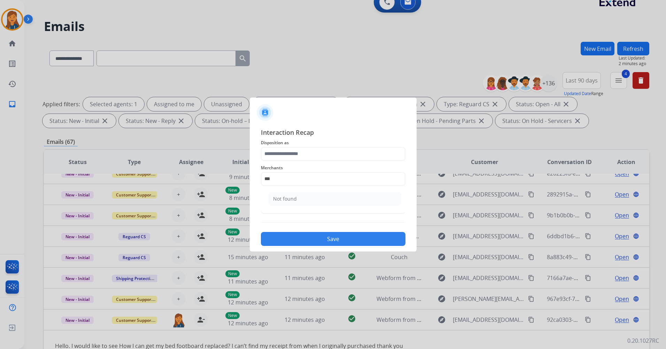
drag, startPoint x: 331, startPoint y: 202, endPoint x: 324, endPoint y: 197, distance: 8.5
click at [330, 202] on li "Not found" at bounding box center [334, 198] width 133 height 13
type input "*********"
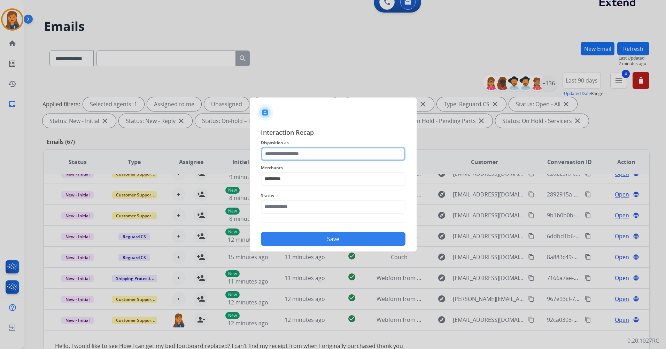
click at [297, 158] on input "text" at bounding box center [333, 154] width 144 height 14
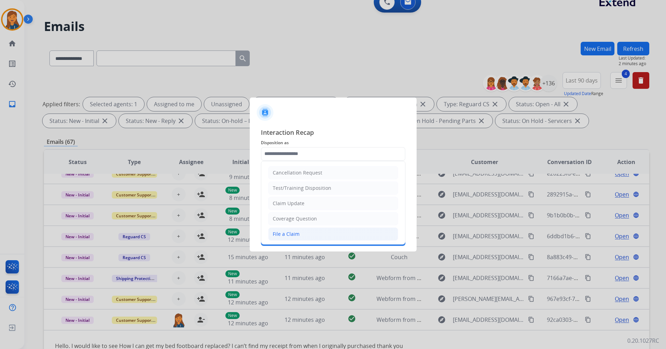
click at [283, 230] on div "File a Claim" at bounding box center [286, 233] width 27 height 7
type input "**********"
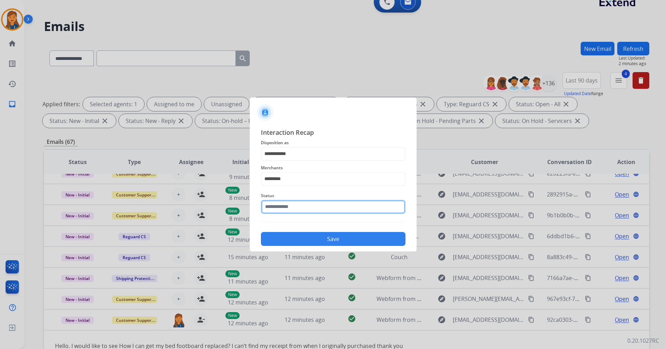
click at [281, 211] on input "text" at bounding box center [333, 207] width 144 height 14
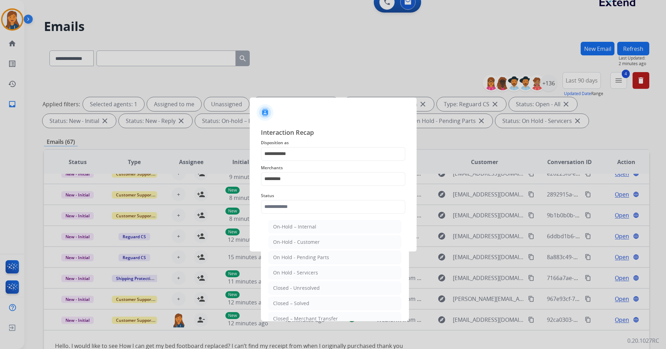
drag, startPoint x: 288, startPoint y: 298, endPoint x: 285, endPoint y: 289, distance: 9.0
click at [288, 299] on li "Closed – Solved" at bounding box center [334, 303] width 133 height 13
type input "**********"
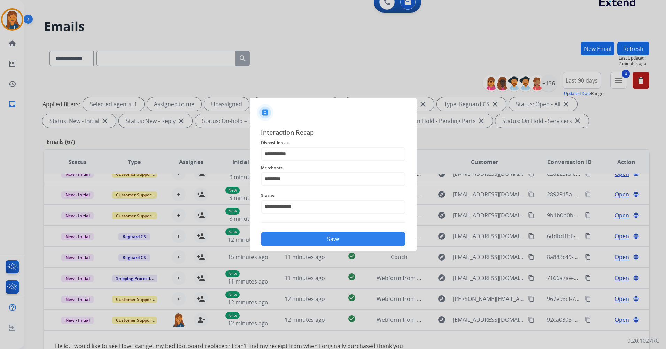
click at [292, 239] on button "Save" at bounding box center [333, 239] width 144 height 14
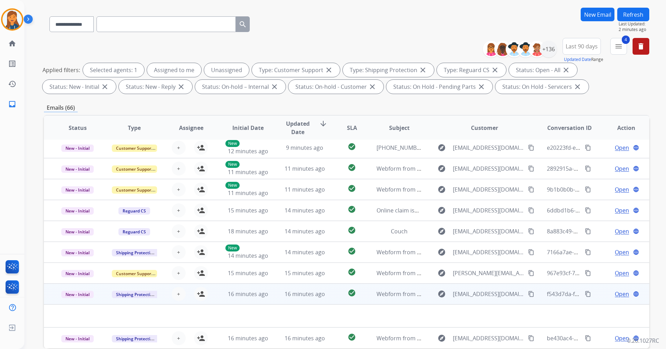
scroll to position [70, 0]
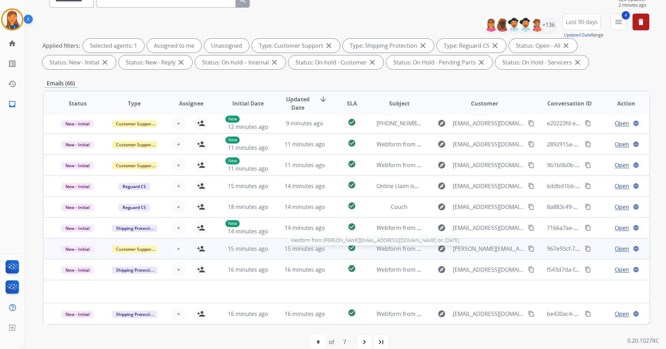
click at [389, 249] on span "Webform from [PERSON_NAME][EMAIL_ADDRESS][DOMAIN_NAME] on [DATE]" at bounding box center [476, 249] width 201 height 8
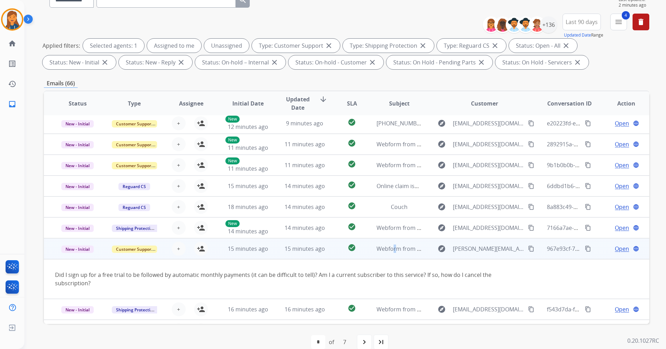
scroll to position [40, 0]
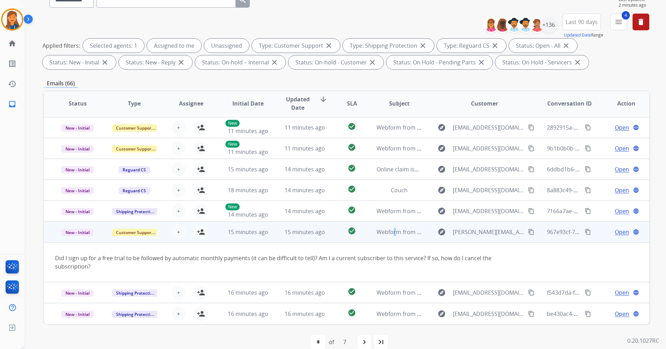
click at [528, 234] on mat-icon "content_copy" at bounding box center [531, 232] width 6 height 6
click at [197, 231] on mat-icon "person_add" at bounding box center [201, 232] width 8 height 8
click at [606, 232] on div "Open language" at bounding box center [625, 232] width 45 height 8
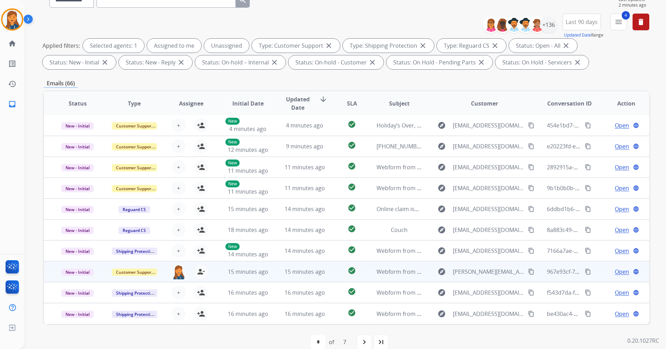
scroll to position [1, 0]
click at [618, 271] on span "Open" at bounding box center [621, 271] width 14 height 8
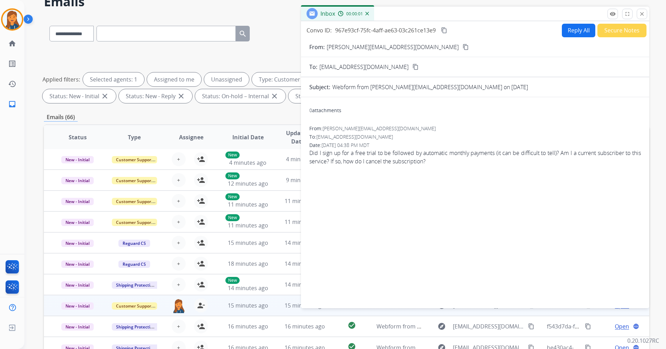
scroll to position [0, 0]
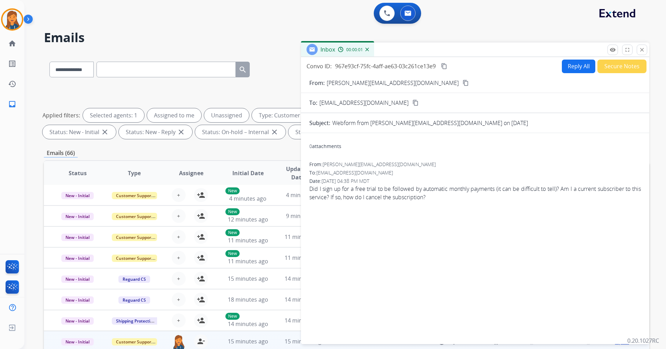
click at [569, 68] on button "Reply All" at bounding box center [578, 67] width 33 height 14
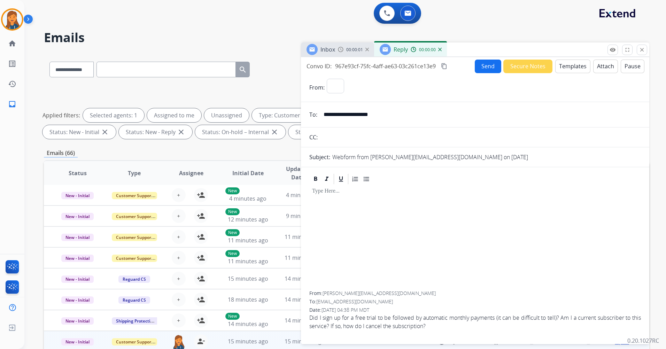
select select "**********"
click at [566, 61] on button "Templates" at bounding box center [572, 67] width 35 height 14
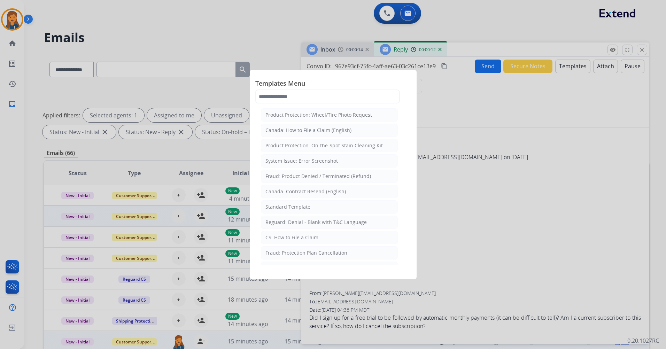
click at [286, 207] on div "Standard Template" at bounding box center [287, 206] width 45 height 7
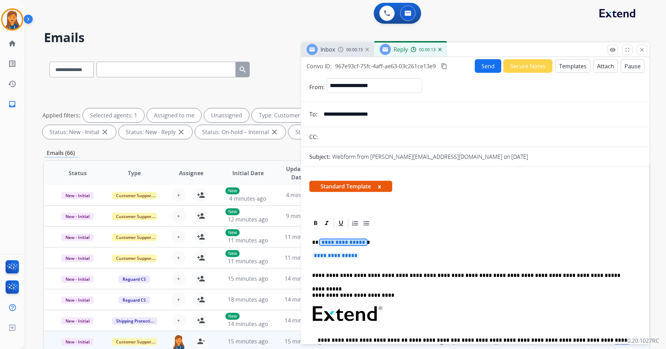
click at [335, 239] on span "**********" at bounding box center [343, 242] width 47 height 6
click at [343, 254] on span "**********" at bounding box center [335, 255] width 47 height 6
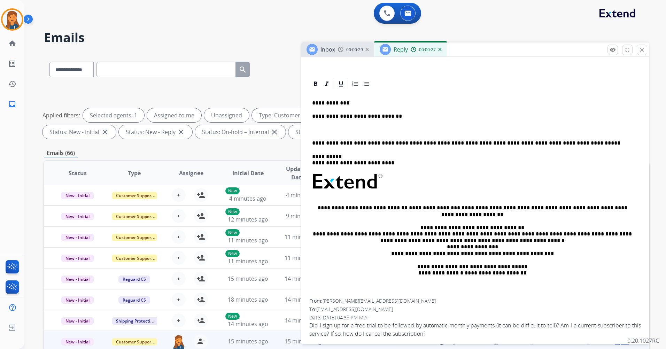
scroll to position [144, 0]
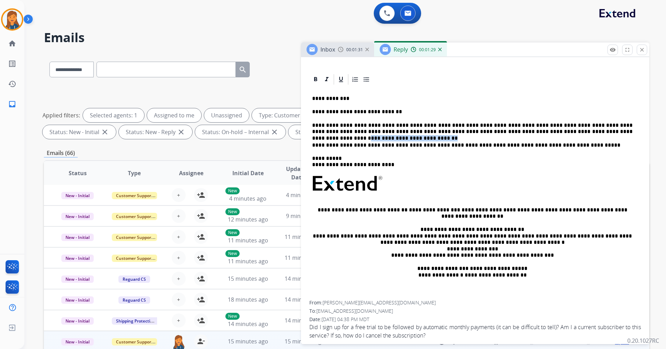
drag, startPoint x: 618, startPoint y: 133, endPoint x: 545, endPoint y: 133, distance: 73.5
click at [545, 133] on p "**********" at bounding box center [472, 128] width 320 height 13
click at [584, 124] on p "**********" at bounding box center [472, 128] width 320 height 13
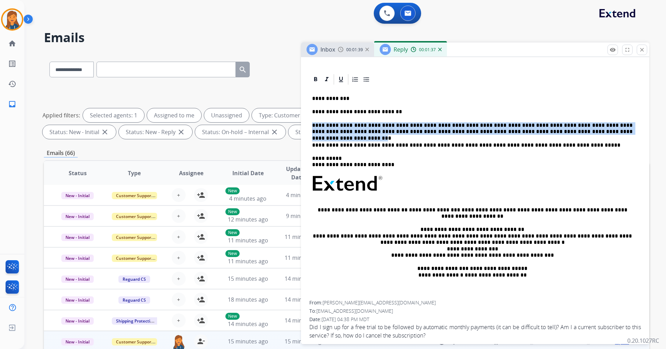
drag, startPoint x: 563, startPoint y: 134, endPoint x: 309, endPoint y: 125, distance: 253.9
click at [309, 125] on div "**********" at bounding box center [475, 209] width 348 height 272
copy p "**********"
drag, startPoint x: 566, startPoint y: 132, endPoint x: 296, endPoint y: 117, distance: 270.5
click at [296, 117] on div "**********" at bounding box center [346, 241] width 605 height 377
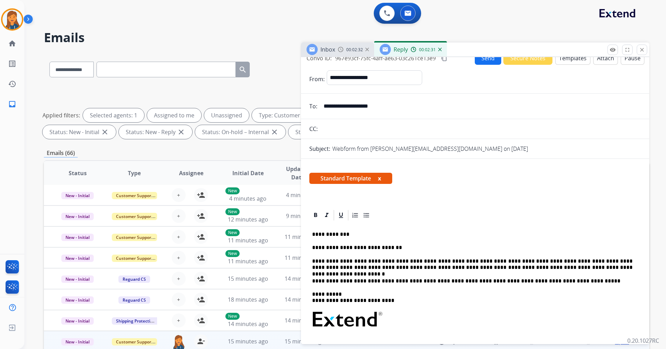
scroll to position [0, 0]
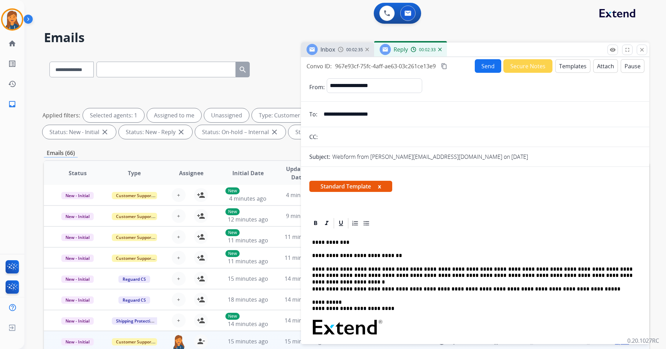
click at [444, 68] on mat-icon "content_copy" at bounding box center [444, 66] width 6 height 6
click at [485, 66] on button "Send" at bounding box center [488, 66] width 26 height 14
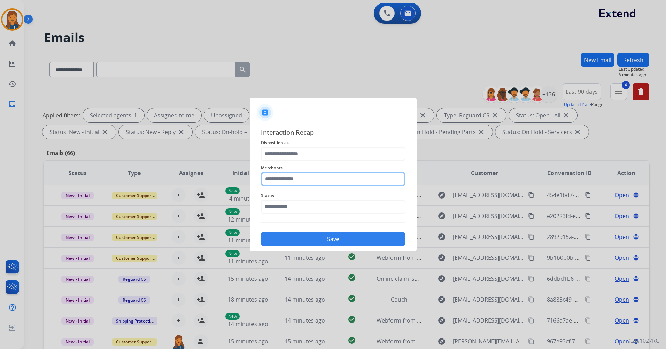
click at [301, 182] on input "text" at bounding box center [333, 179] width 144 height 14
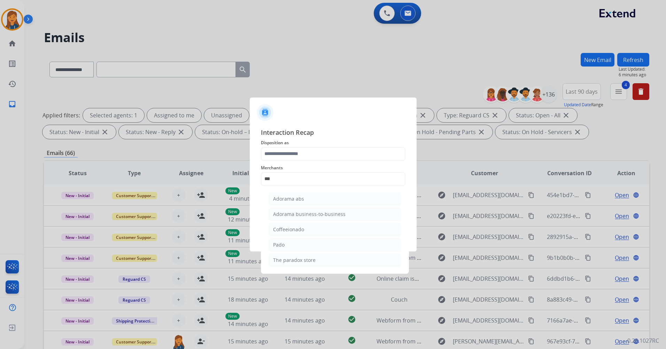
click at [290, 201] on div "Adorama abs" at bounding box center [288, 198] width 31 height 7
type input "**********"
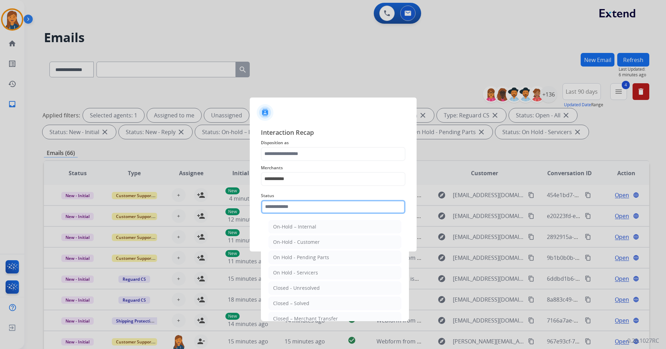
click at [297, 200] on input "text" at bounding box center [333, 207] width 144 height 14
click at [285, 298] on li "Closed – Solved" at bounding box center [334, 303] width 133 height 13
type input "**********"
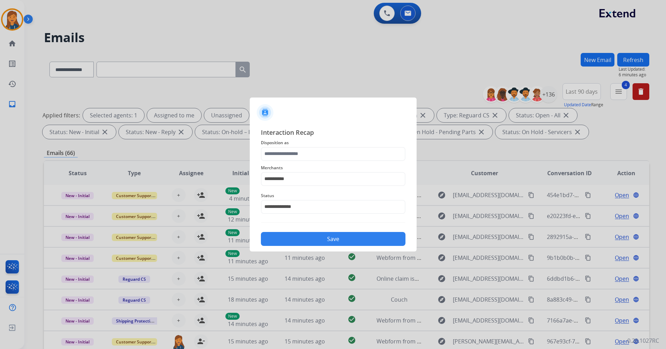
click at [286, 163] on div "**********" at bounding box center [333, 175] width 144 height 28
click at [286, 149] on input "text" at bounding box center [333, 154] width 144 height 14
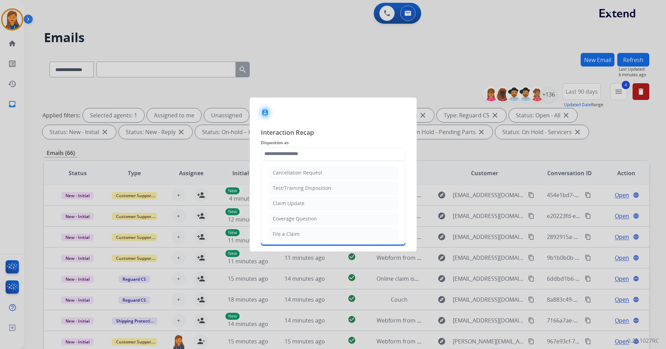
click at [283, 224] on li "Coverage Question" at bounding box center [333, 218] width 130 height 13
type input "**********"
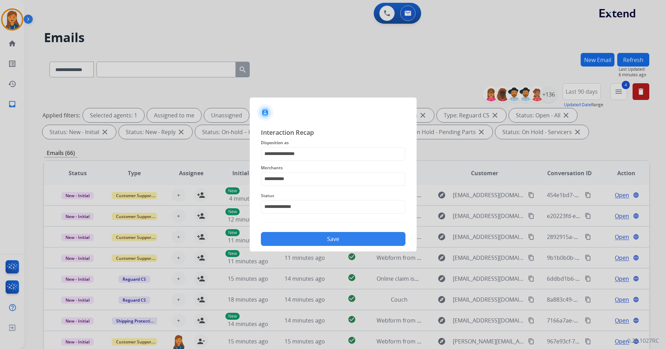
click at [307, 242] on button "Save" at bounding box center [333, 239] width 144 height 14
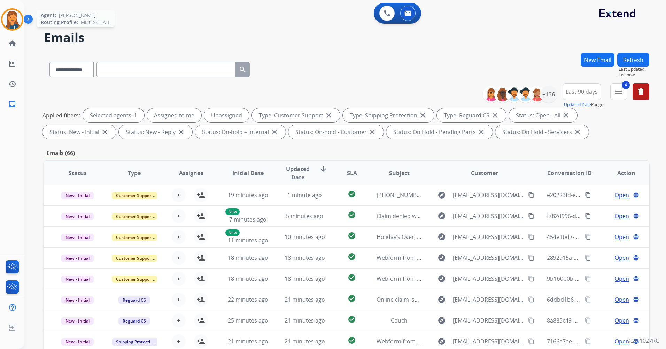
click at [7, 13] on img at bounding box center [11, 19] width 19 height 19
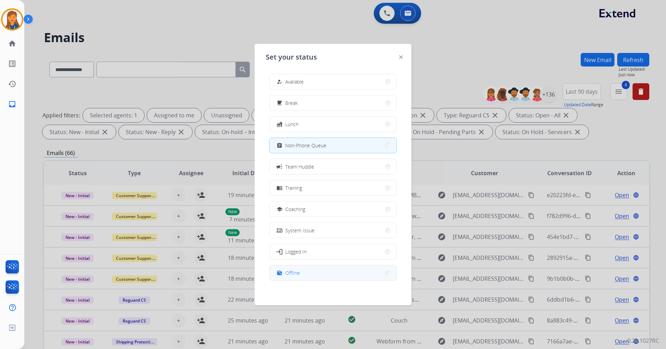
click at [316, 271] on button "work_off Offline" at bounding box center [332, 272] width 127 height 15
